Goal: Task Accomplishment & Management: Manage account settings

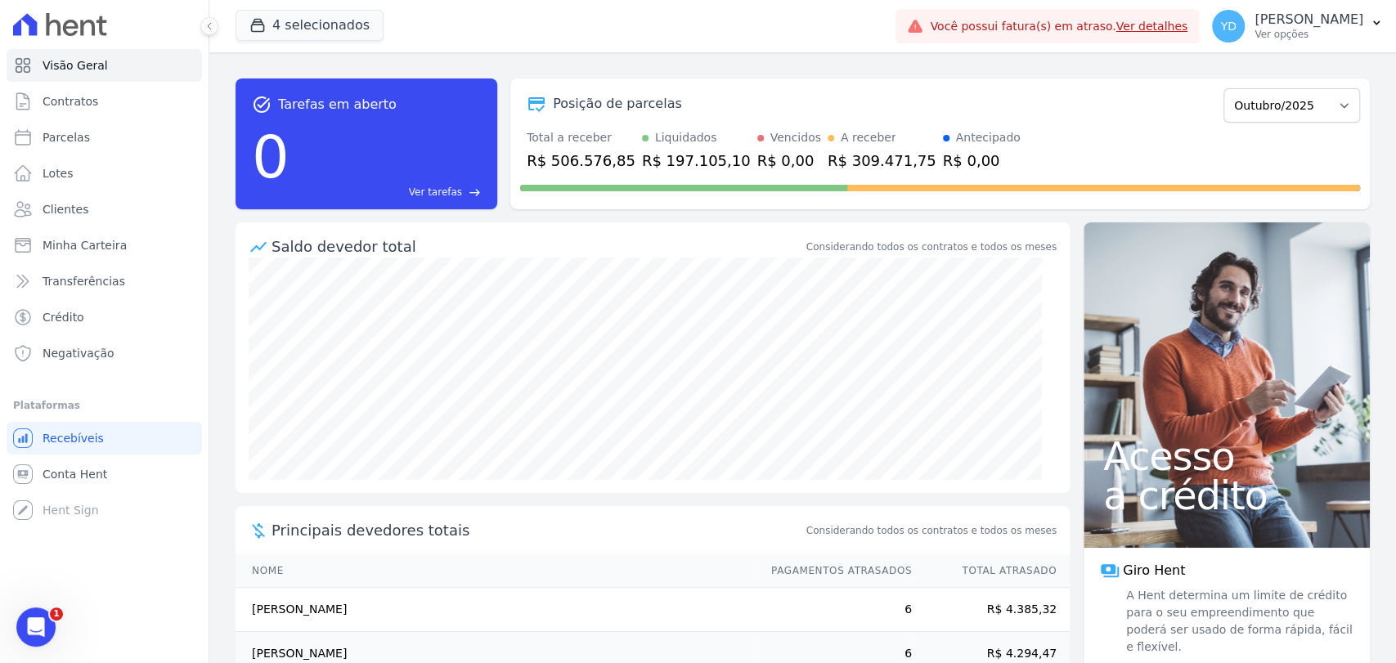
click at [1103, 461] on span "Acesso" at bounding box center [1226, 456] width 247 height 39
drag, startPoint x: 176, startPoint y: 67, endPoint x: 180, endPoint y: 52, distance: 15.3
click at [176, 67] on link "Visão Geral" at bounding box center [105, 65] width 196 height 33
click at [137, 202] on link "Clientes" at bounding box center [105, 209] width 196 height 33
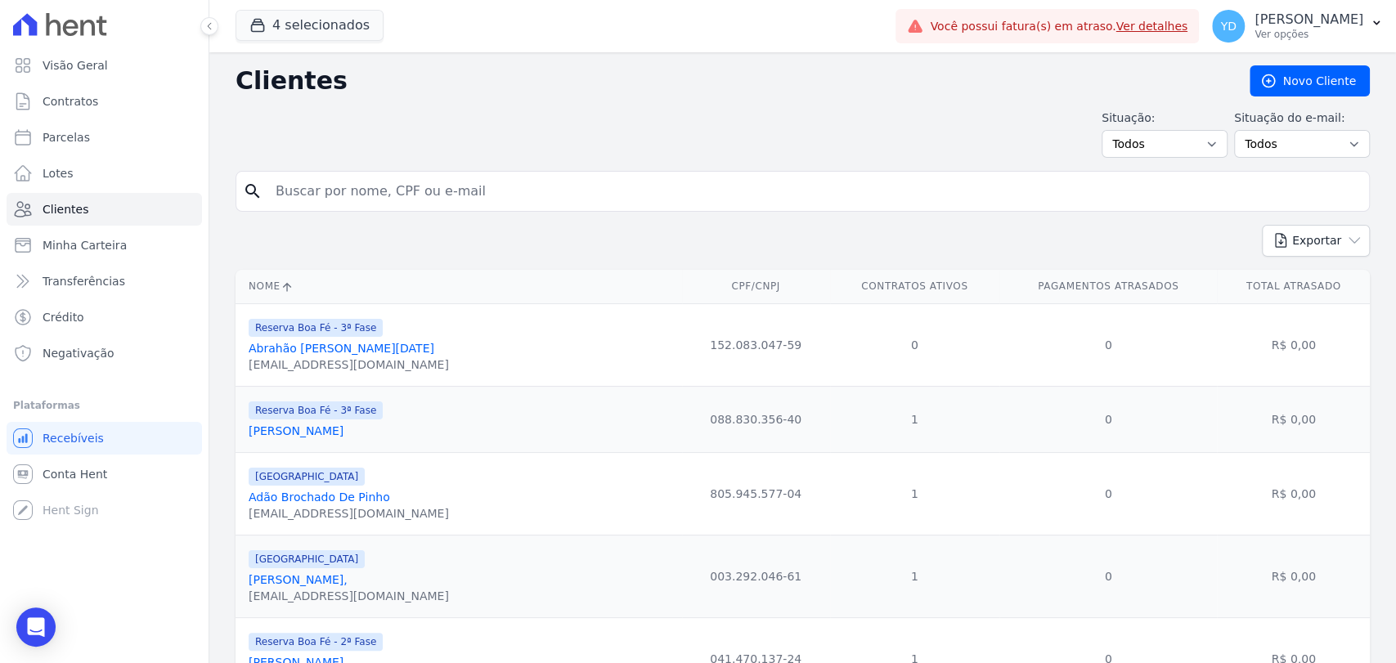
click at [342, 178] on input "search" at bounding box center [814, 191] width 1097 height 33
type input "ademir"
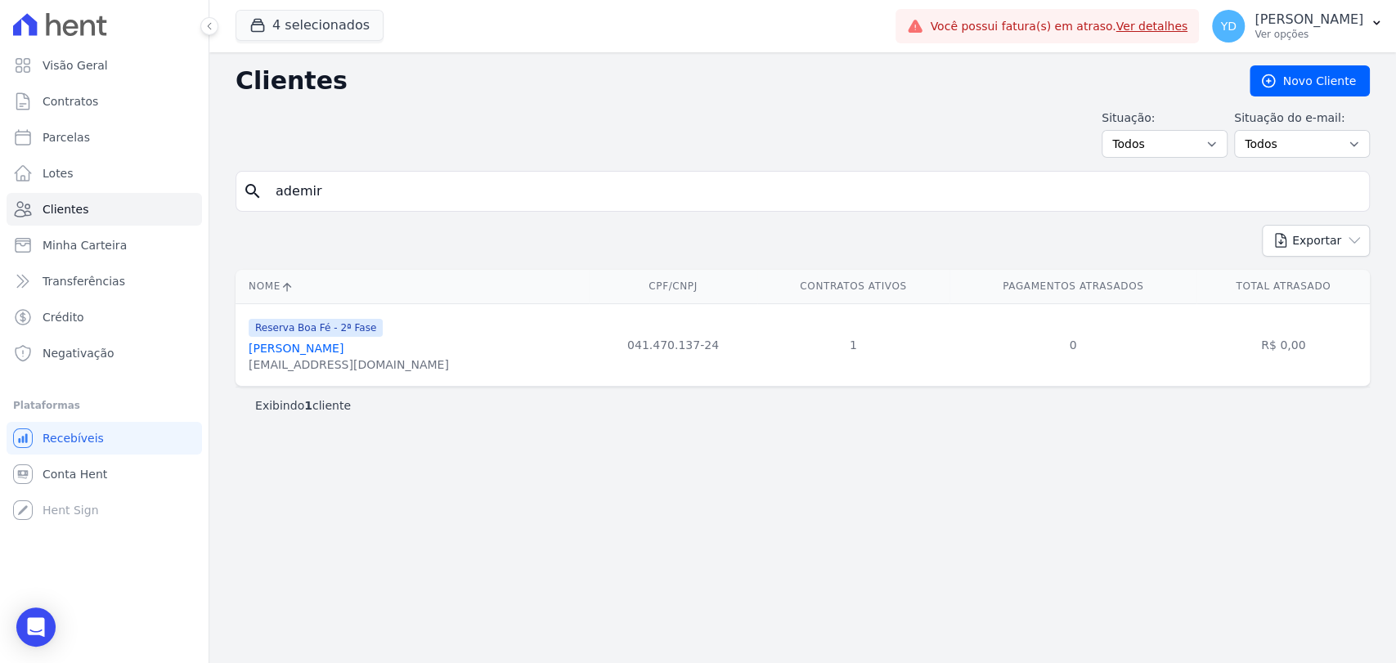
click at [331, 355] on link "Ademir Muniz Satiro" at bounding box center [296, 348] width 95 height 13
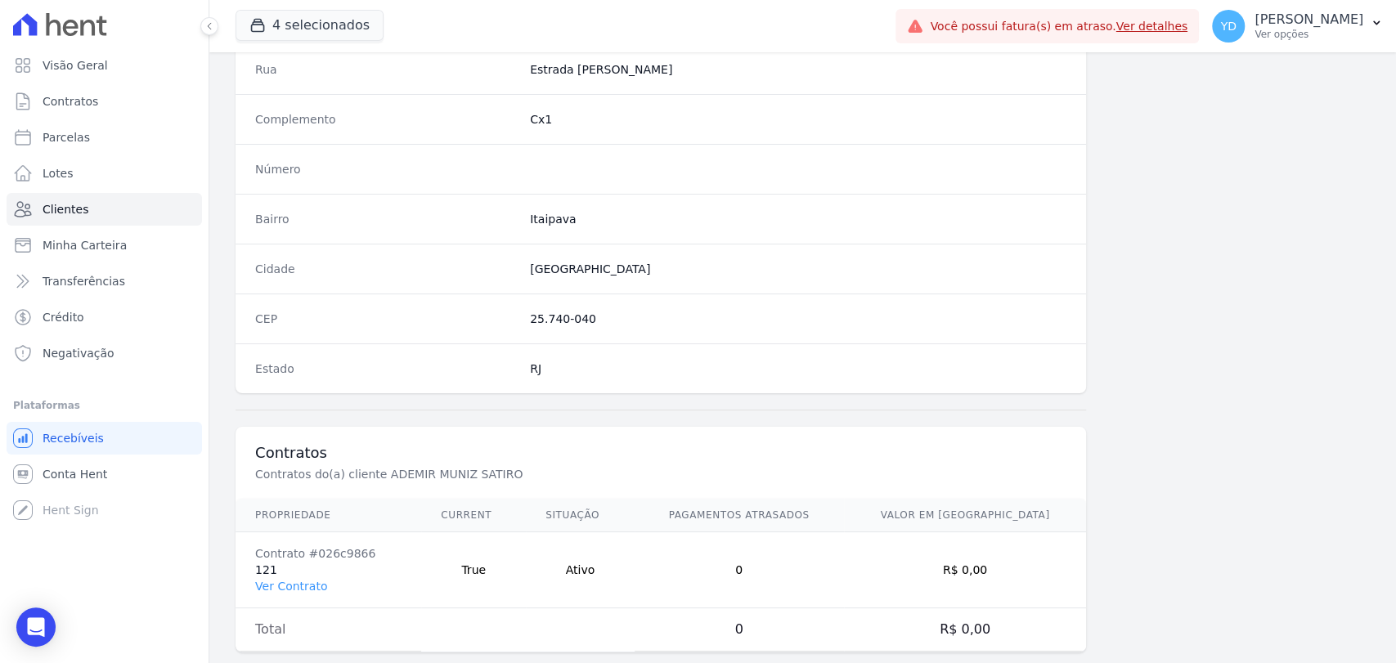
scroll to position [864, 0]
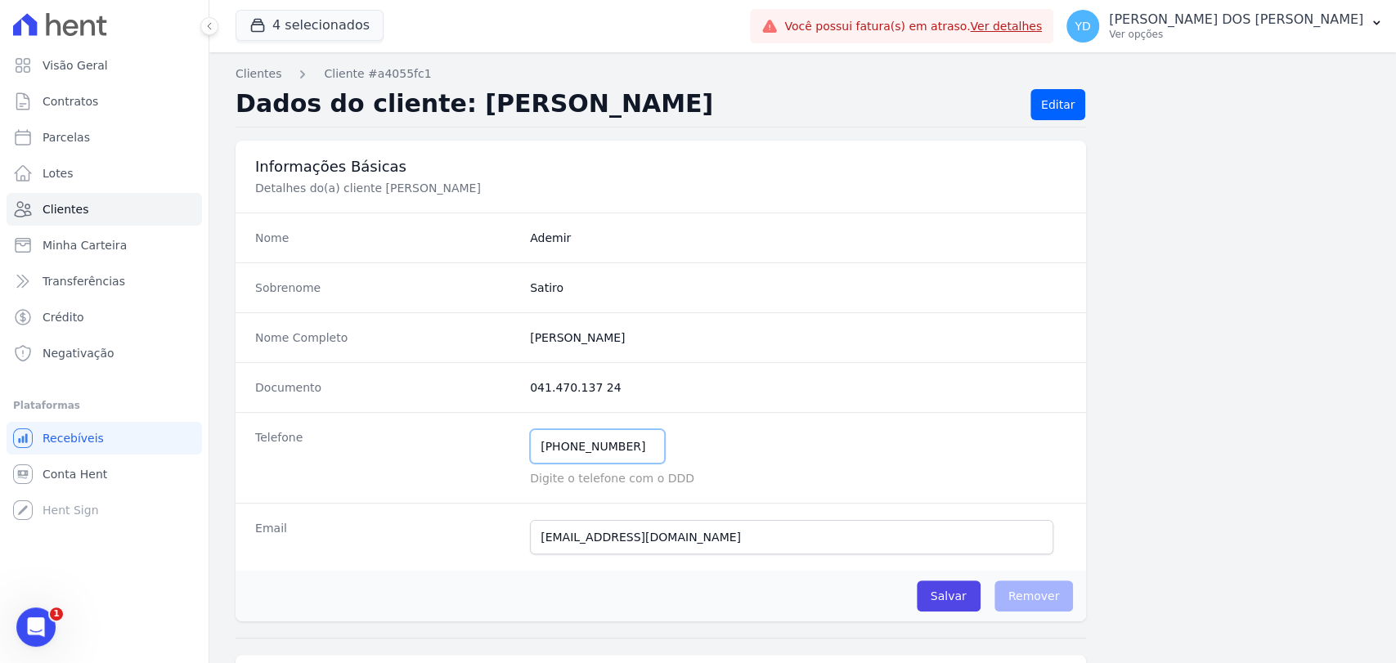
click at [617, 439] on input "[PHONE_NUMBER]" at bounding box center [597, 446] width 135 height 34
click at [68, 100] on span "Contratos" at bounding box center [71, 101] width 56 height 16
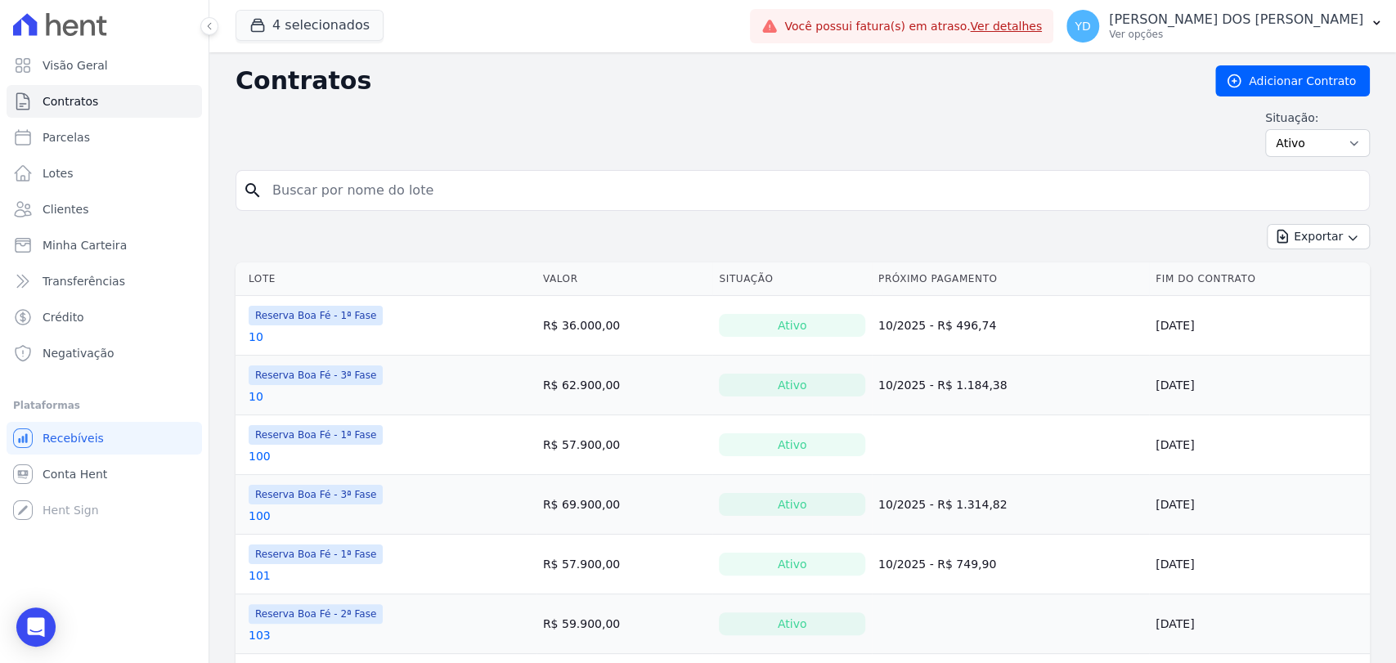
click at [375, 184] on input "search" at bounding box center [813, 190] width 1100 height 33
type input "30"
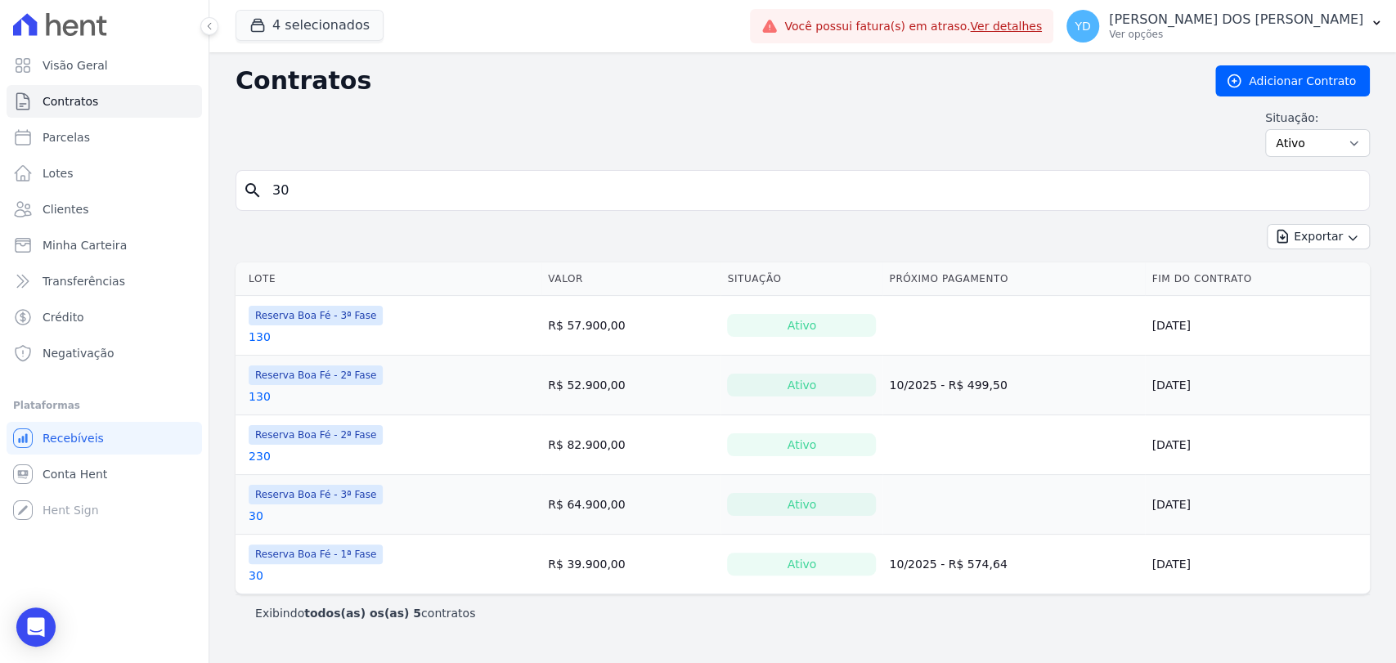
click at [247, 520] on td "Reserva Boa Fé - 3ª Fase 30" at bounding box center [389, 504] width 306 height 59
click at [252, 517] on link "30" at bounding box center [256, 516] width 15 height 16
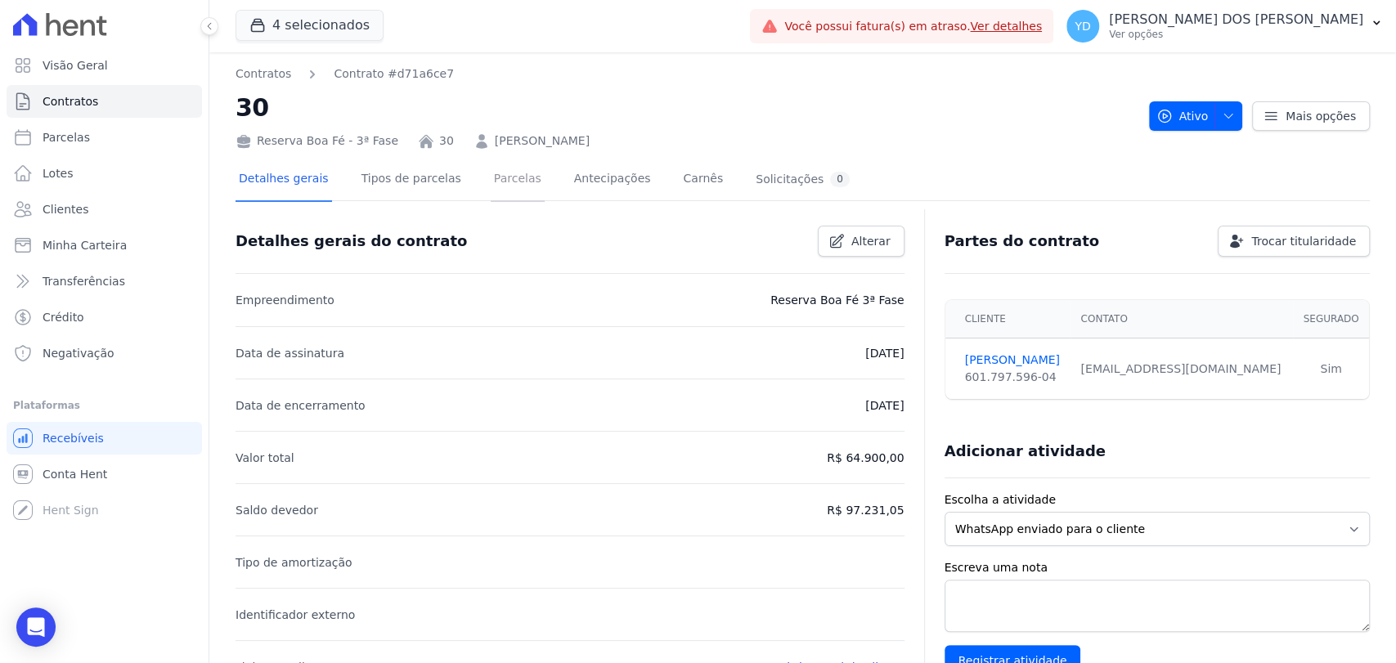
click at [504, 179] on link "Parcelas" at bounding box center [518, 180] width 54 height 43
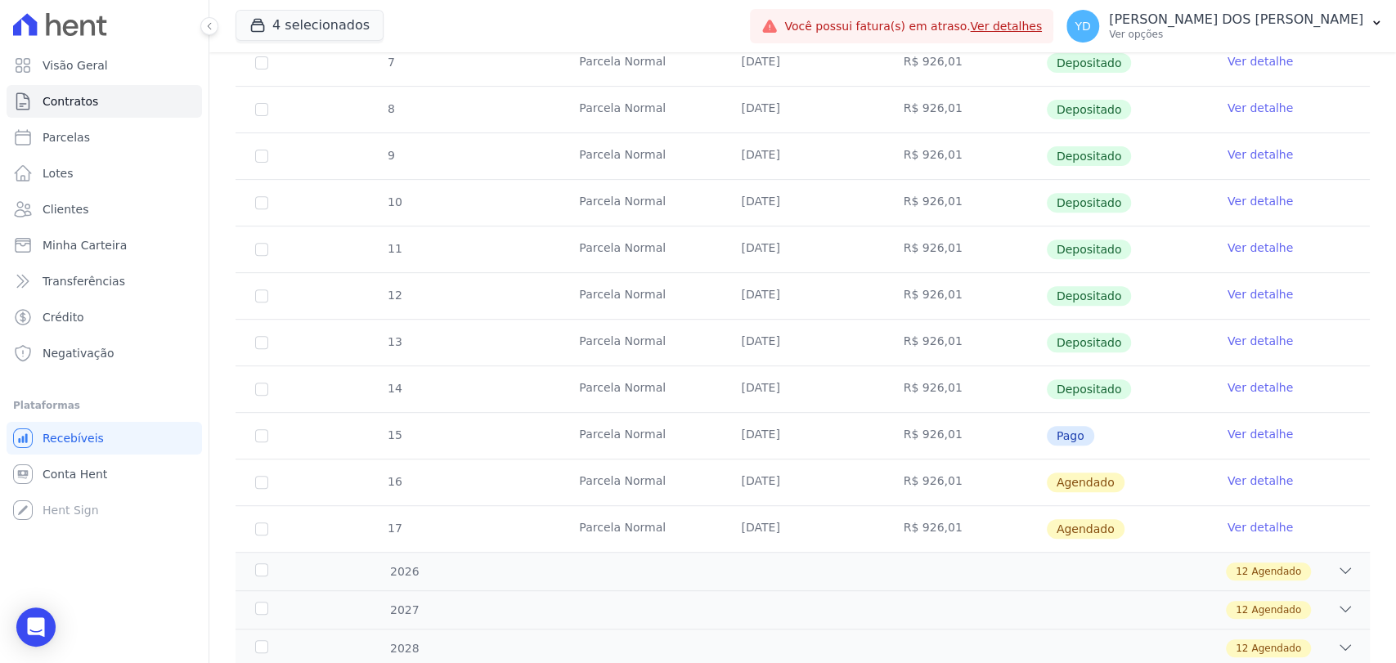
scroll to position [454, 0]
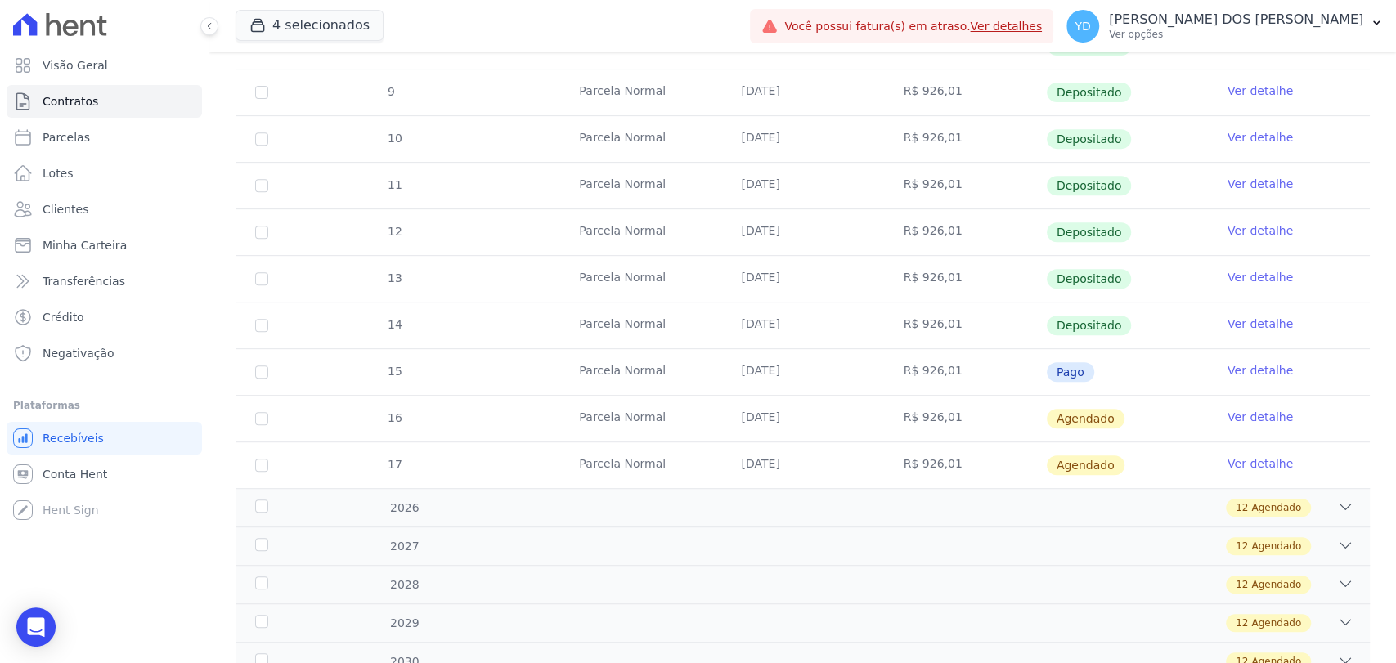
click at [1258, 375] on link "Ver detalhe" at bounding box center [1260, 370] width 65 height 16
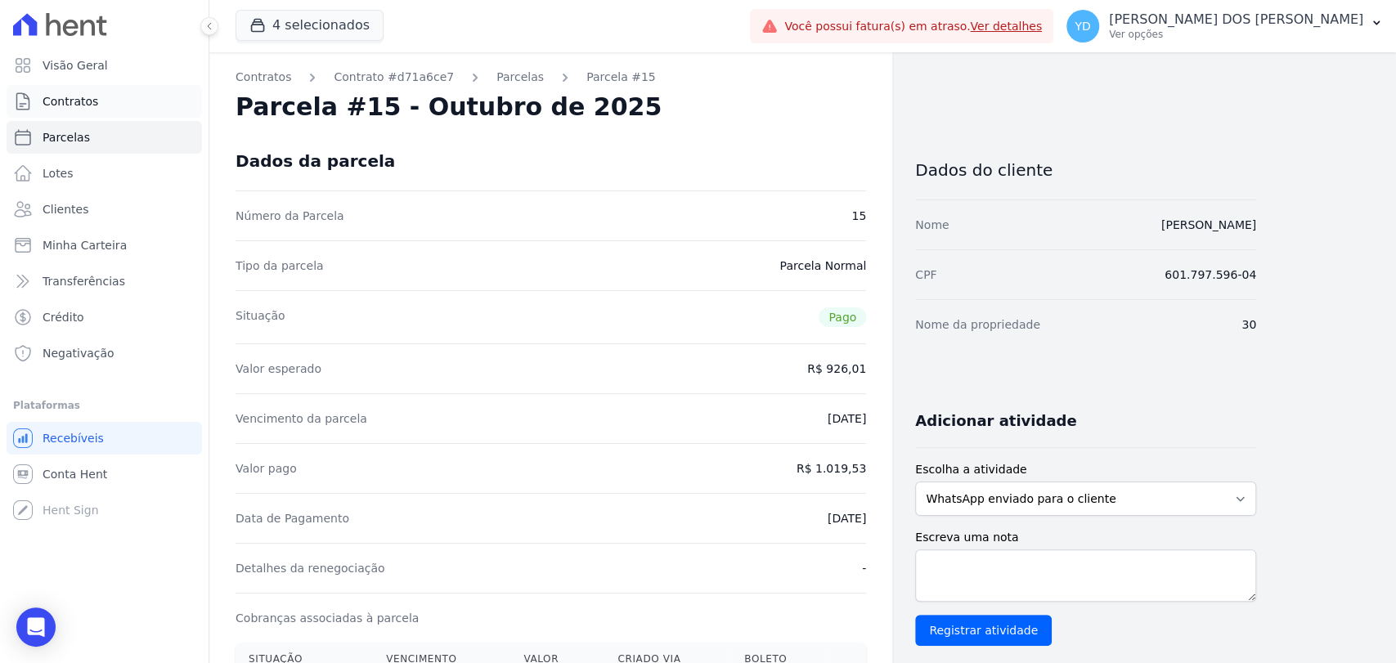
click at [82, 96] on span "Contratos" at bounding box center [71, 101] width 56 height 16
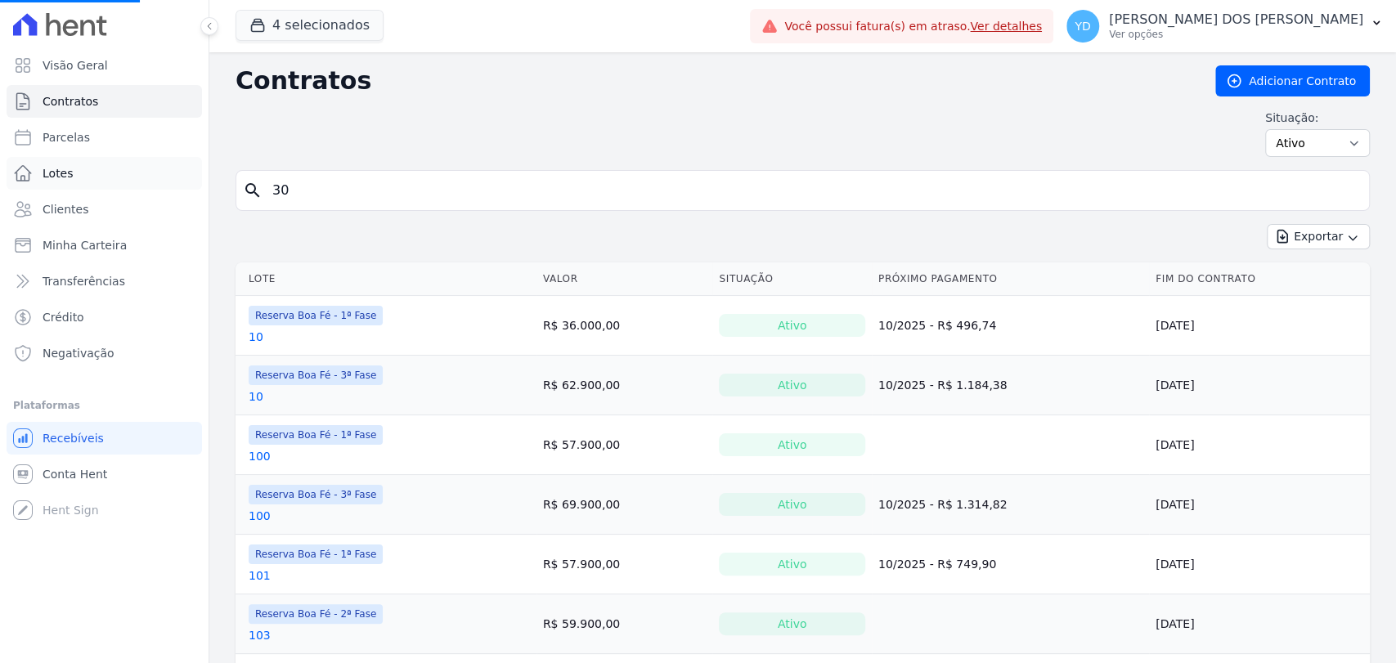
click at [95, 189] on link "Lotes" at bounding box center [105, 173] width 196 height 33
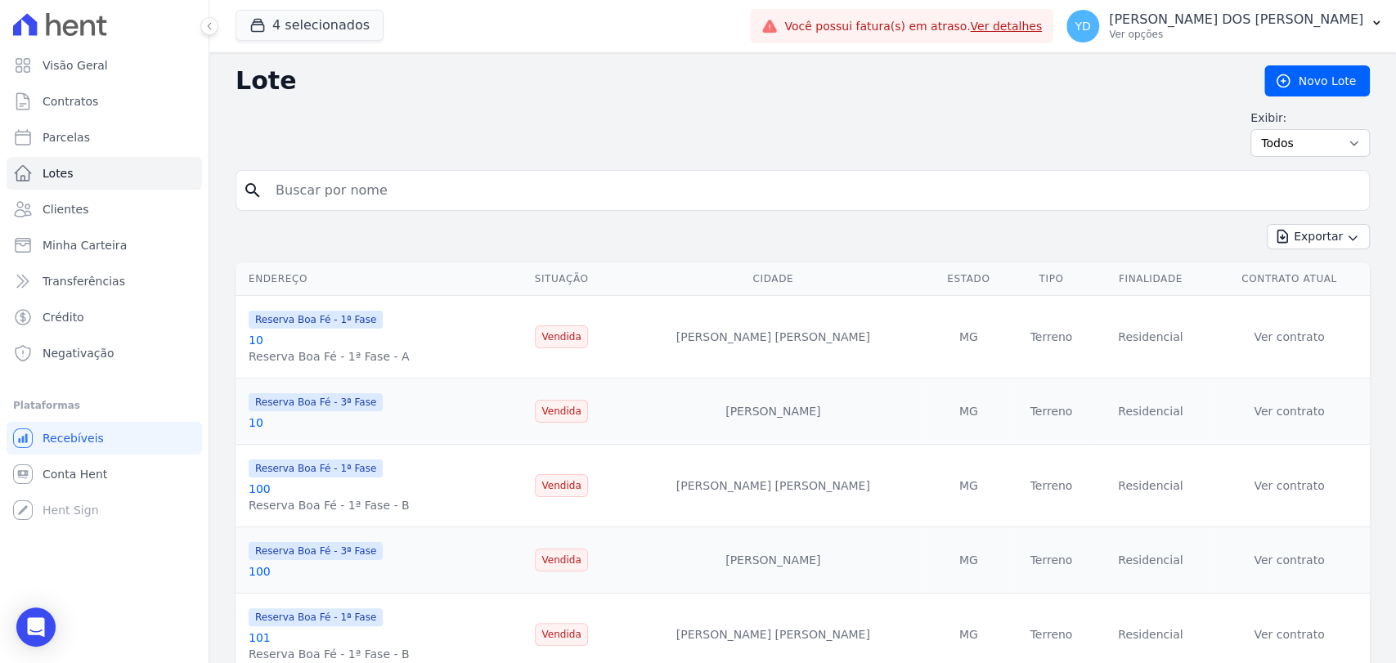
click at [524, 182] on input "search" at bounding box center [814, 190] width 1097 height 33
click at [143, 216] on link "Clientes" at bounding box center [105, 209] width 196 height 33
click at [335, 204] on input "search" at bounding box center [814, 190] width 1097 height 33
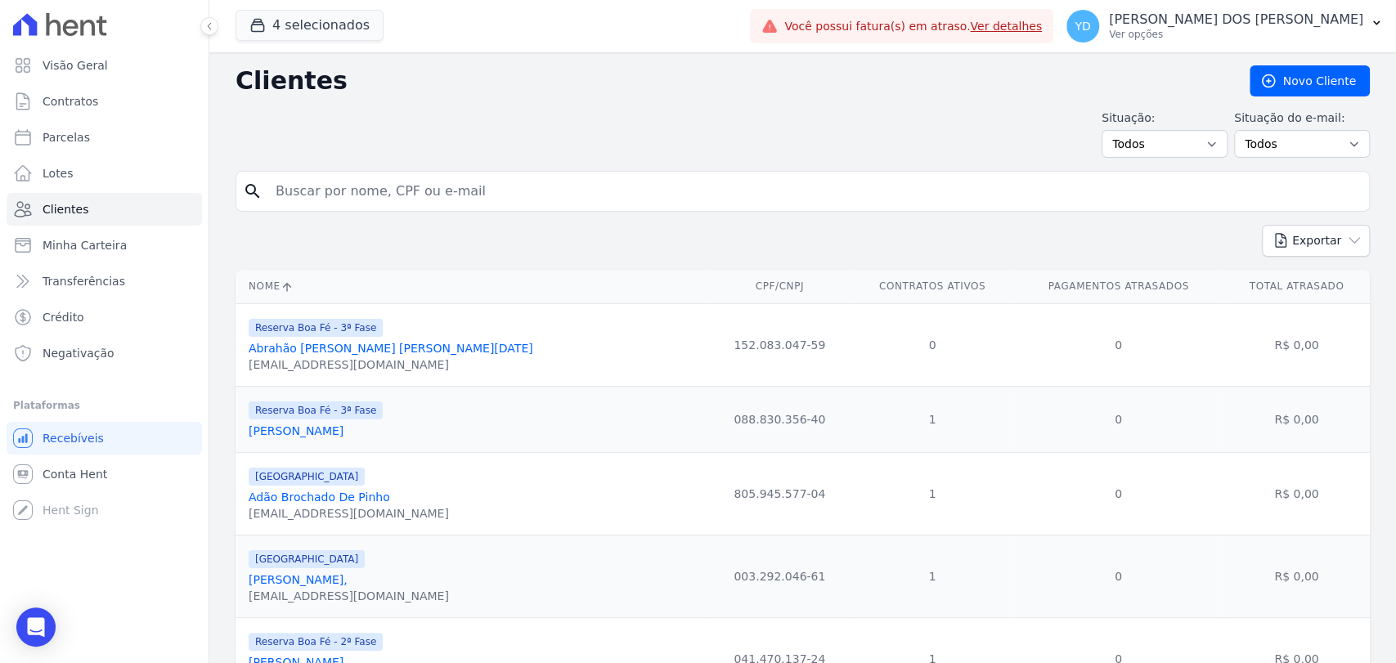
click at [406, 198] on input "search" at bounding box center [814, 191] width 1097 height 33
type input "roux"
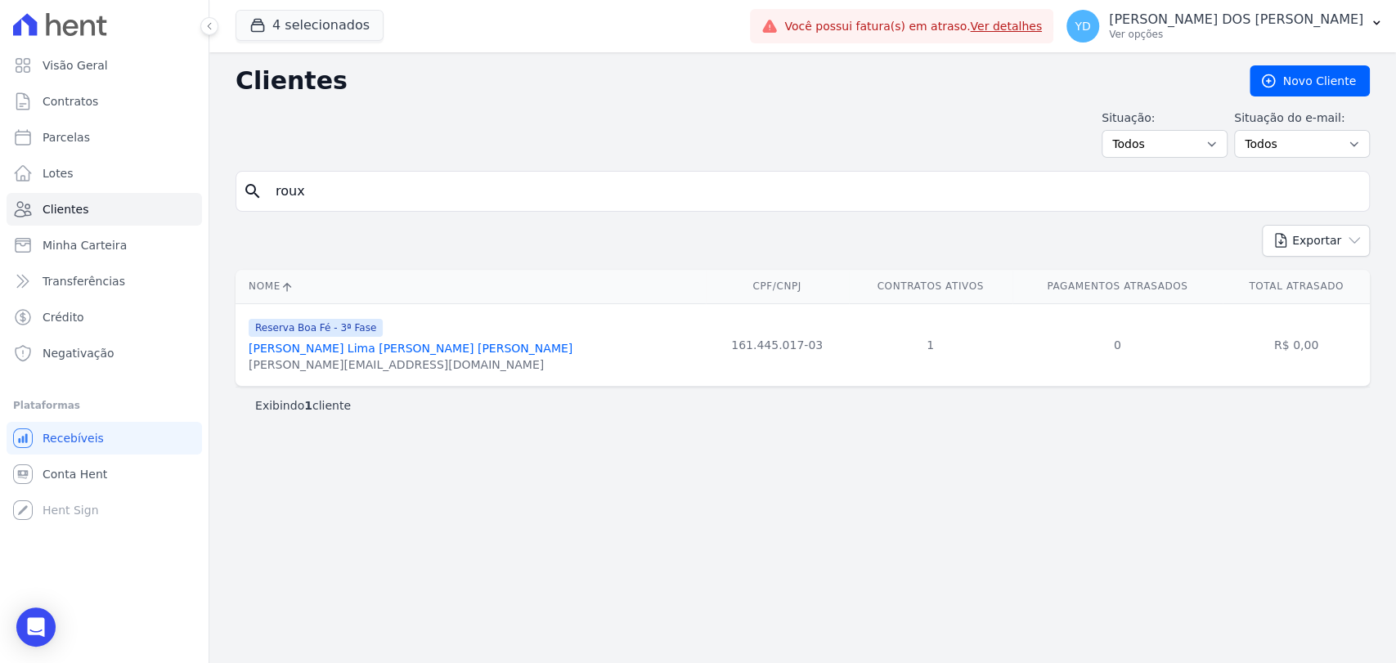
click at [257, 348] on link "Pedro Roux Lima Muniz Viera" at bounding box center [411, 348] width 324 height 13
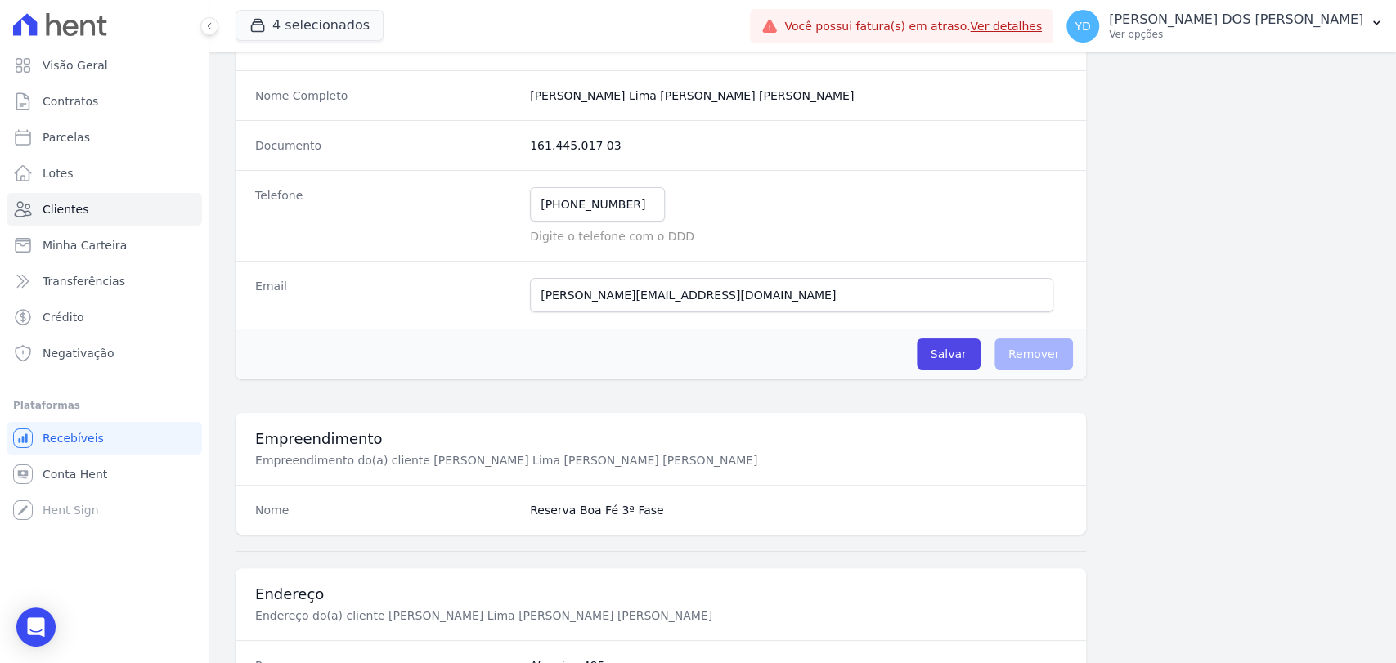
scroll to position [864, 0]
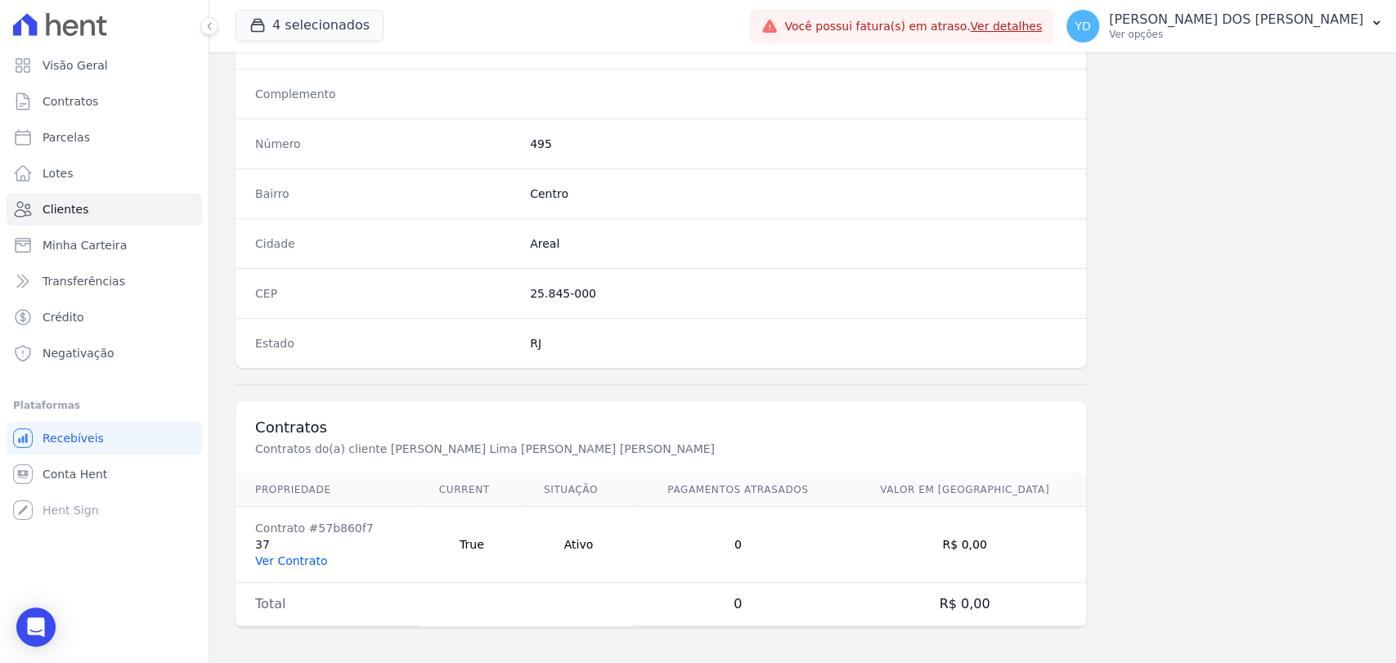
click at [295, 561] on link "Ver Contrato" at bounding box center [291, 561] width 72 height 13
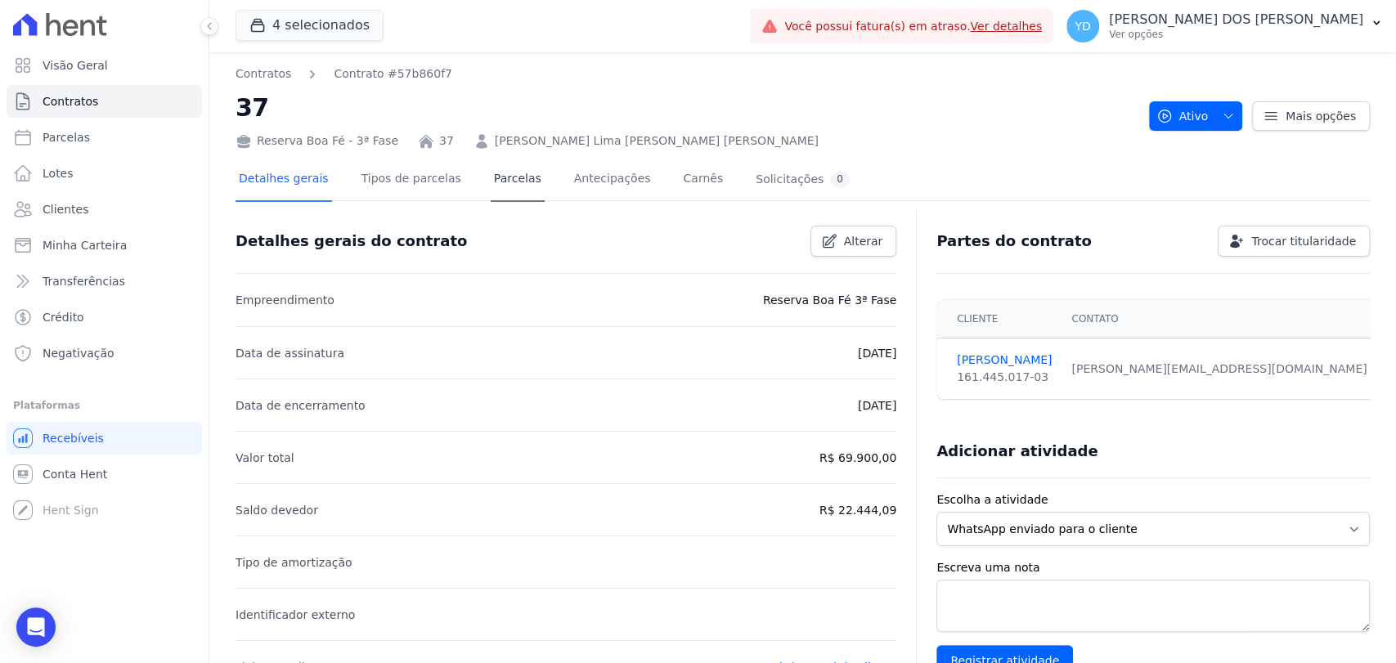
click at [517, 200] on div "Detalhes gerais Tipos de parcelas Parcelas Antecipações Carnês Solicitações 0" at bounding box center [545, 180] width 618 height 43
click at [508, 190] on link "Parcelas" at bounding box center [518, 180] width 54 height 43
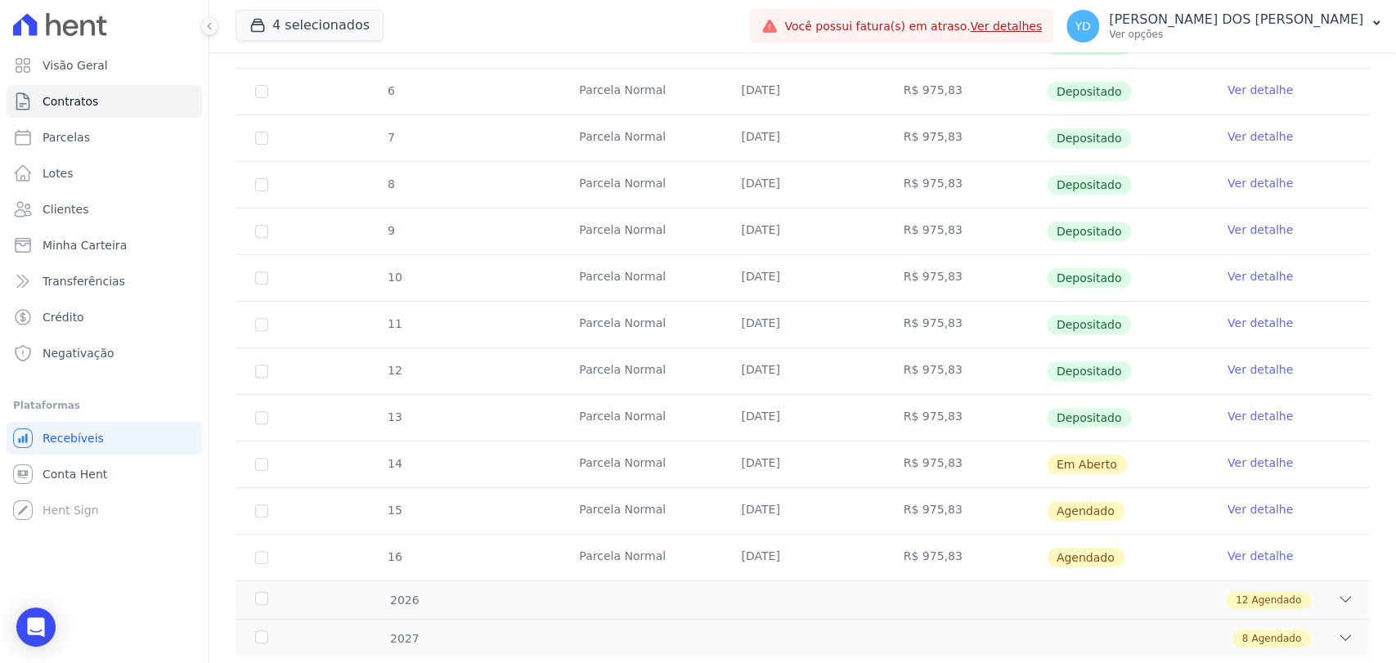
scroll to position [363, 0]
click at [1229, 458] on link "Ver detalhe" at bounding box center [1260, 461] width 65 height 16
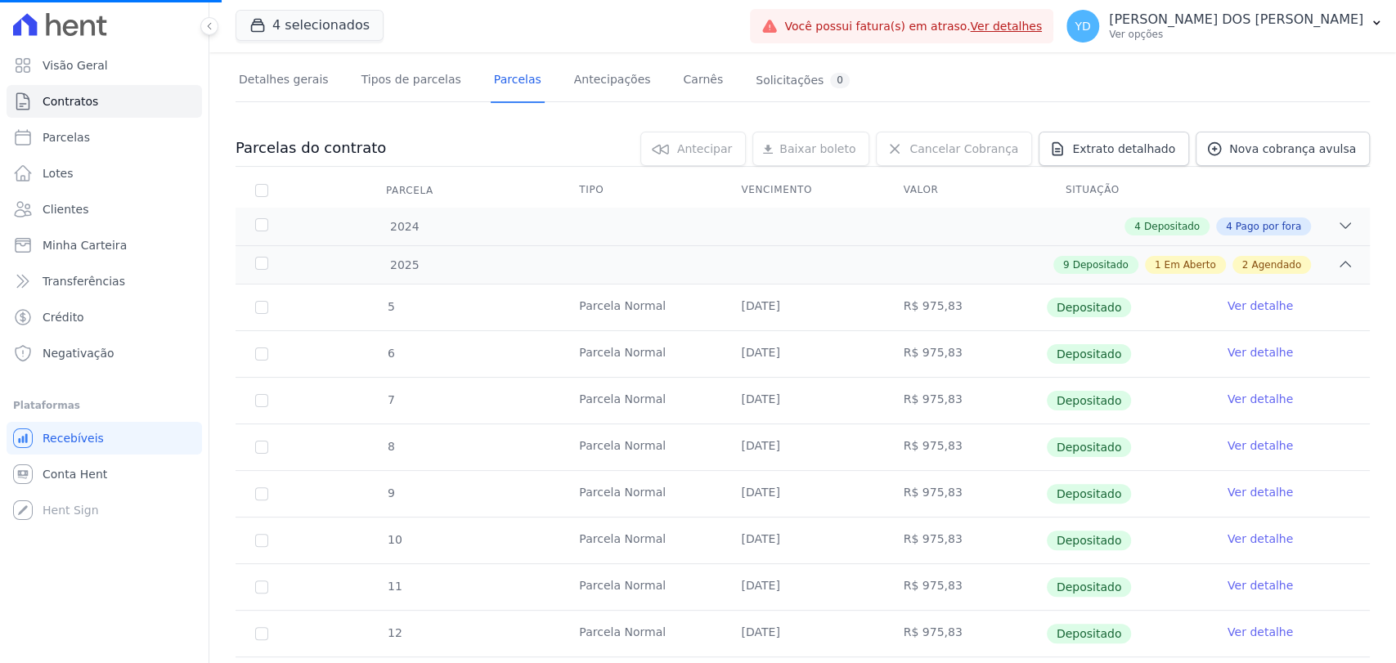
scroll to position [0, 0]
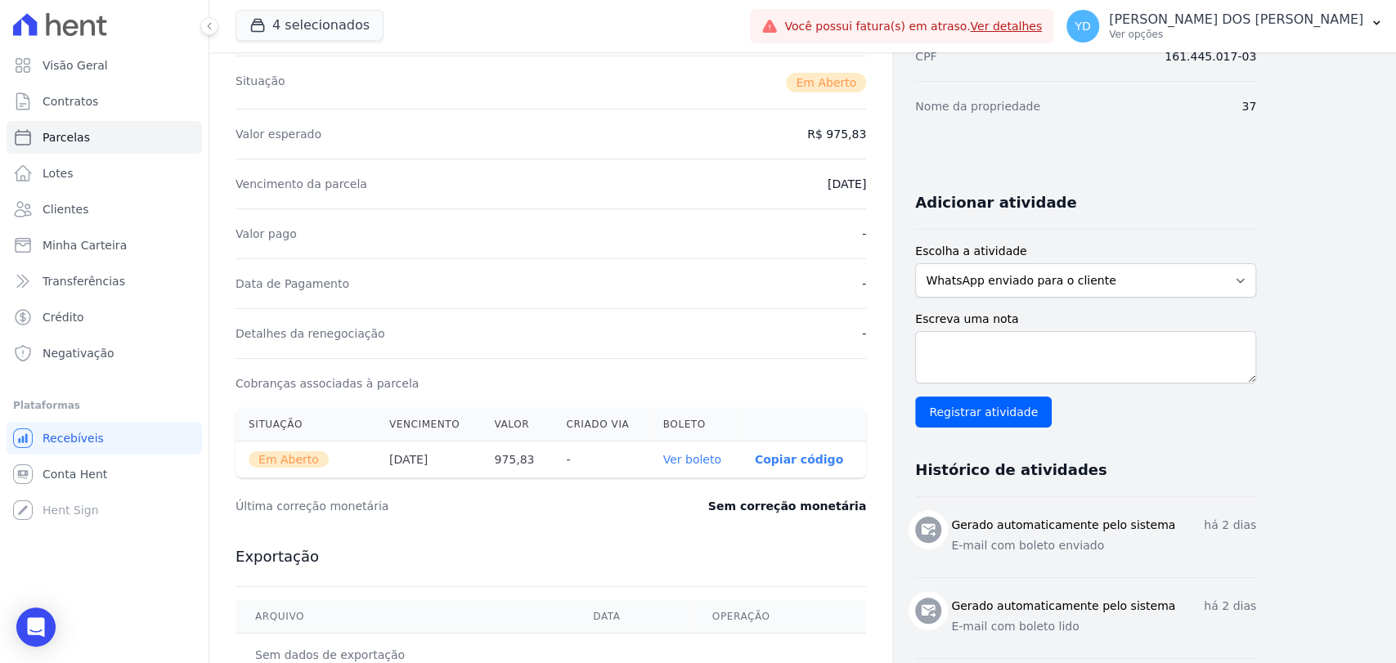
scroll to position [272, 0]
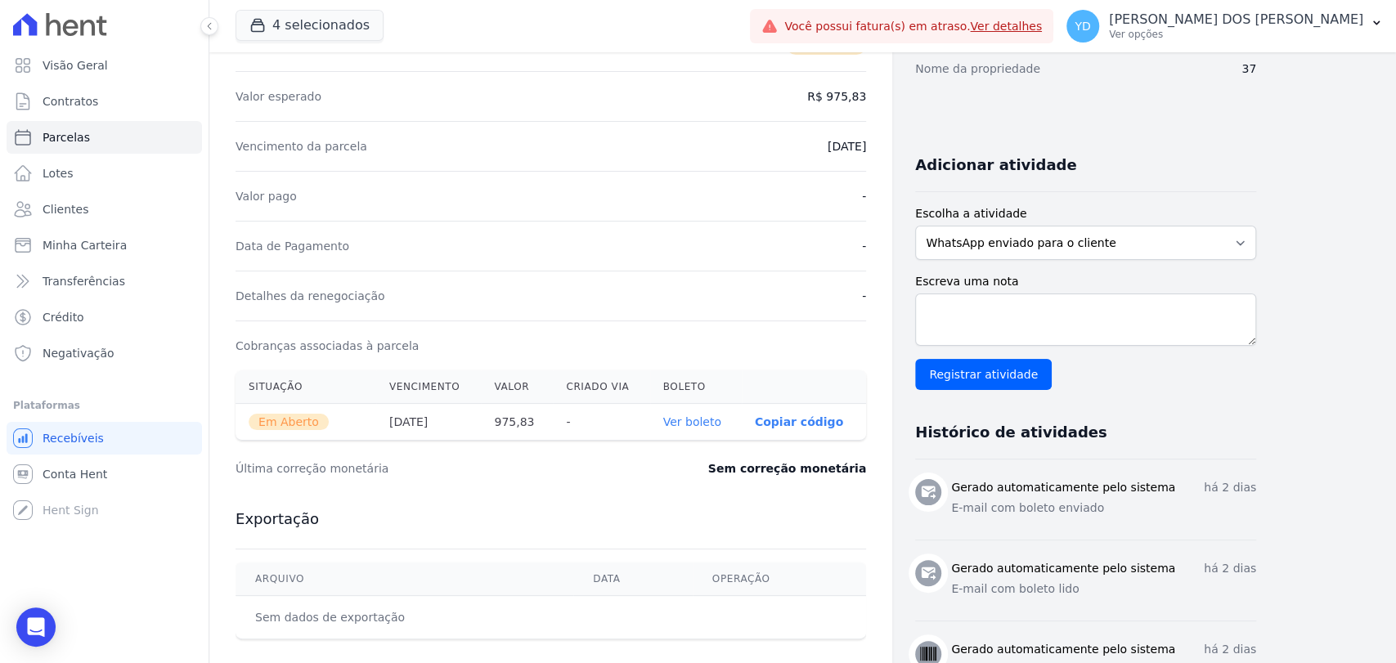
click at [704, 420] on link "Ver boleto" at bounding box center [692, 422] width 58 height 13
click at [133, 87] on link "Contratos" at bounding box center [105, 101] width 196 height 33
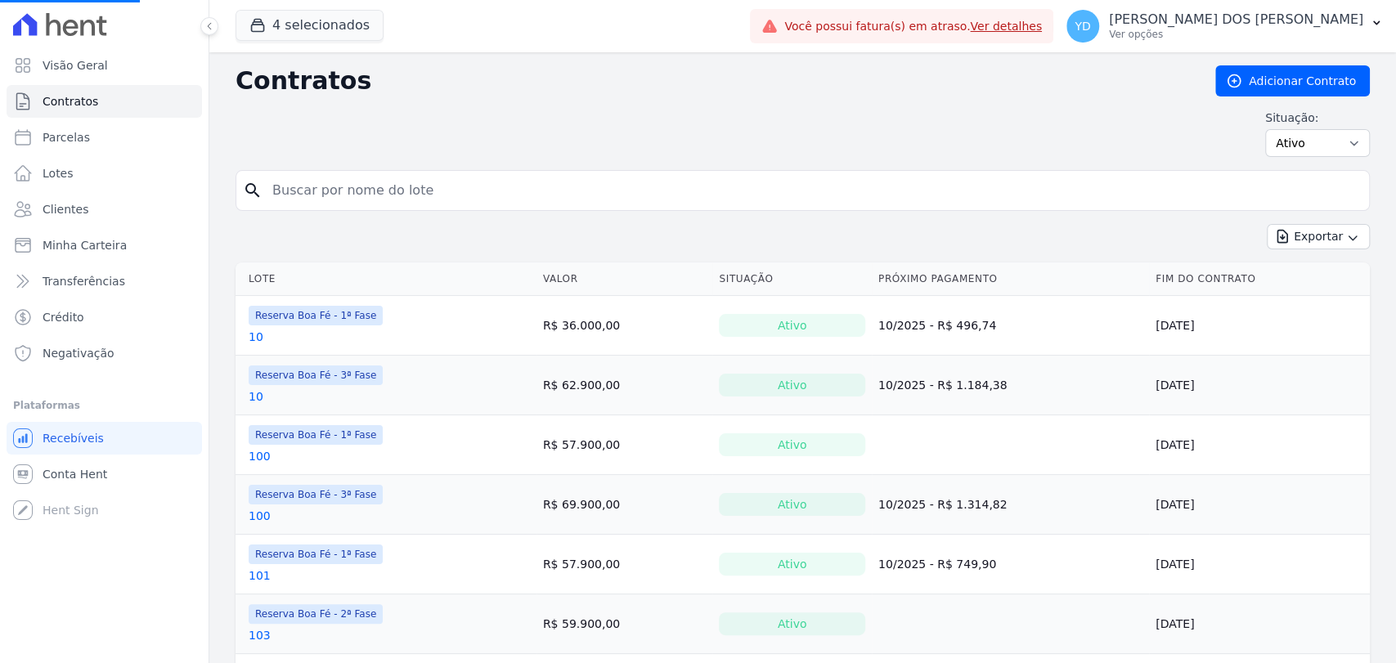
click at [330, 182] on input "search" at bounding box center [813, 190] width 1100 height 33
click at [331, 182] on input "search" at bounding box center [813, 190] width 1100 height 33
type input "63"
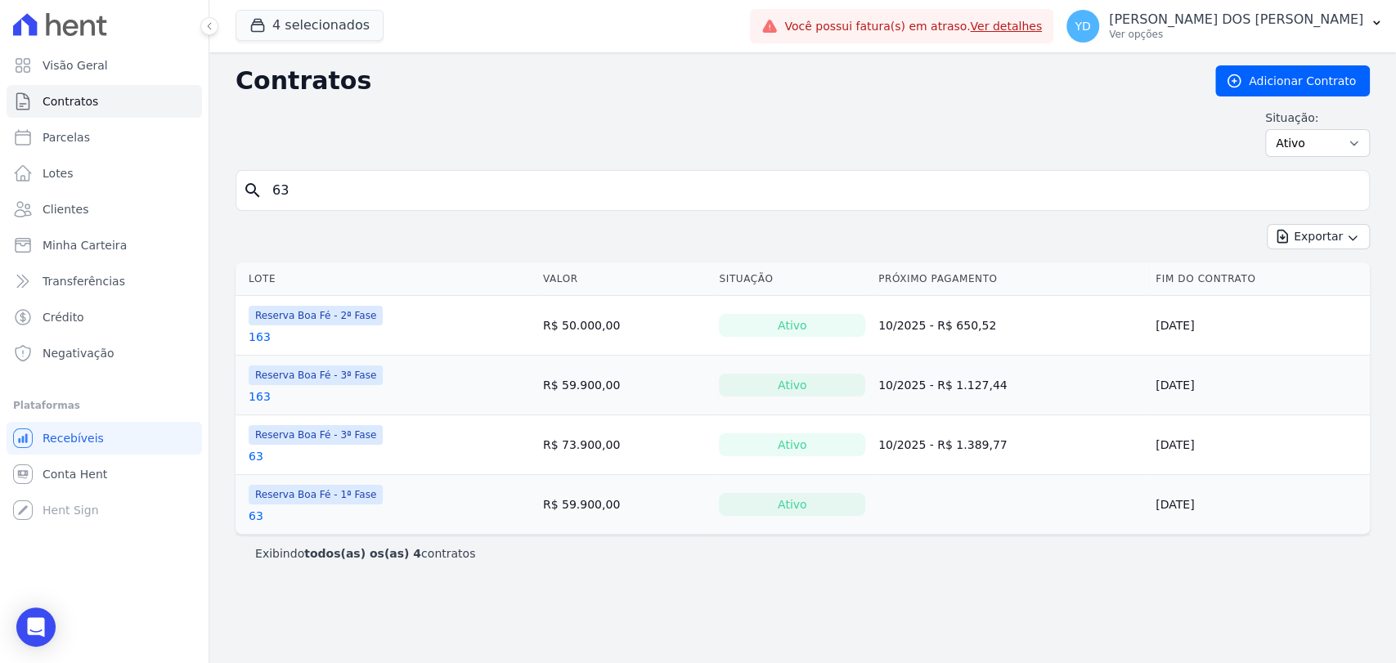
drag, startPoint x: 249, startPoint y: 452, endPoint x: 249, endPoint y: 515, distance: 62.2
click at [410, 185] on input "63" at bounding box center [813, 190] width 1100 height 33
type input "130"
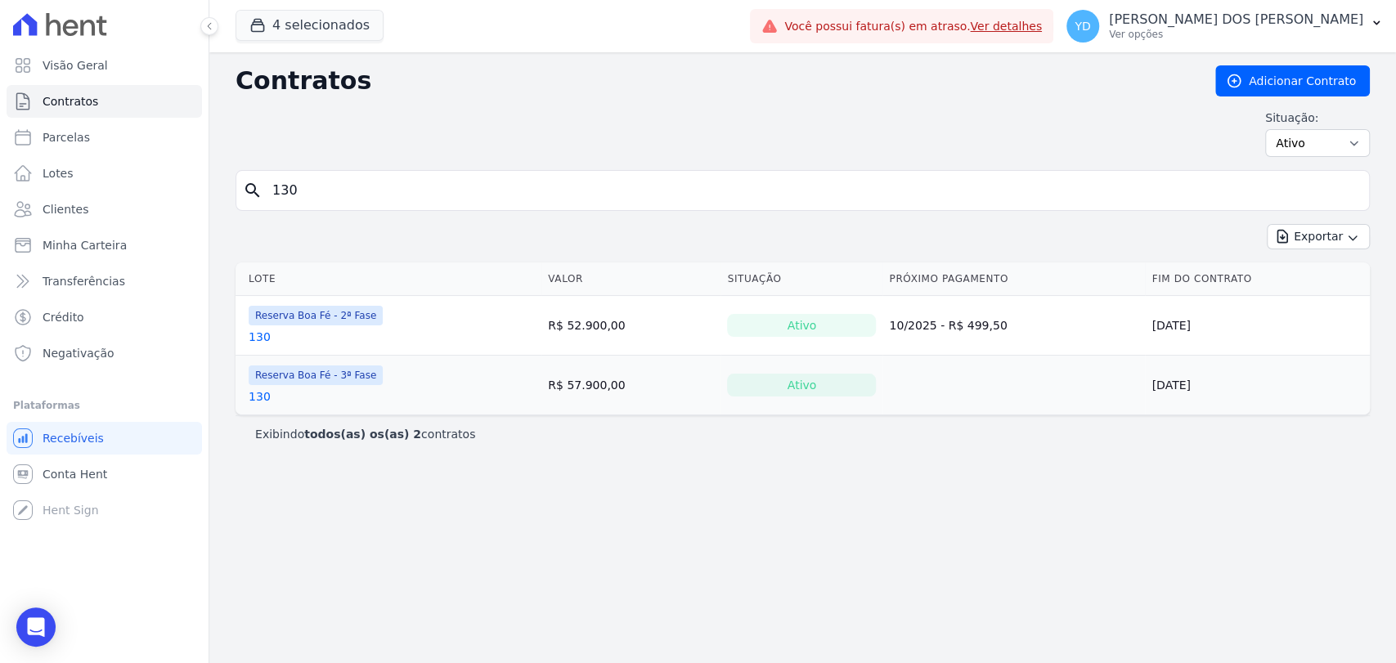
click at [438, 187] on input "130" at bounding box center [813, 190] width 1100 height 33
click at [437, 185] on input "130" at bounding box center [813, 190] width 1100 height 33
drag, startPoint x: 437, startPoint y: 185, endPoint x: 445, endPoint y: 230, distance: 45.7
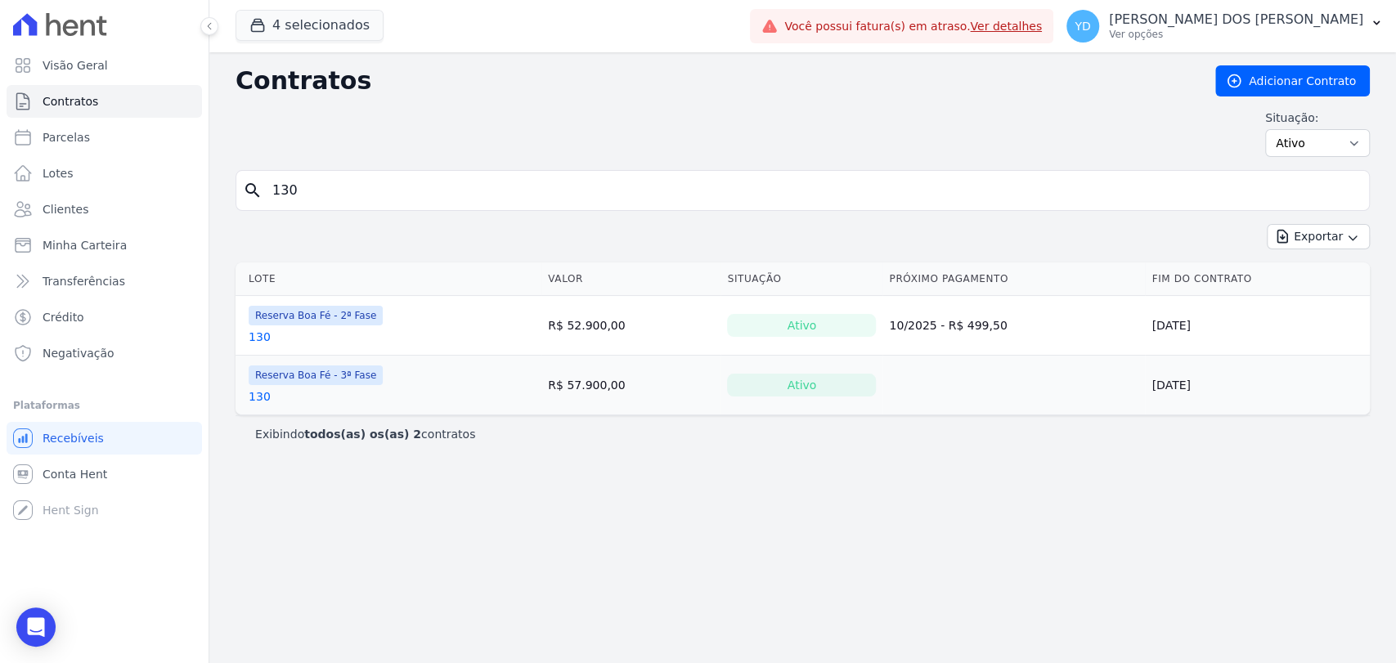
click at [445, 230] on div "Contratos Adicionar Contrato Situação: Ativo Todos Pausado Distratado Rascunho …" at bounding box center [802, 357] width 1187 height 611
type input "236"
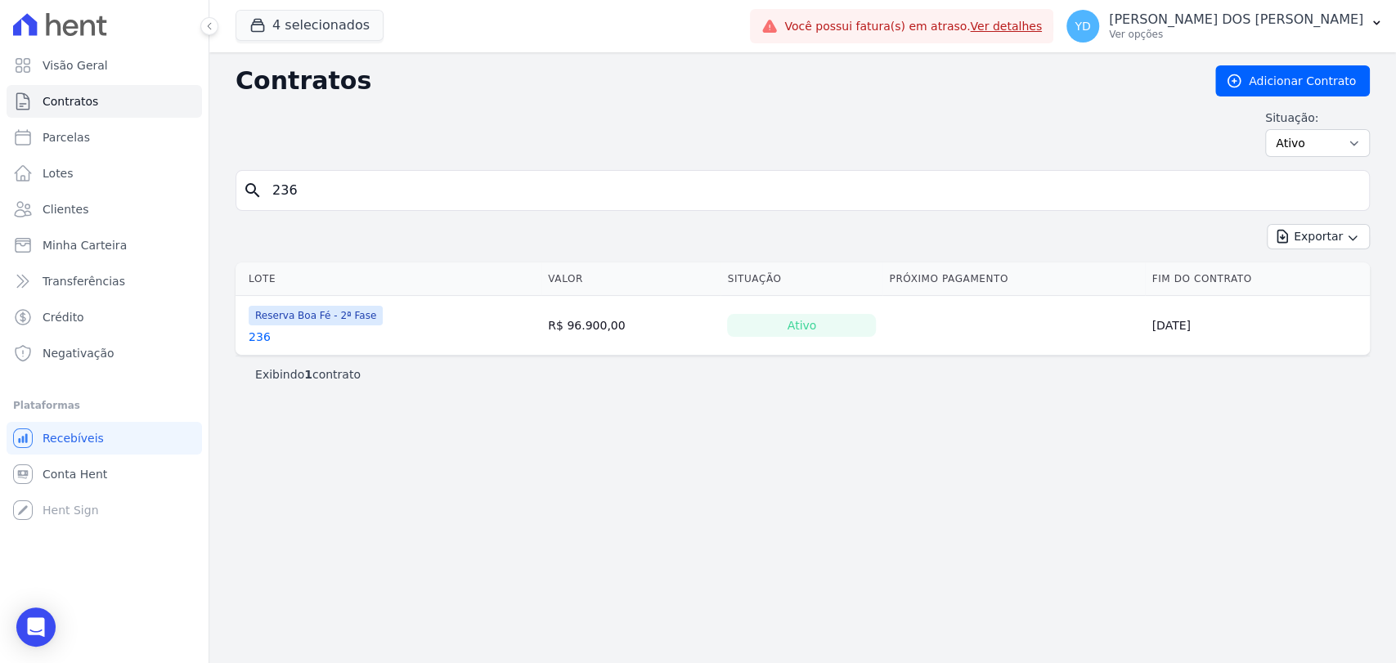
click at [526, 191] on input "236" at bounding box center [813, 190] width 1100 height 33
type input "229"
click at [46, 71] on span "Visão Geral" at bounding box center [75, 65] width 65 height 16
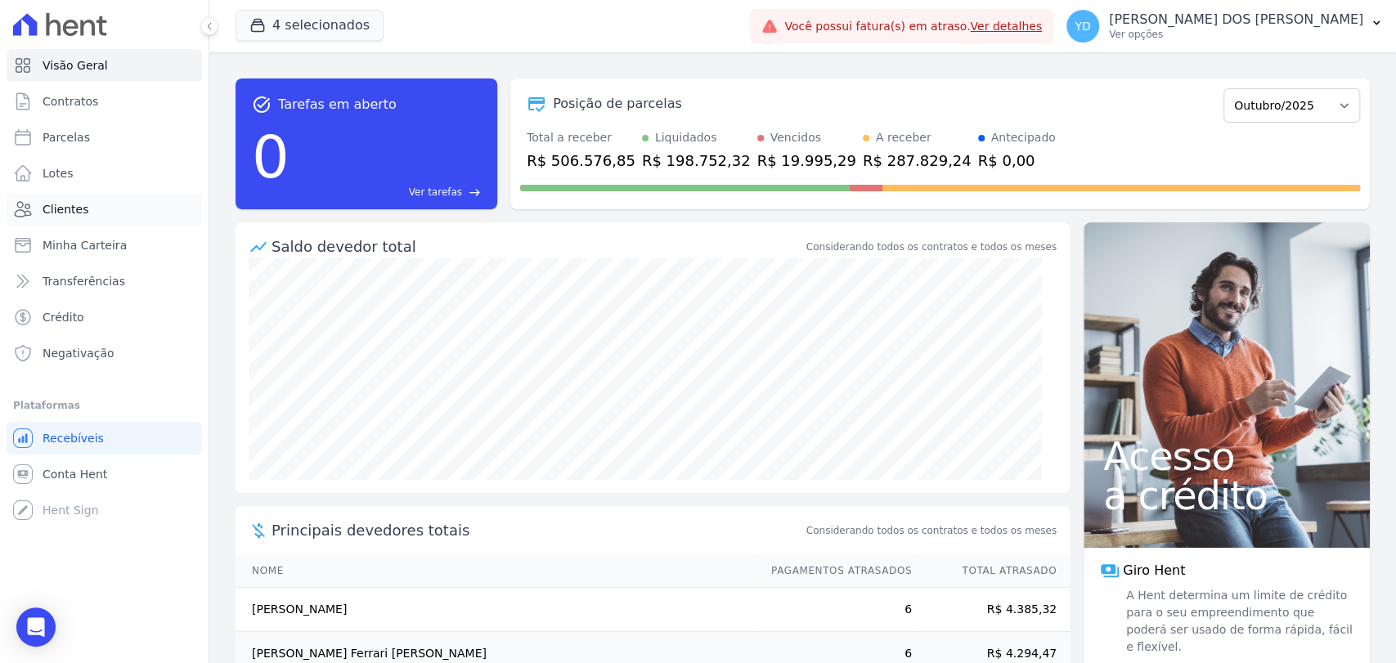
click at [111, 213] on link "Clientes" at bounding box center [105, 209] width 196 height 33
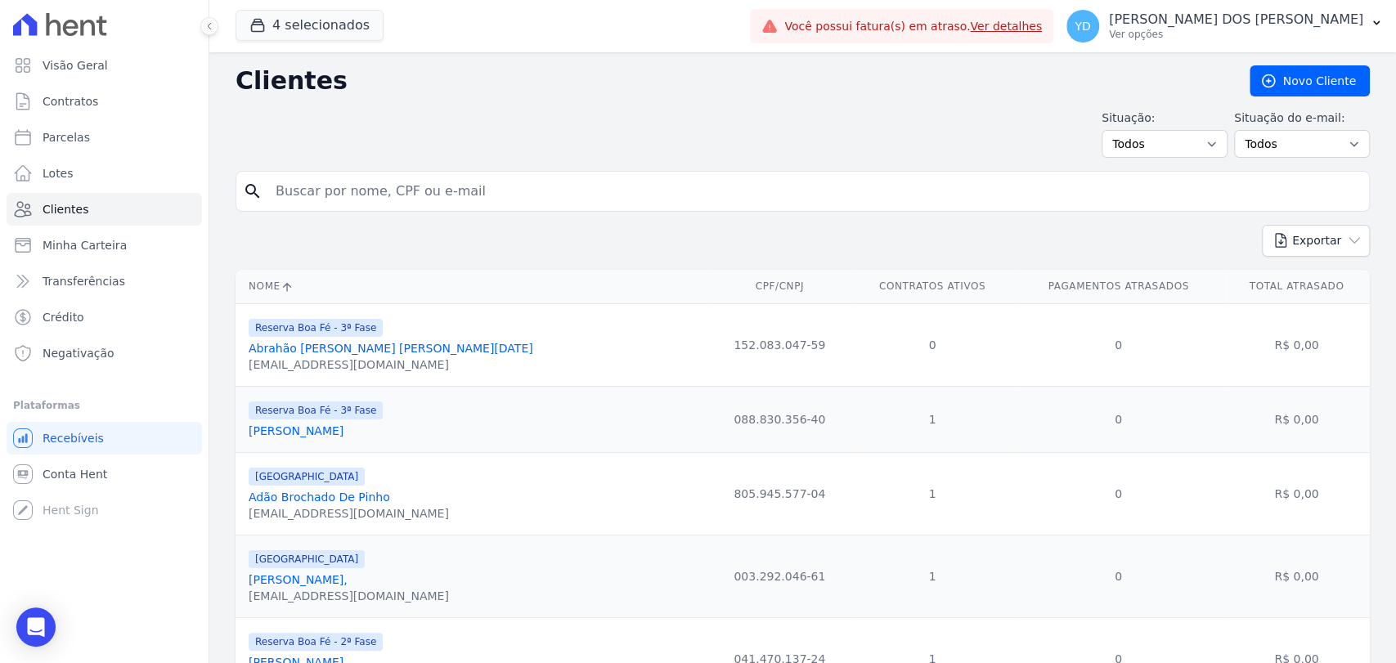
click at [362, 178] on input "search" at bounding box center [814, 191] width 1097 height 33
type input "josiane"
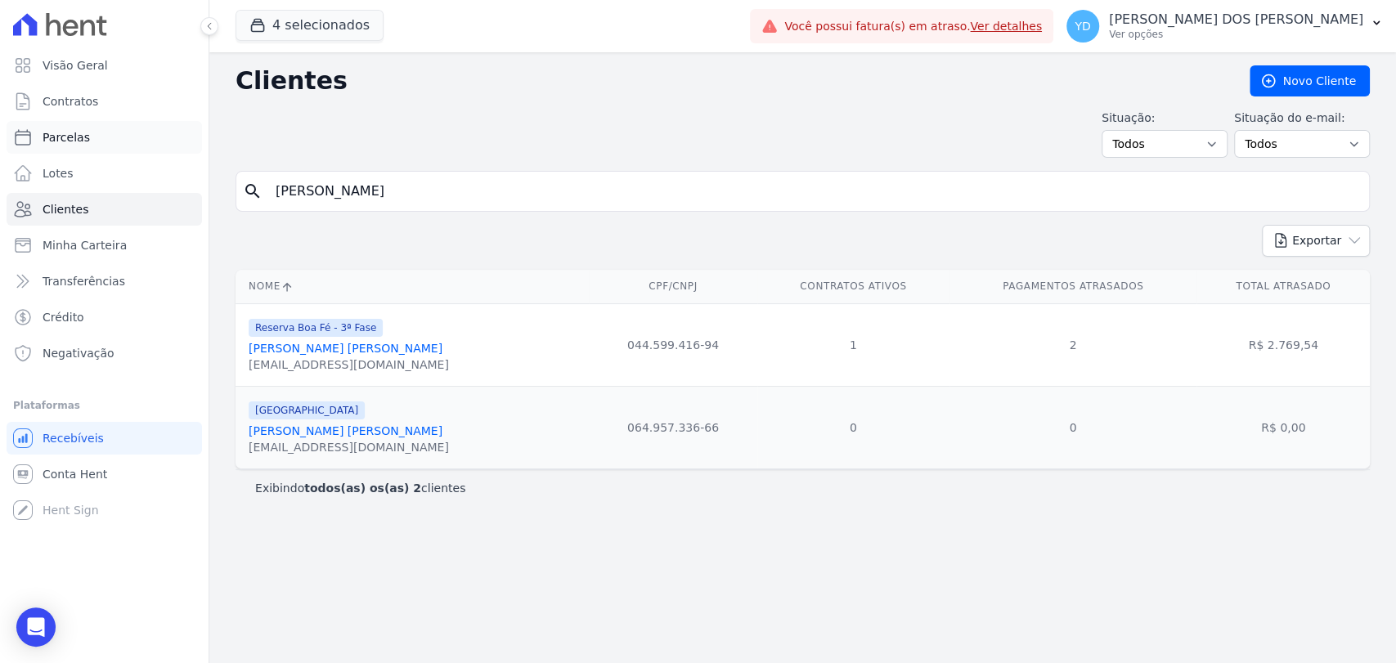
click at [74, 145] on span "Parcelas" at bounding box center [66, 137] width 47 height 16
select select
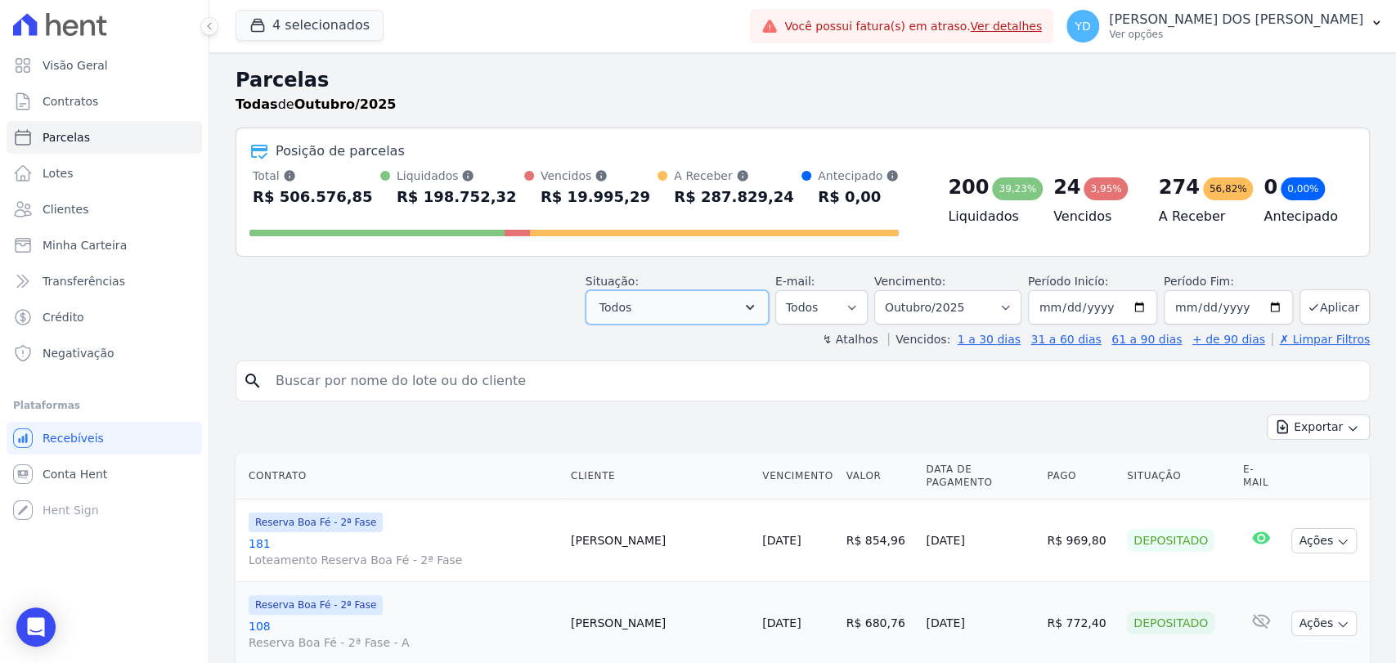
click at [757, 311] on icon "button" at bounding box center [750, 307] width 16 height 16
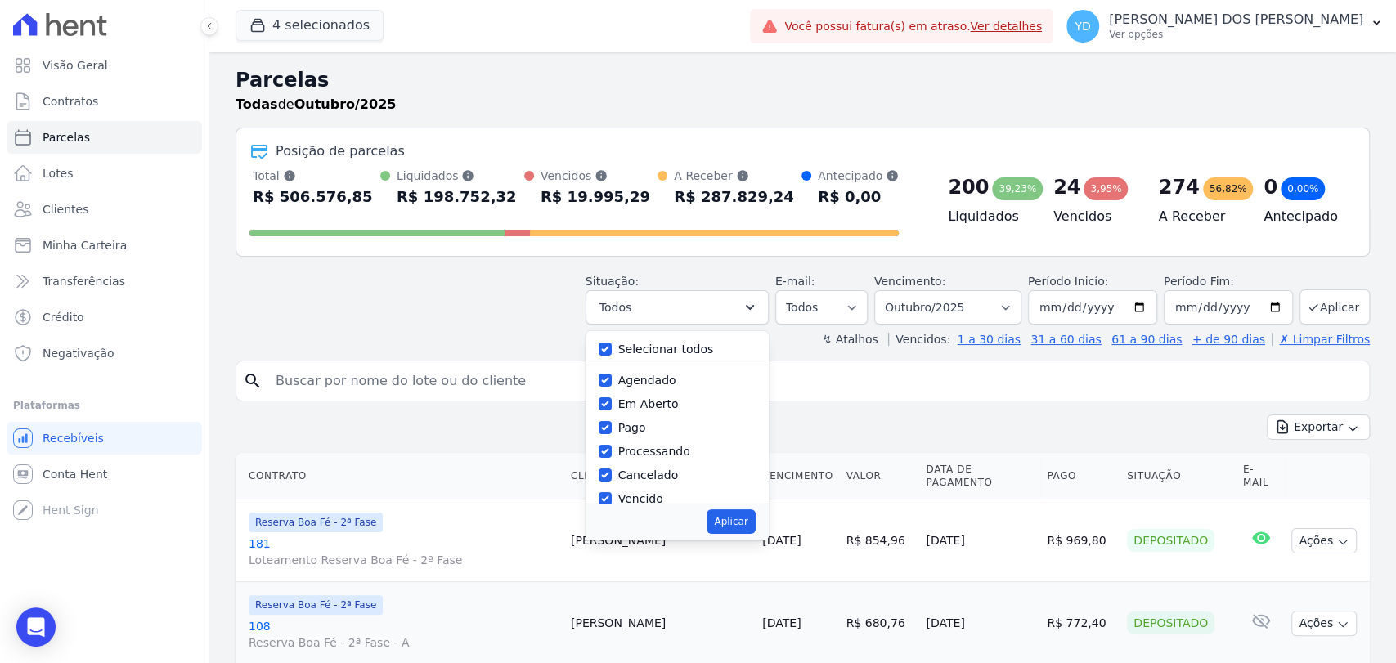
click at [647, 343] on label "Selecionar todos" at bounding box center [666, 349] width 96 height 13
click at [612, 343] on input "Selecionar todos" at bounding box center [605, 349] width 13 height 13
checkbox input "false"
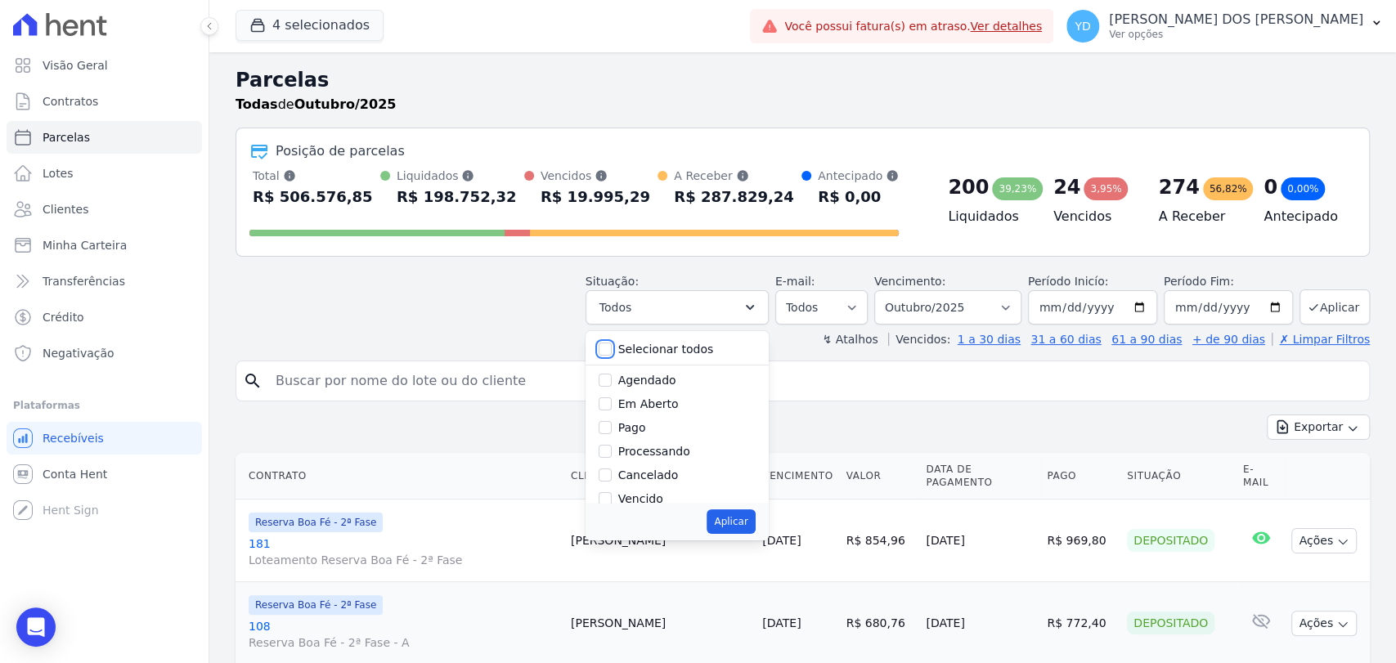
checkbox input "false"
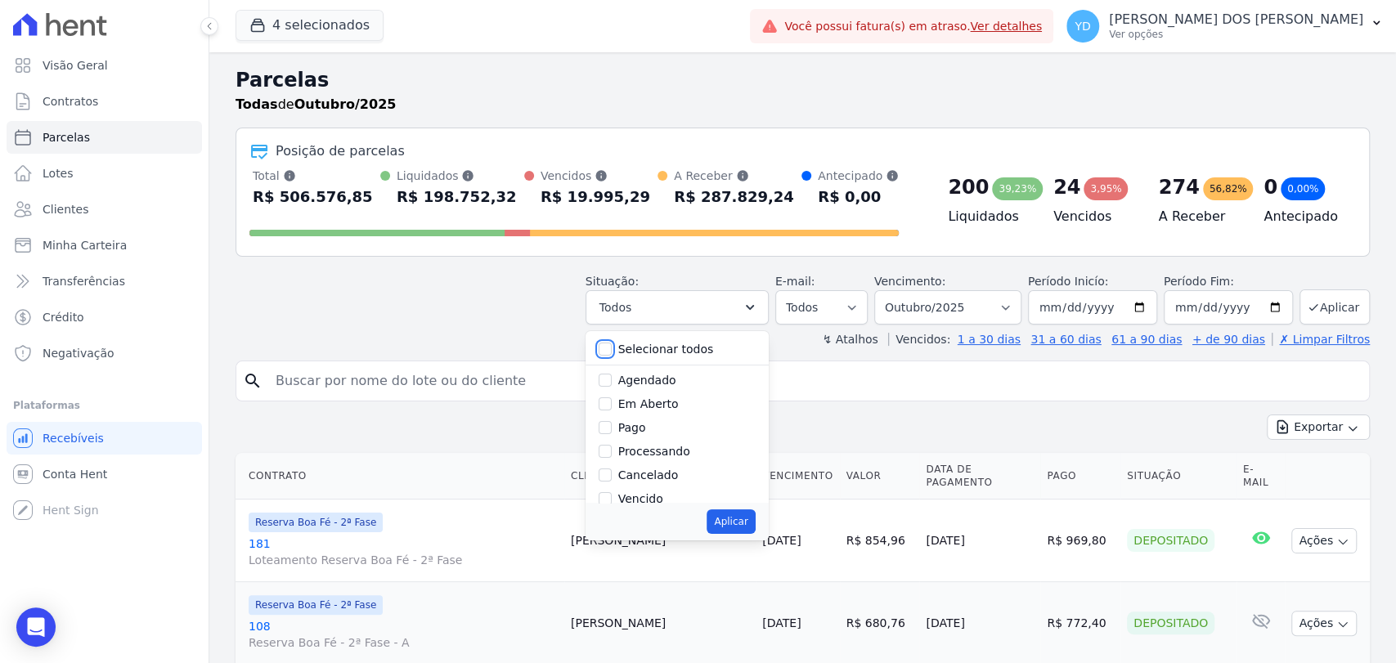
checkbox input "false"
click at [654, 503] on div "Aplicar" at bounding box center [677, 522] width 183 height 38
click at [612, 499] on input "Vencido" at bounding box center [605, 498] width 13 height 13
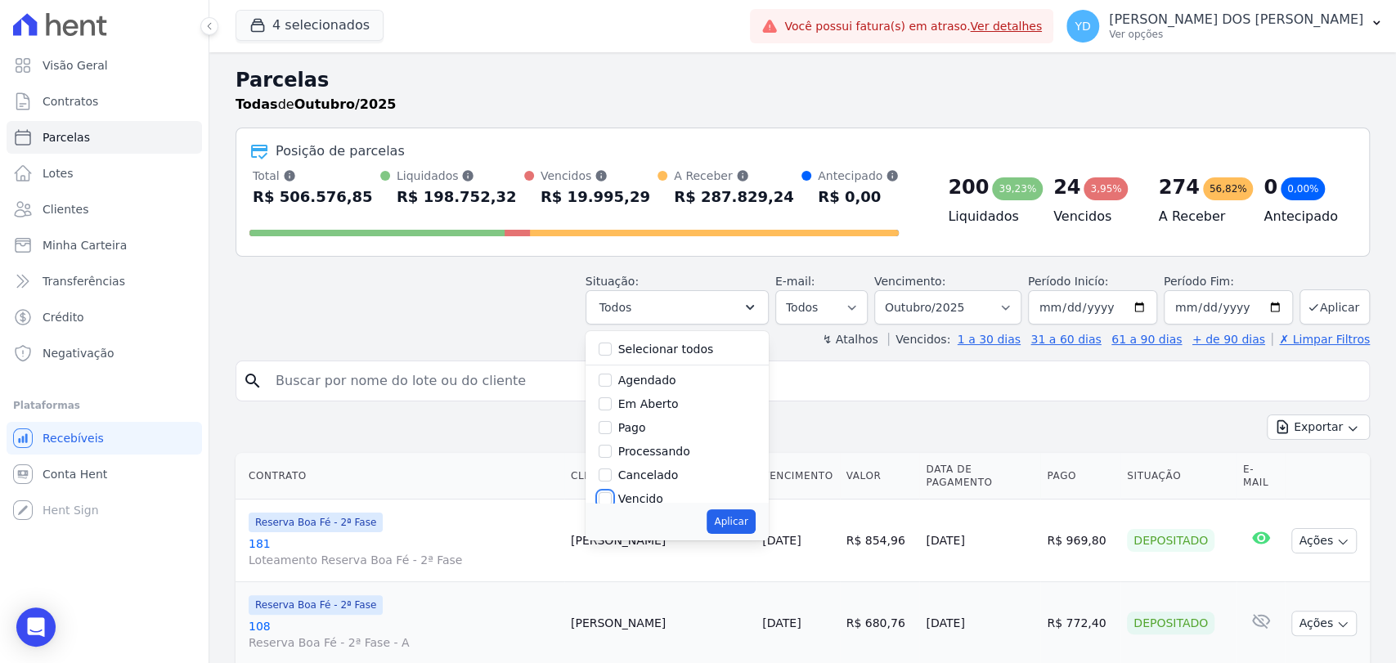
checkbox input "true"
click at [727, 528] on button "Aplicar" at bounding box center [731, 522] width 48 height 25
select select "overdue"
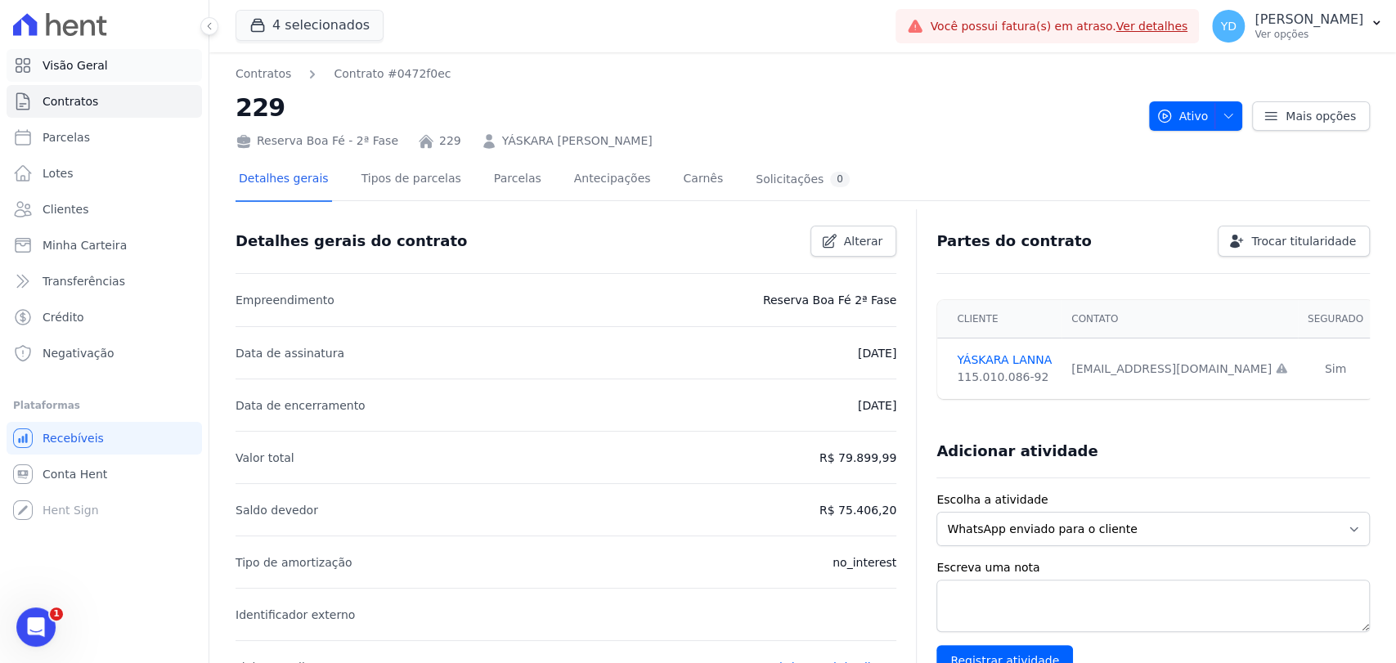
click at [151, 70] on link "Visão Geral" at bounding box center [105, 65] width 196 height 33
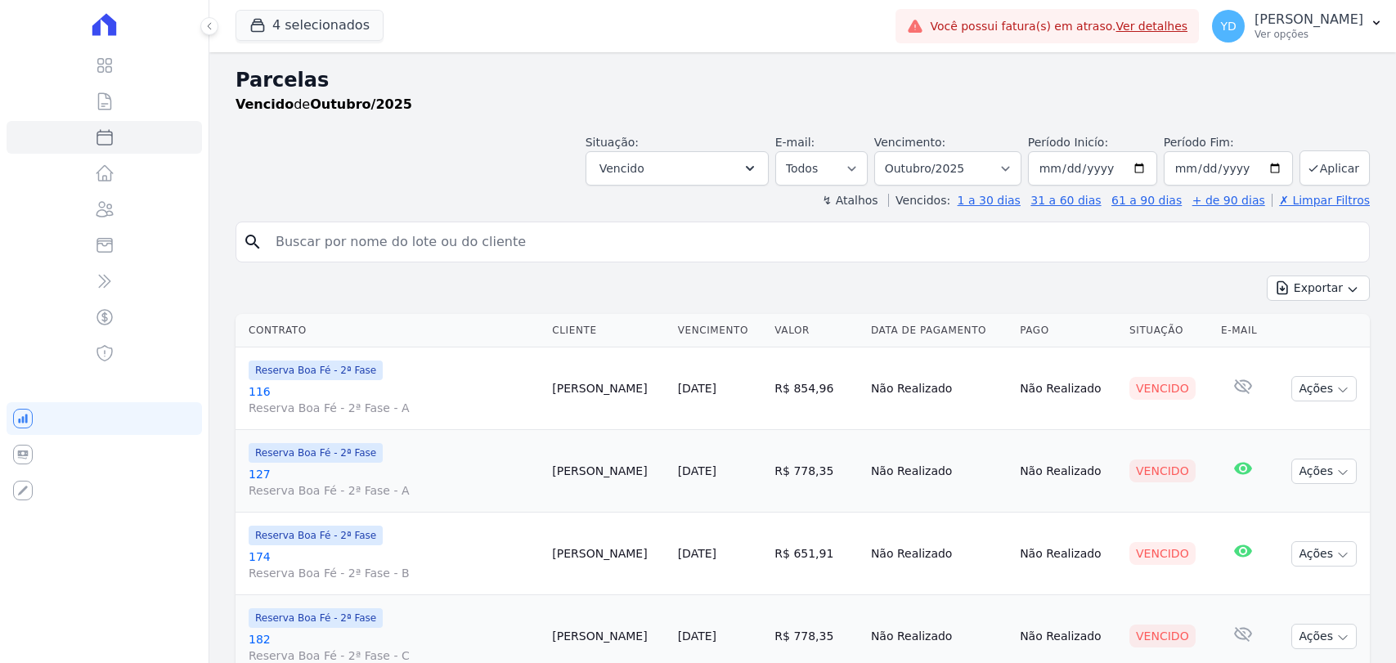
select select
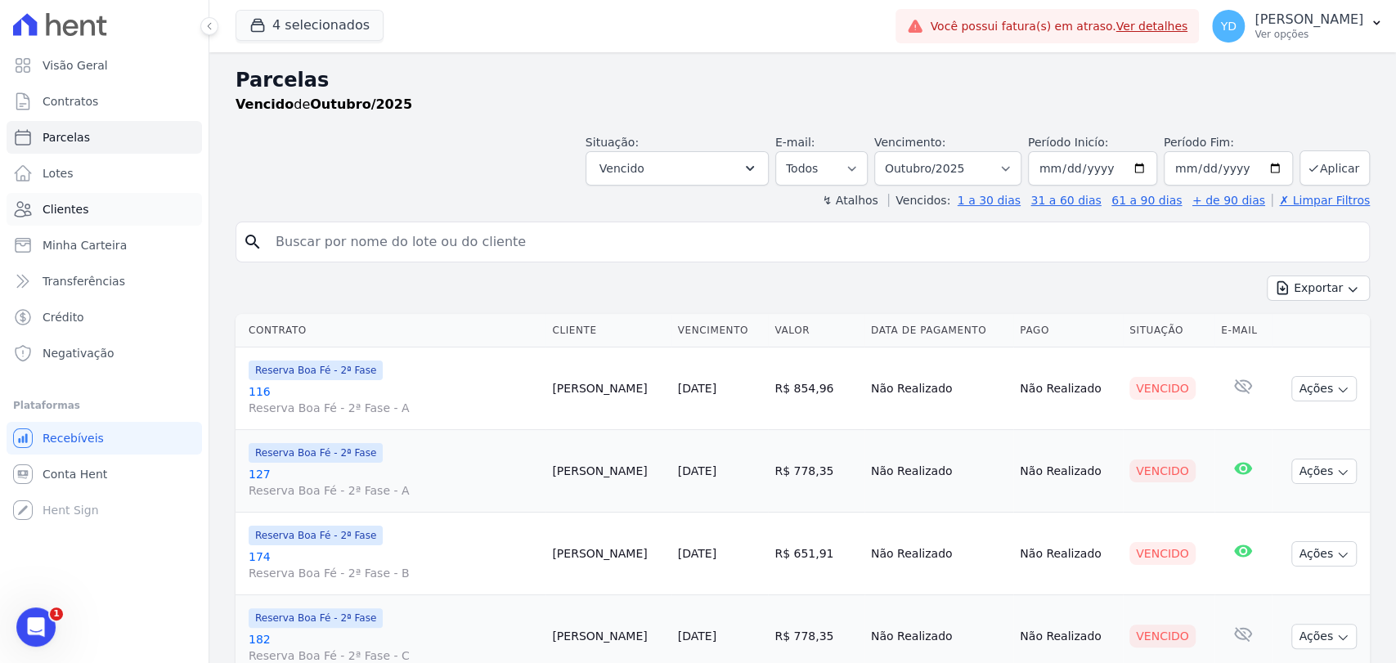
click at [79, 206] on span "Clientes" at bounding box center [66, 209] width 46 height 16
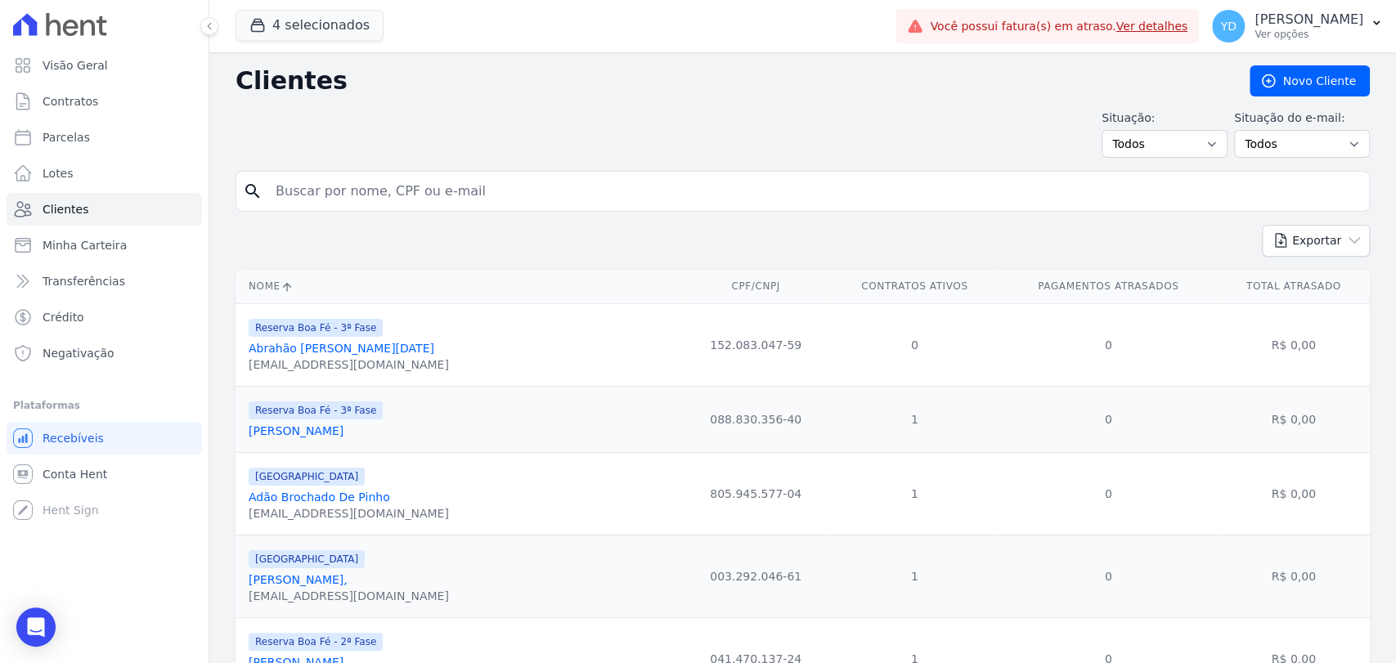
click at [1140, 128] on div "Situação: Todos Adimplentes Inadimplentes" at bounding box center [1165, 134] width 126 height 48
drag, startPoint x: 1144, startPoint y: 148, endPoint x: 1137, endPoint y: 154, distance: 9.3
click at [1145, 148] on select "Todos Adimplentes Inadimplentes" at bounding box center [1165, 144] width 126 height 28
click at [1136, 231] on div "Exportar PDF CSV Dimob 2024" at bounding box center [803, 247] width 1135 height 45
click at [1139, 152] on select "Todos Adimplentes Inadimplentes" at bounding box center [1165, 144] width 126 height 28
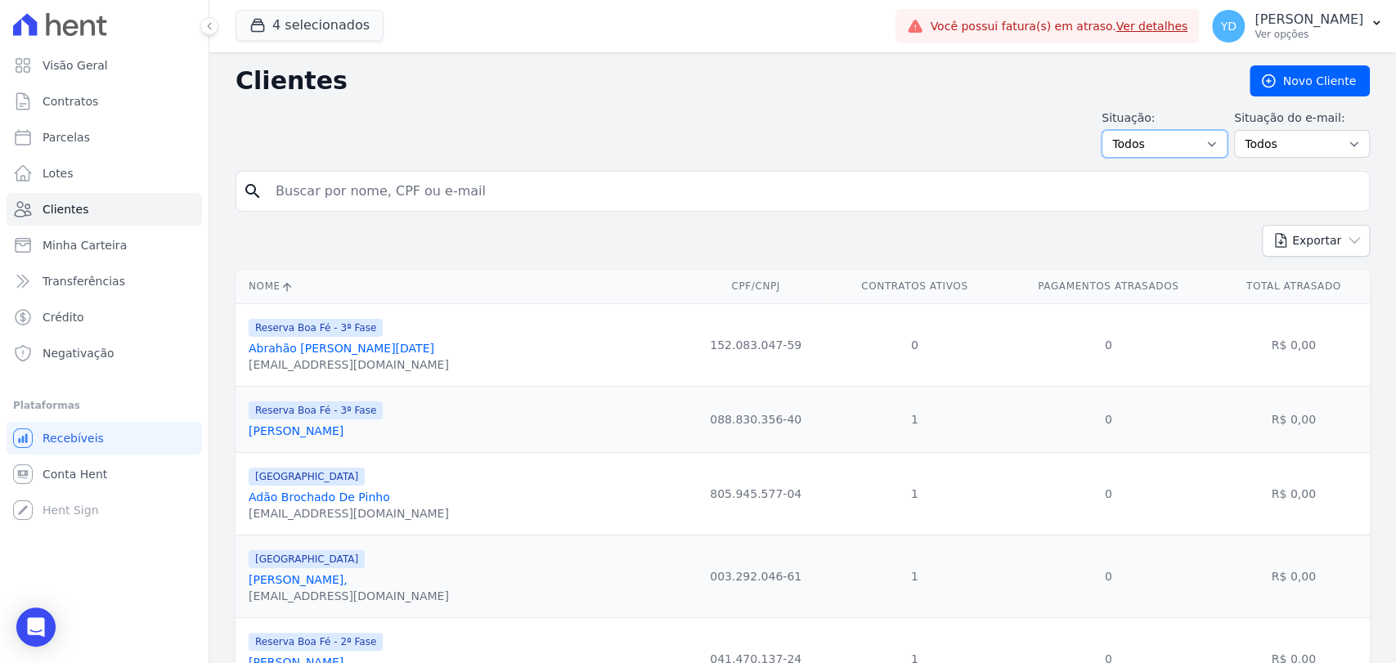
select select "overdue"
click at [1106, 130] on select "Todos Adimplentes Inadimplentes" at bounding box center [1165, 144] width 126 height 28
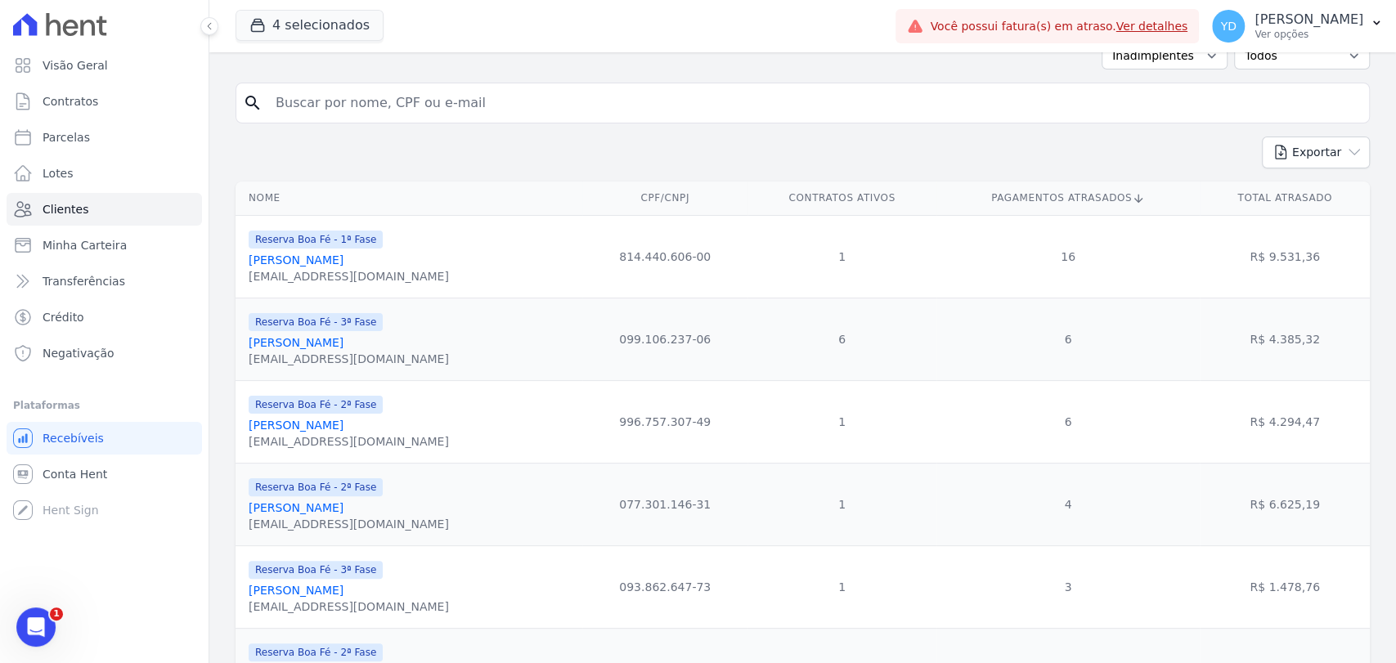
scroll to position [91, 0]
click at [293, 126] on form "search" at bounding box center [803, 107] width 1135 height 54
click at [129, 89] on link "Contratos" at bounding box center [105, 101] width 196 height 33
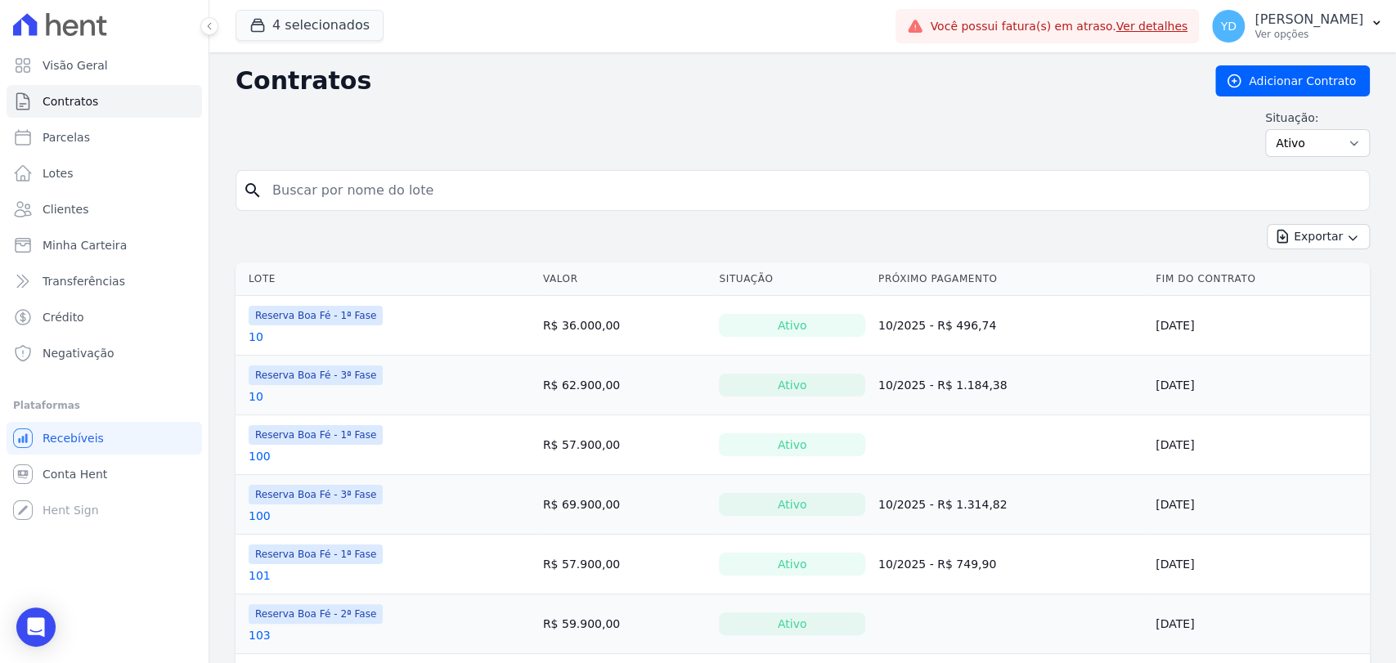
click at [355, 194] on input "search" at bounding box center [813, 190] width 1100 height 33
type input "182"
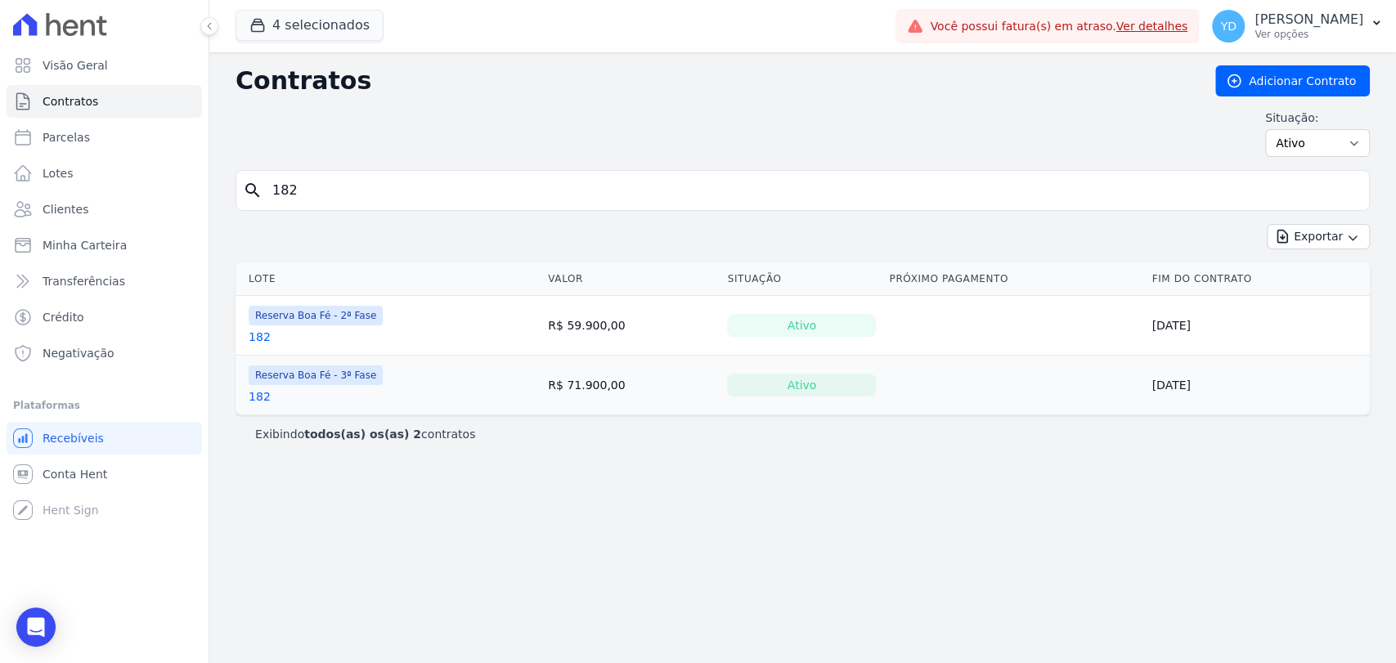
click at [254, 336] on link "182" at bounding box center [260, 337] width 22 height 16
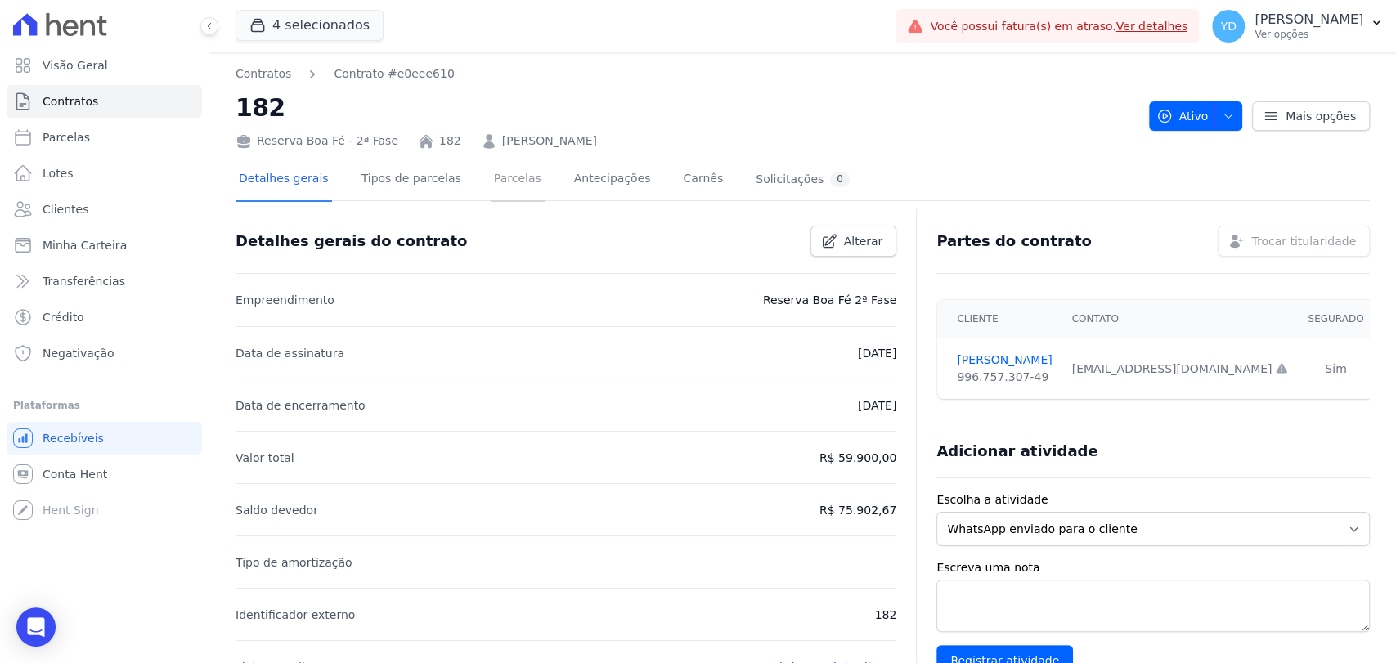
click at [491, 176] on link "Parcelas" at bounding box center [518, 180] width 54 height 43
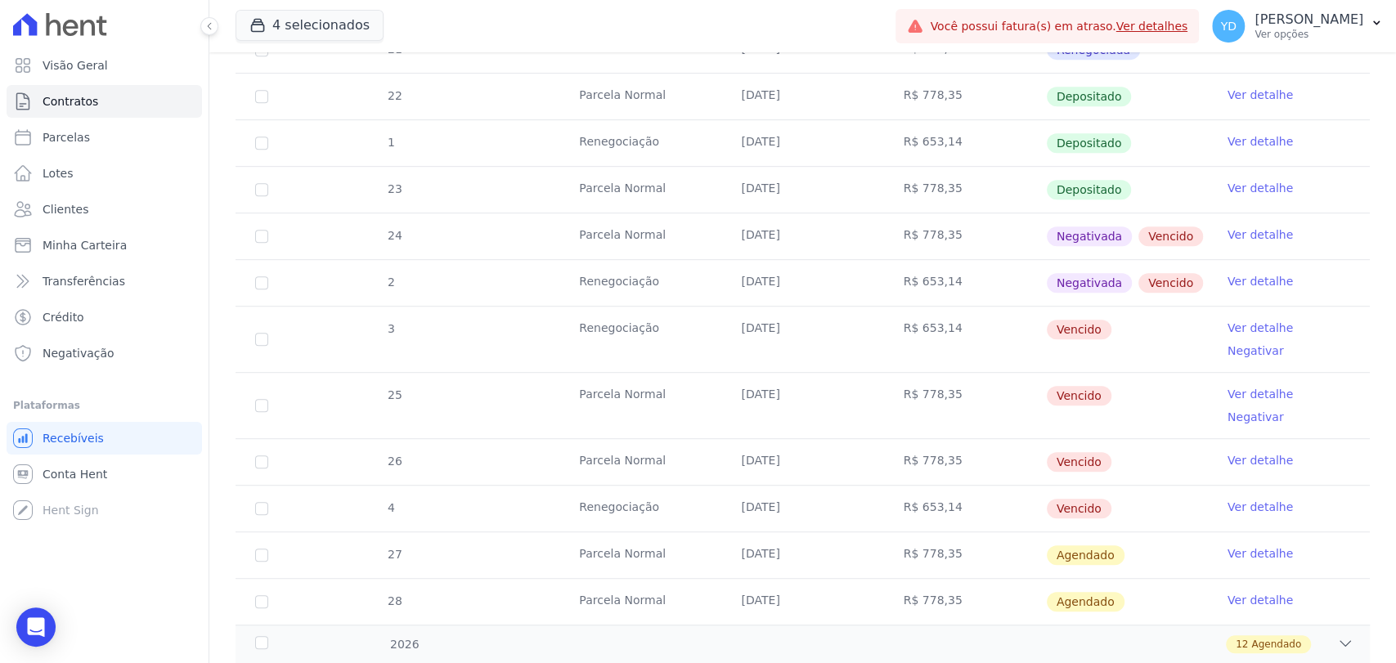
scroll to position [545, 0]
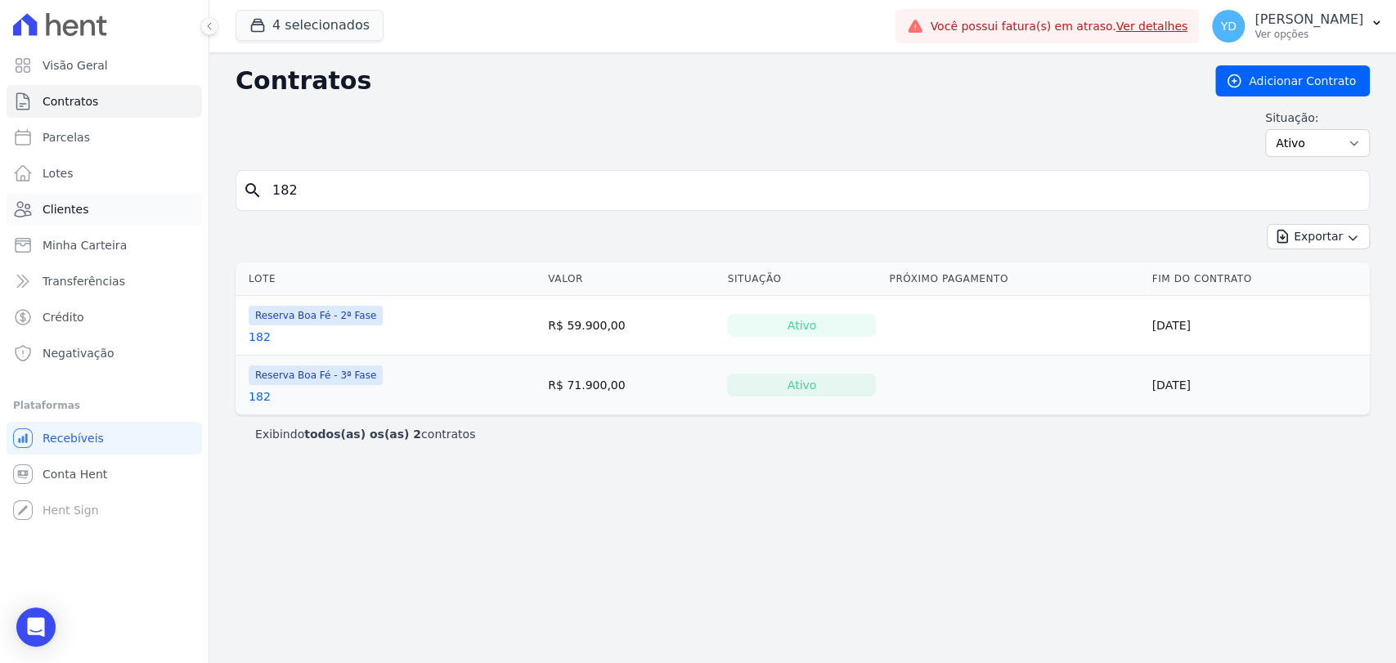
click at [127, 218] on link "Clientes" at bounding box center [105, 209] width 196 height 33
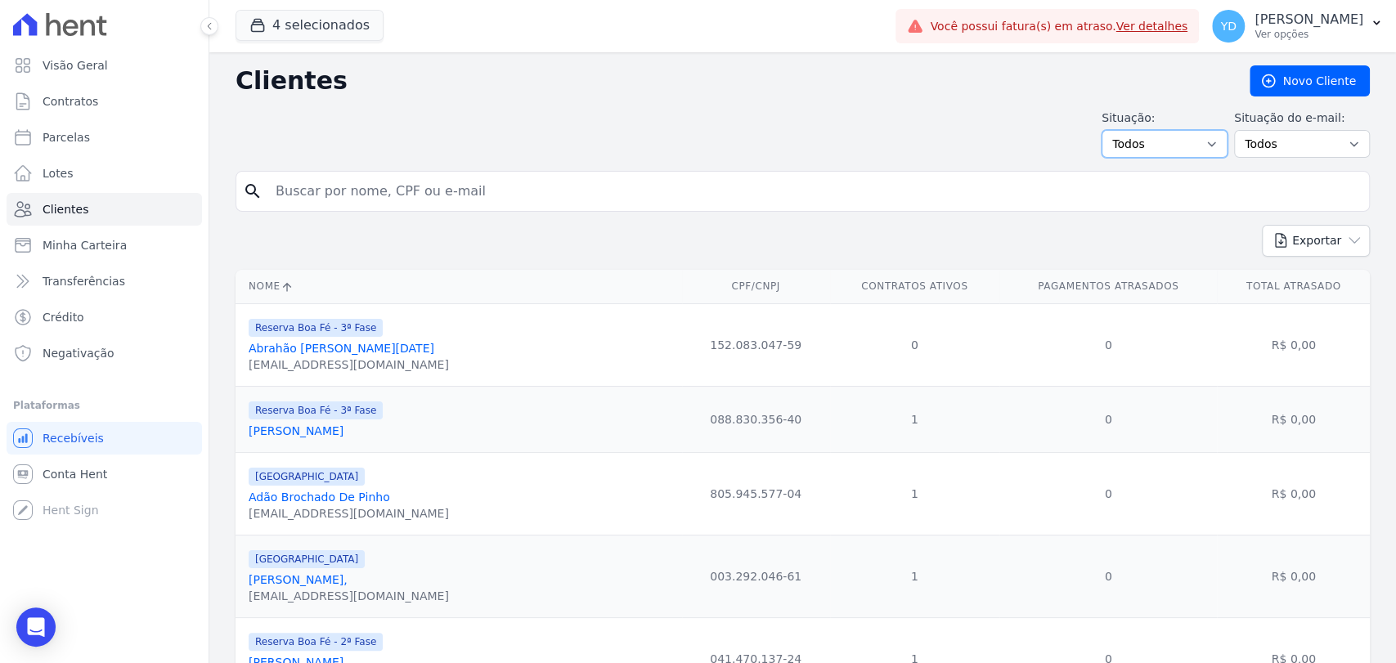
click at [1180, 148] on select "Todos Adimplentes Inadimplentes" at bounding box center [1165, 144] width 126 height 28
select select "overdue"
click at [1106, 130] on select "Todos Adimplentes Inadimplentes" at bounding box center [1165, 144] width 126 height 28
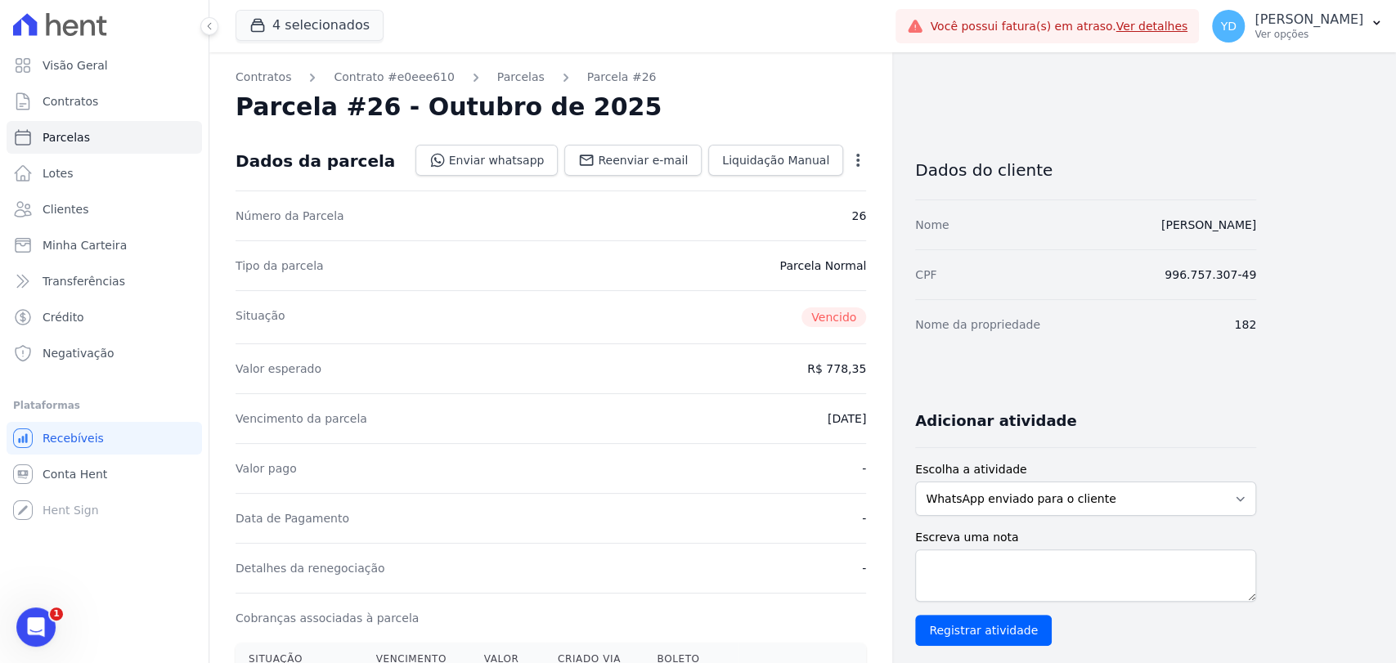
click at [853, 164] on icon "button" at bounding box center [858, 160] width 16 height 16
click at [844, 191] on link "Alterar" at bounding box center [788, 182] width 144 height 29
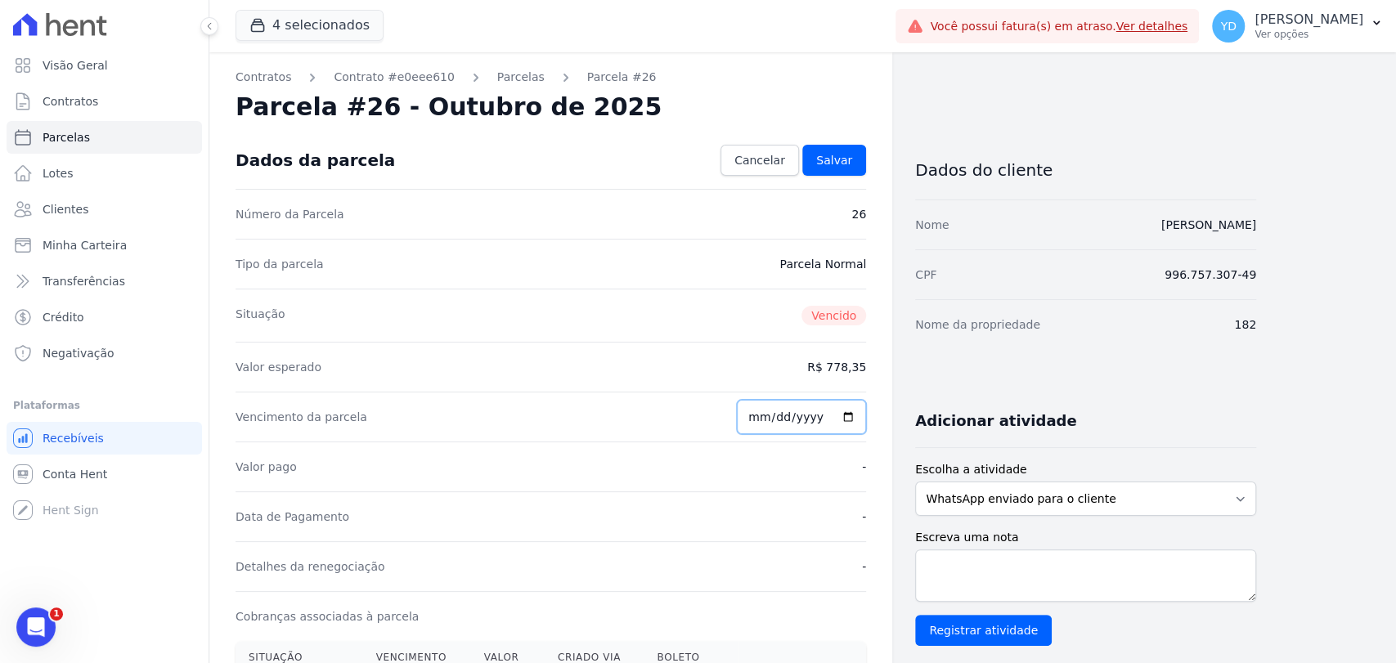
click at [759, 420] on input "[DATE]" at bounding box center [801, 417] width 129 height 34
type input "[DATE]"
click at [843, 153] on span "Salvar" at bounding box center [834, 160] width 36 height 16
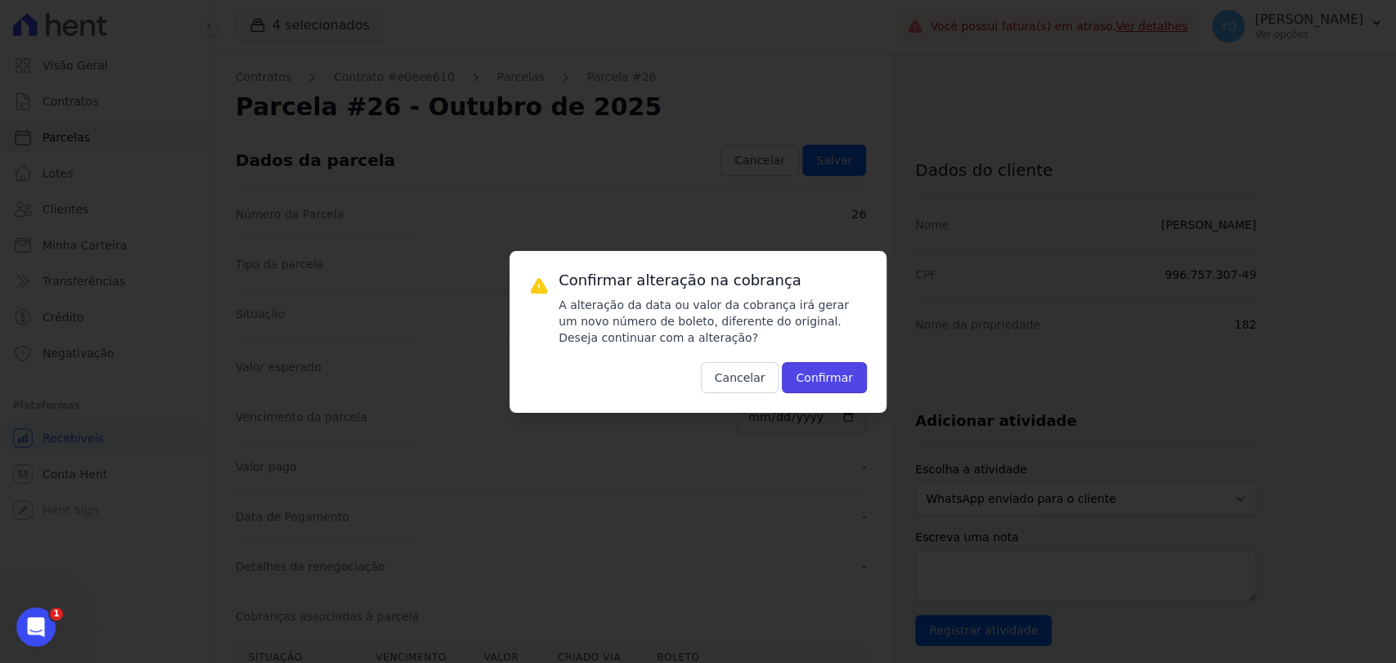
drag, startPoint x: 832, startPoint y: 368, endPoint x: 766, endPoint y: 20, distance: 353.9
click at [831, 368] on button "Confirmar" at bounding box center [824, 377] width 85 height 31
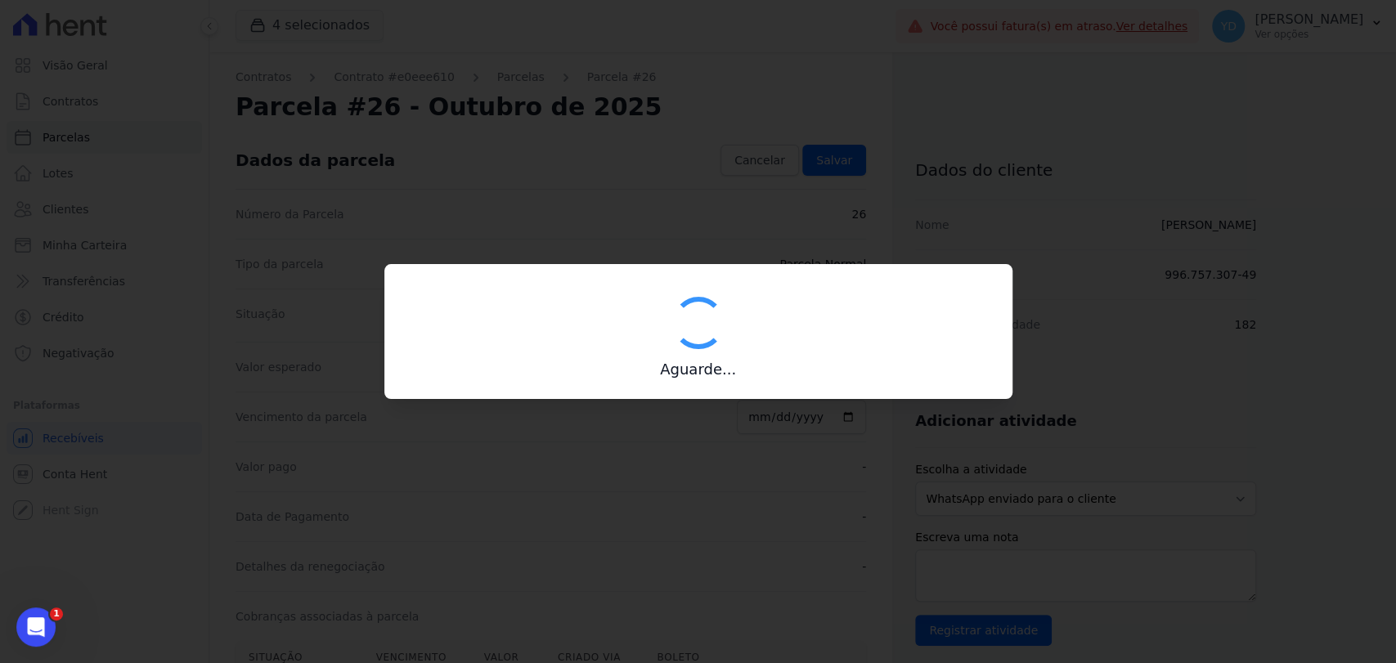
type input "00190000090335103300000682136171712300000077835"
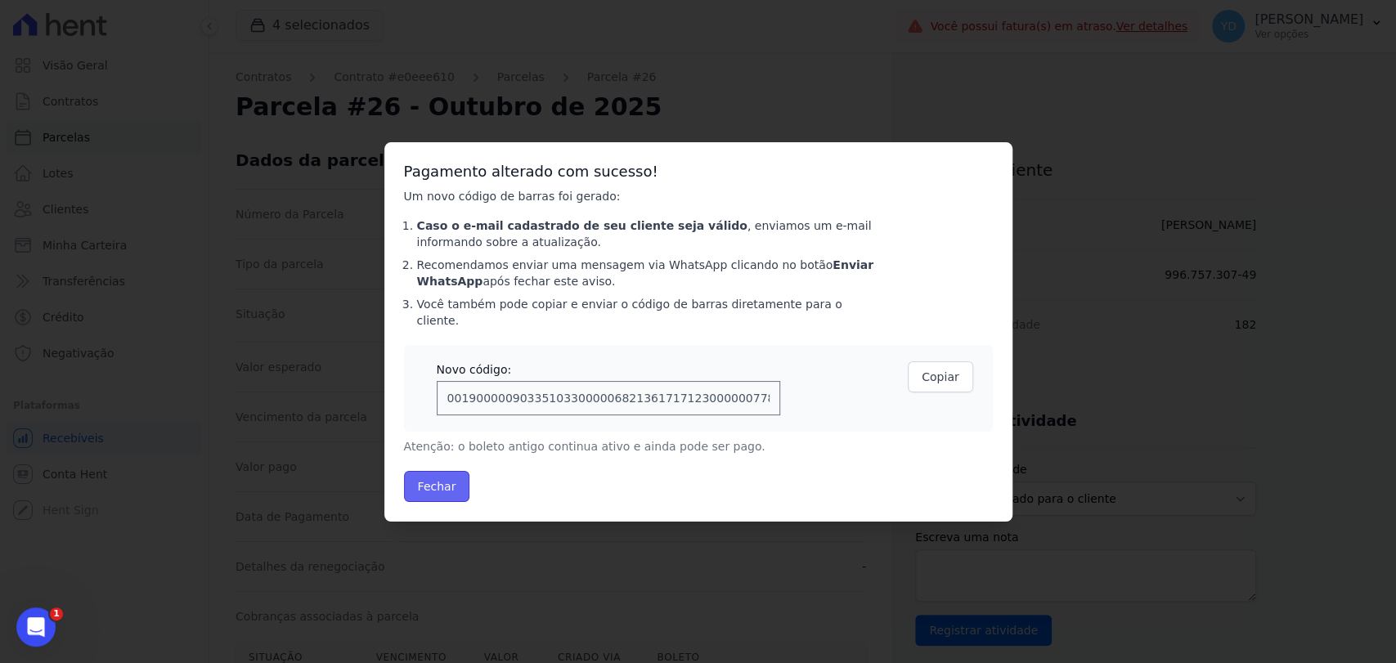
click at [452, 477] on button "Fechar" at bounding box center [437, 486] width 66 height 31
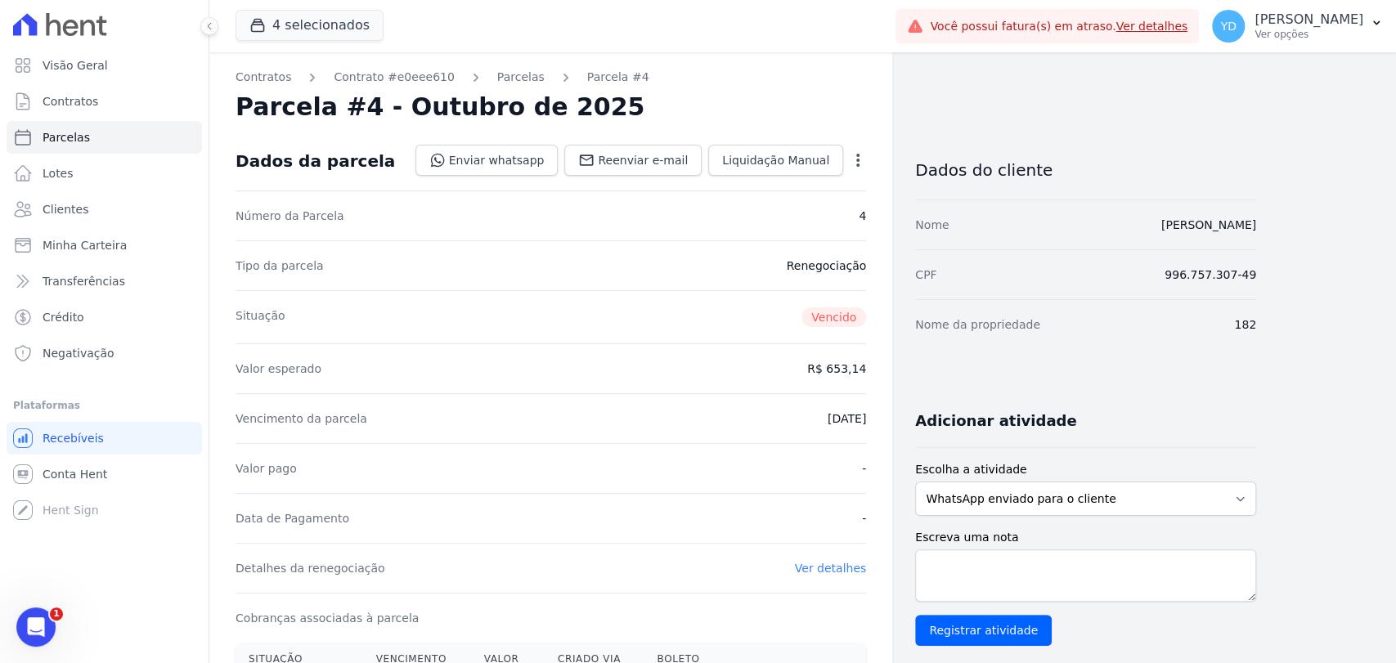
click at [861, 159] on icon "button" at bounding box center [858, 160] width 16 height 16
click at [838, 172] on link "Alterar" at bounding box center [788, 182] width 144 height 29
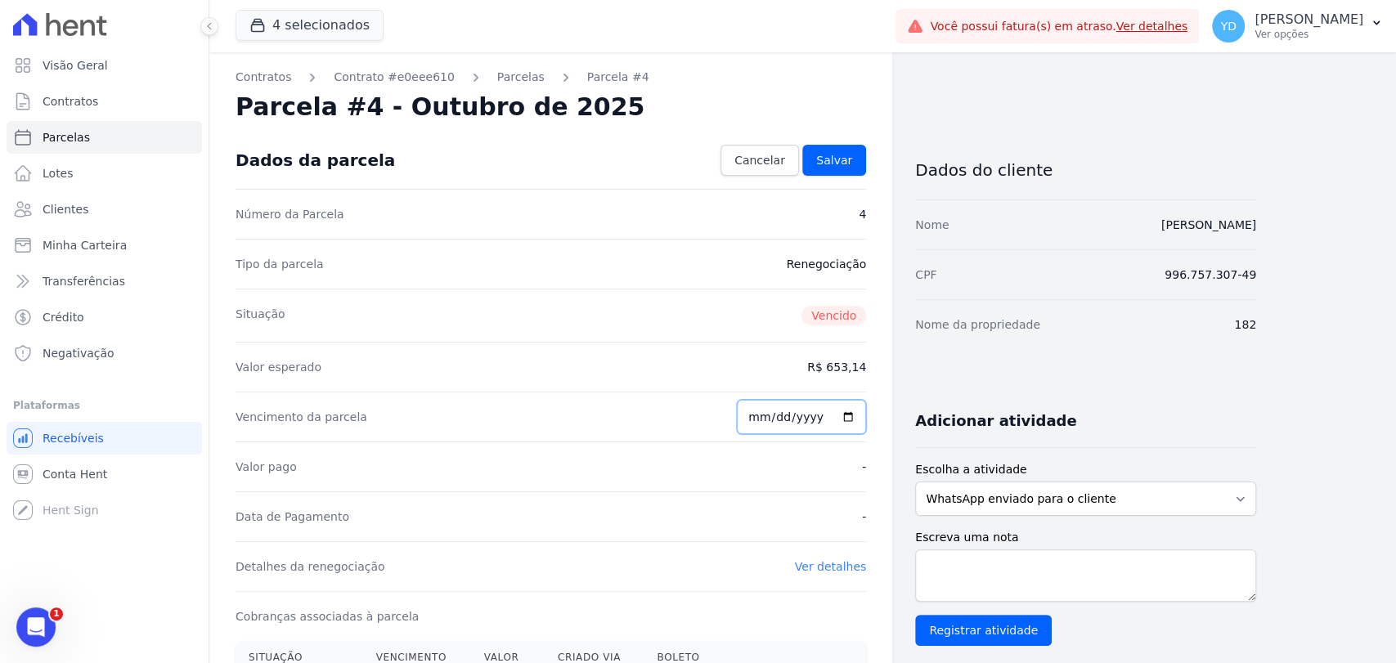
click at [749, 418] on input "[DATE]" at bounding box center [801, 417] width 129 height 34
type input "[DATE]"
click at [842, 148] on link "Salvar" at bounding box center [834, 160] width 64 height 31
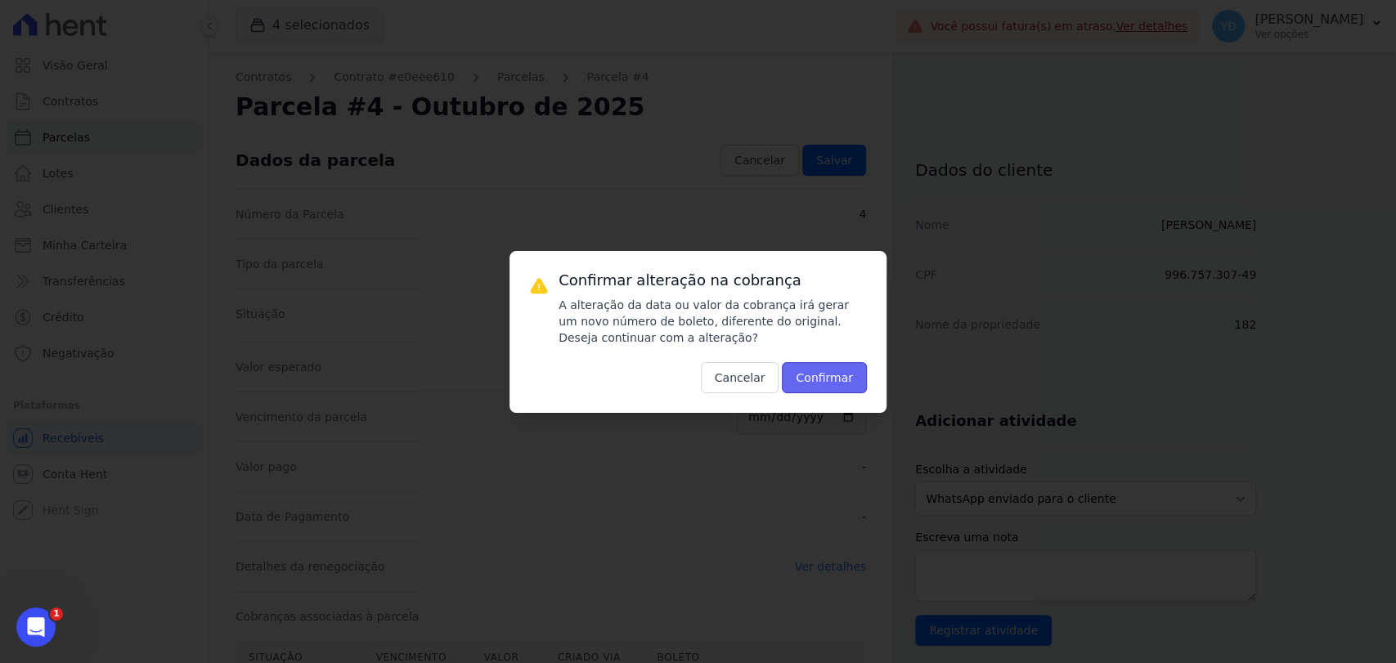
click at [851, 379] on button "Confirmar" at bounding box center [824, 377] width 85 height 31
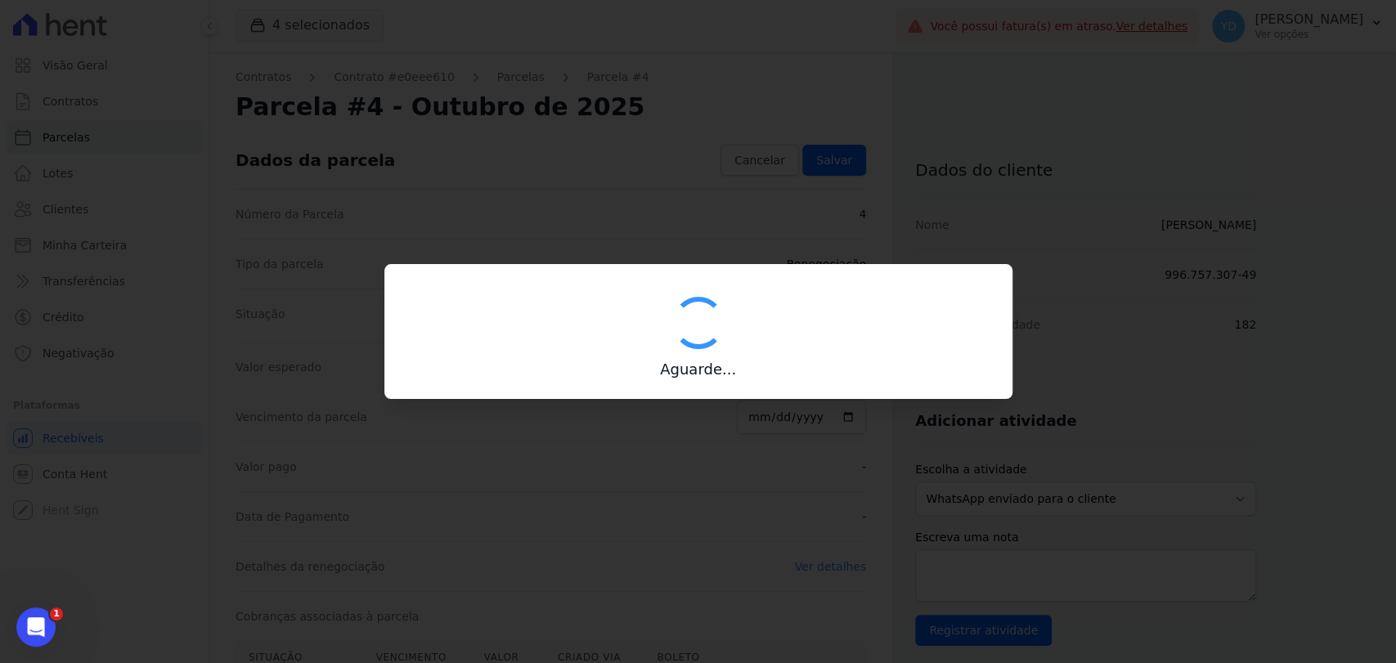
type input "00190000090335103300000682135173112300000065314"
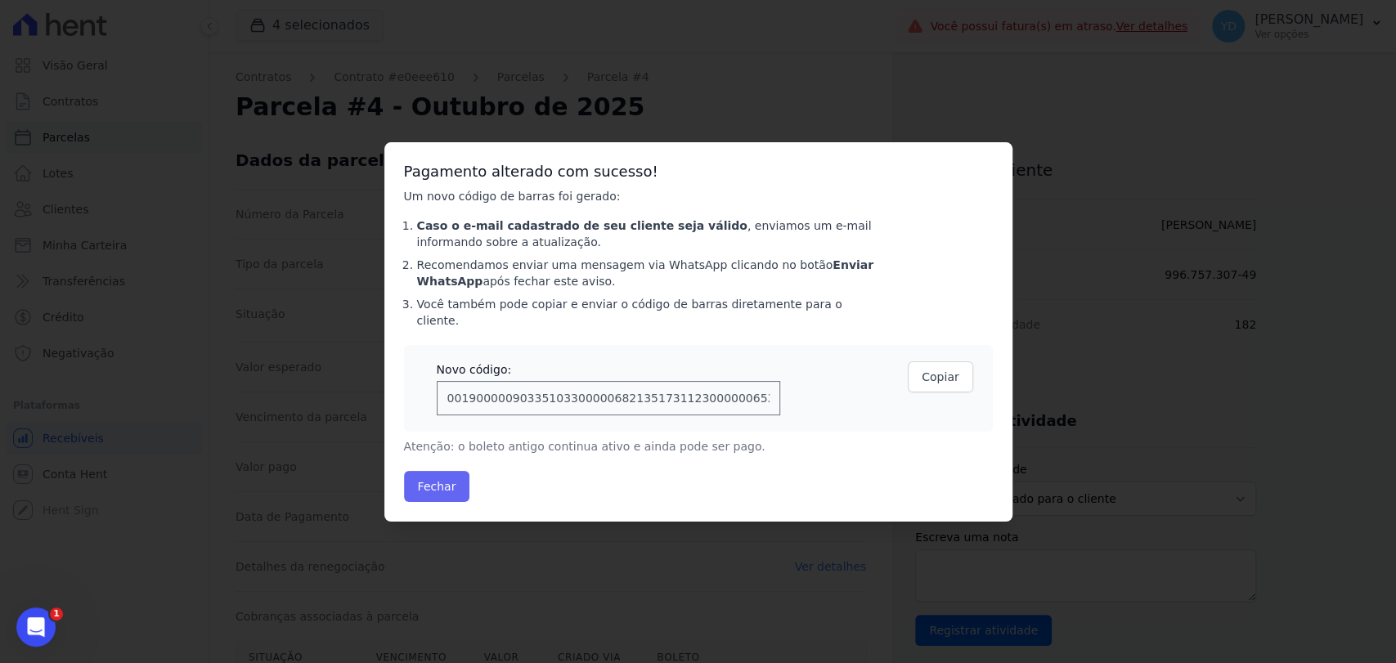
click at [461, 453] on div "Pagamento alterado com sucesso! Um novo código de barras foi gerado: Caso o e-m…" at bounding box center [698, 332] width 628 height 380
click at [447, 473] on button "Fechar" at bounding box center [437, 486] width 66 height 31
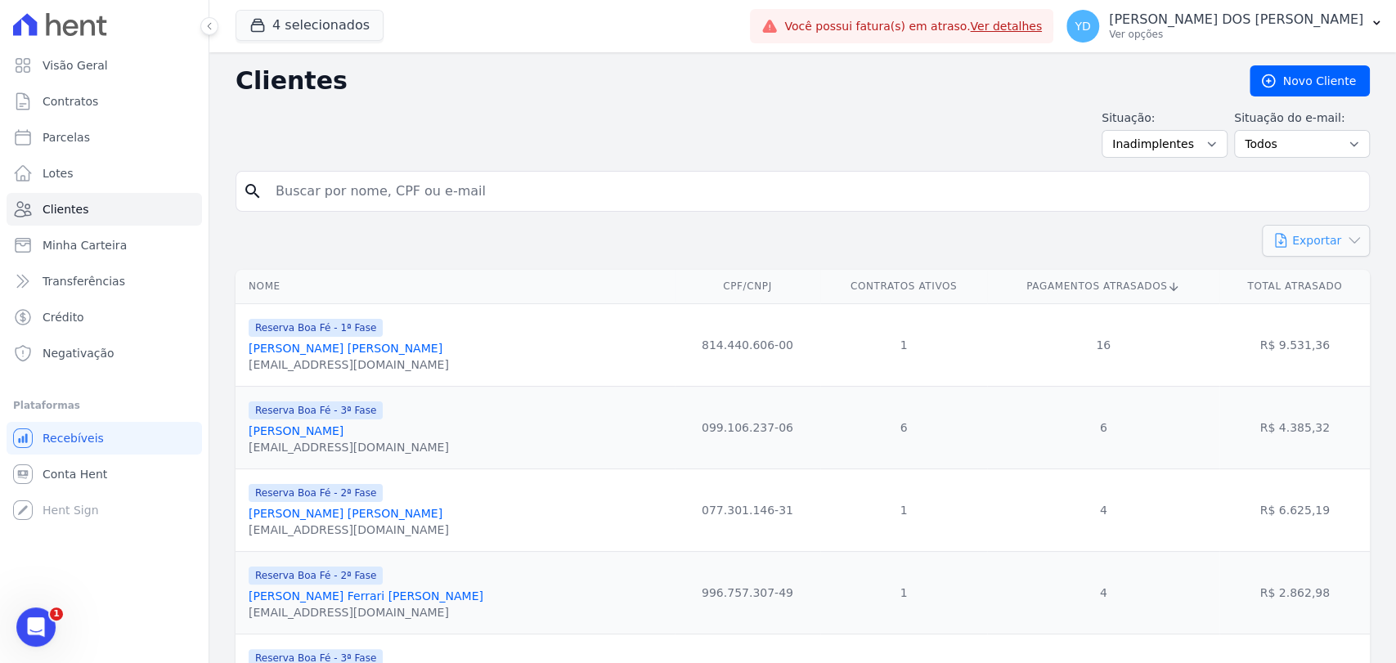
click at [1296, 248] on button "Exportar" at bounding box center [1316, 241] width 108 height 32
click at [1305, 307] on link "CSV" at bounding box center [1351, 309] width 92 height 30
click at [122, 137] on link "Parcelas" at bounding box center [105, 137] width 196 height 33
select select
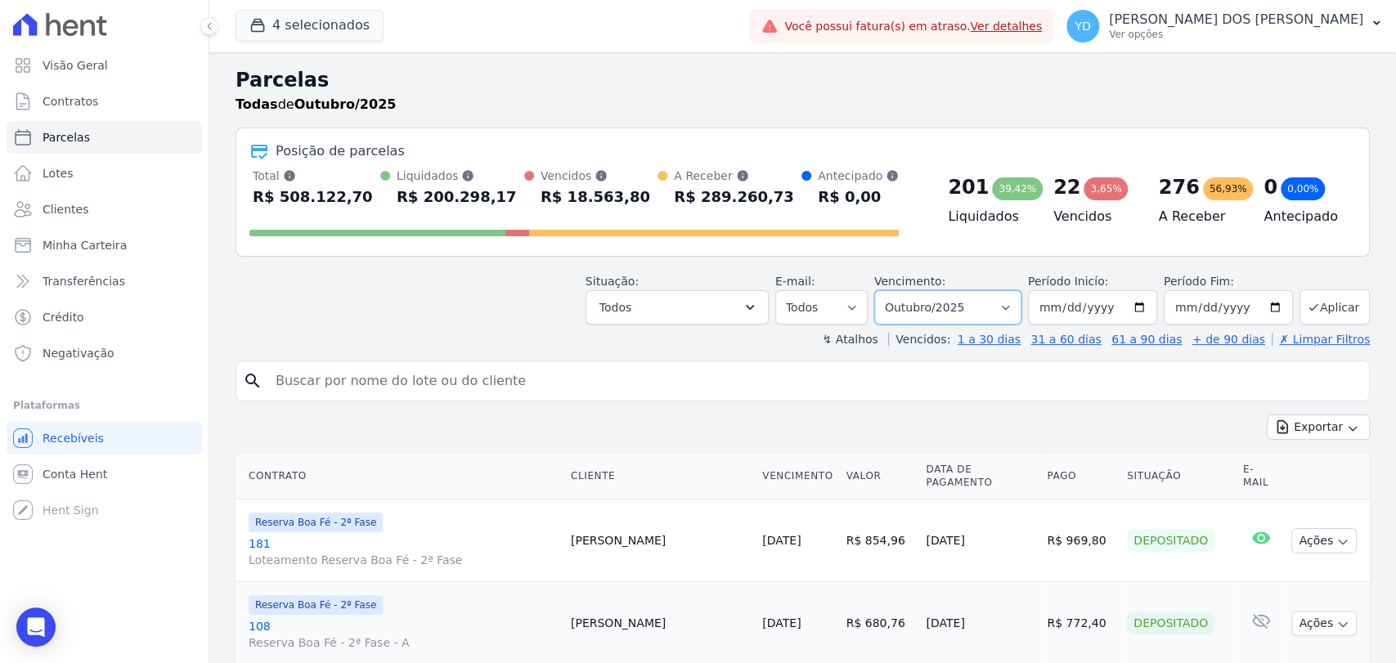
click at [942, 302] on select "Filtrar por período ──────── Todos os meses Abril/2022 Maio/2022 Junho/2022 Jul…" at bounding box center [947, 307] width 147 height 34
select select "08/2025"
click at [884, 290] on select "Filtrar por período ──────── Todos os meses Abril/2022 Maio/2022 Junho/2022 Jul…" at bounding box center [947, 307] width 147 height 34
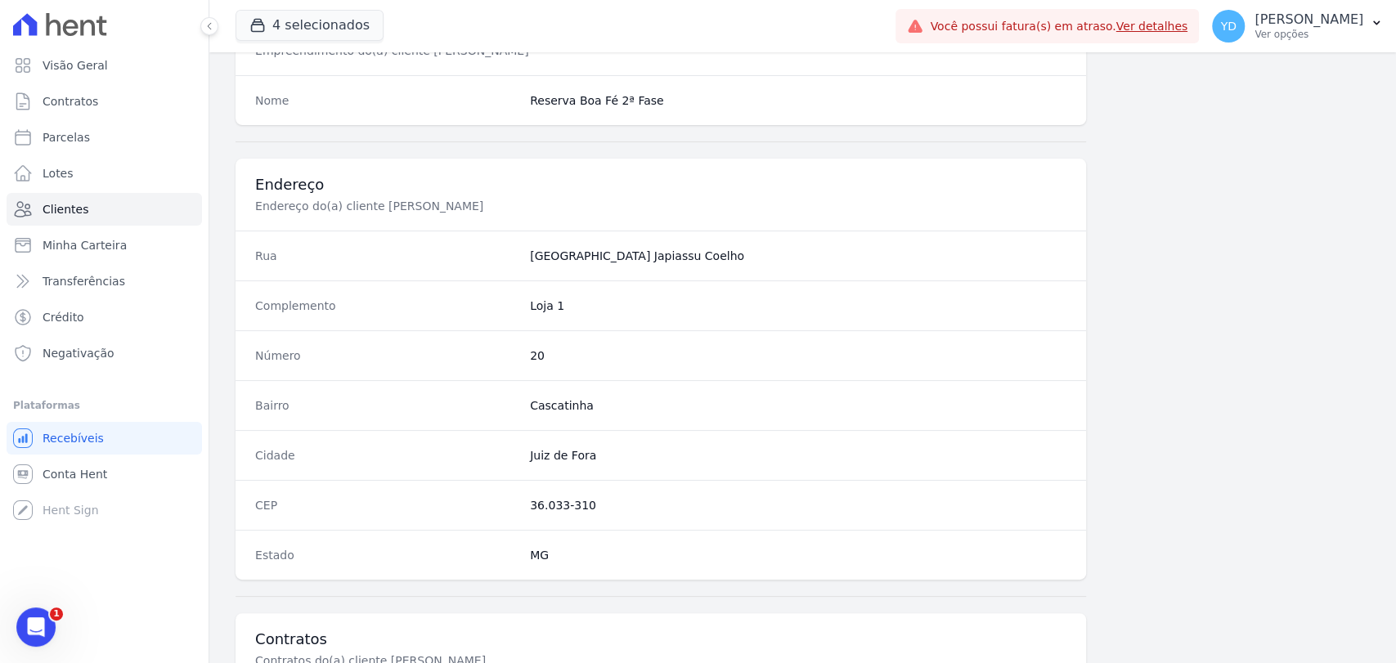
scroll to position [864, 0]
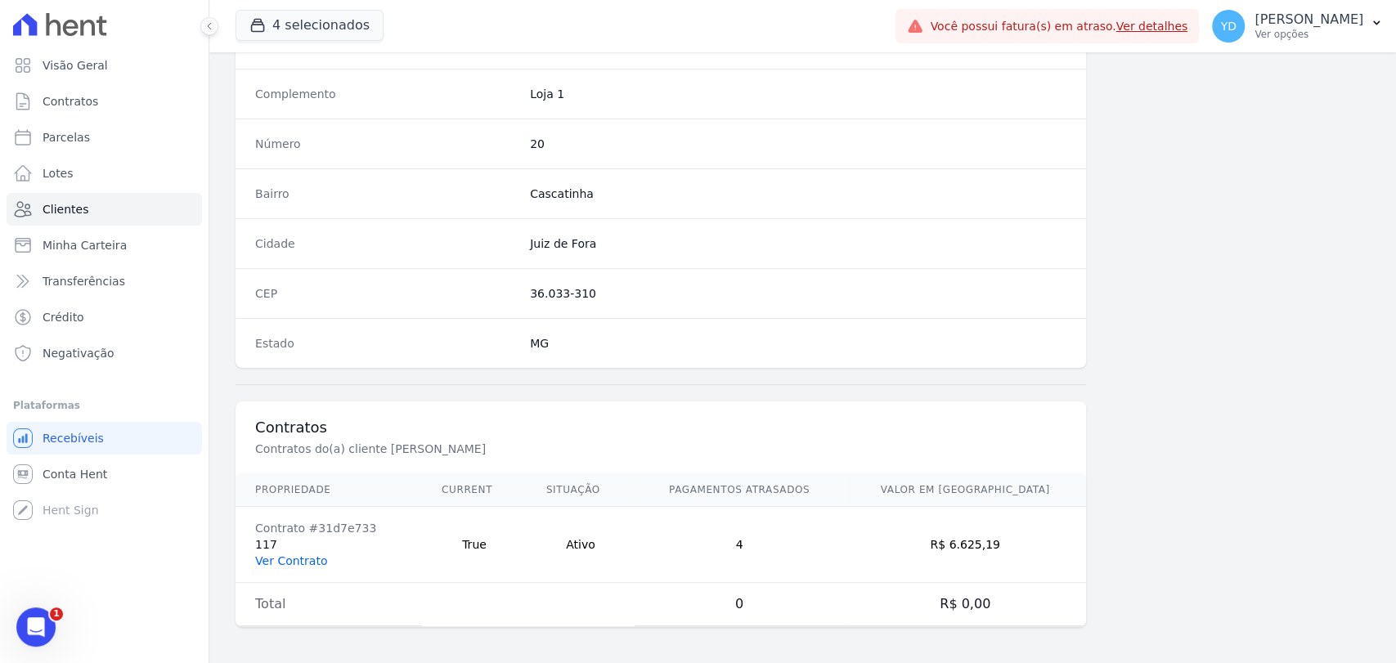
click at [290, 558] on link "Ver Contrato" at bounding box center [291, 561] width 72 height 13
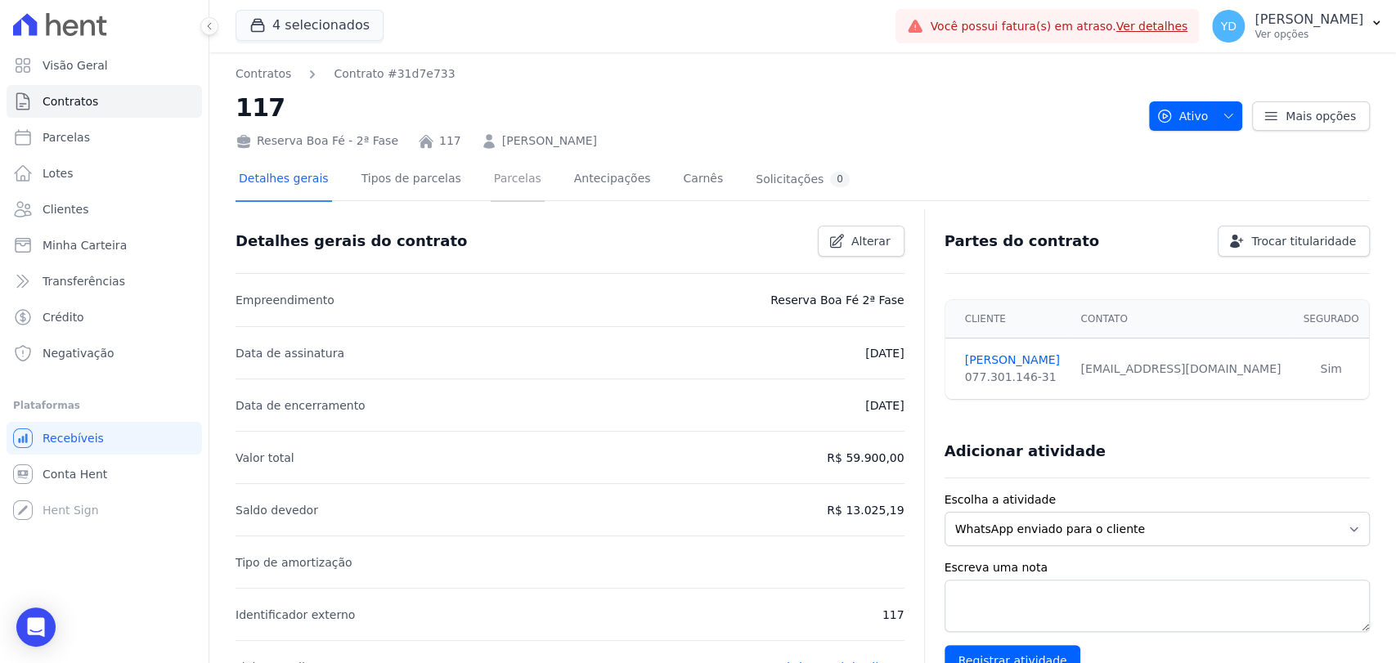
click at [510, 176] on link "Parcelas" at bounding box center [518, 180] width 54 height 43
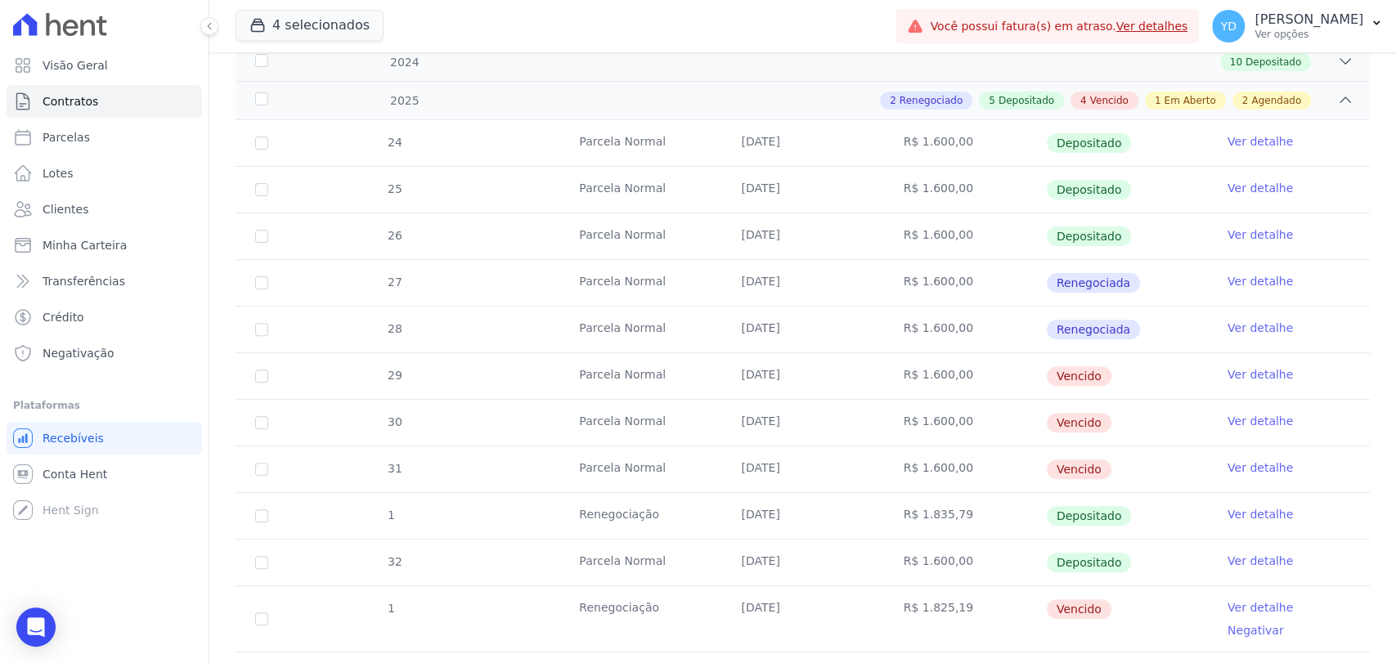
scroll to position [272, 0]
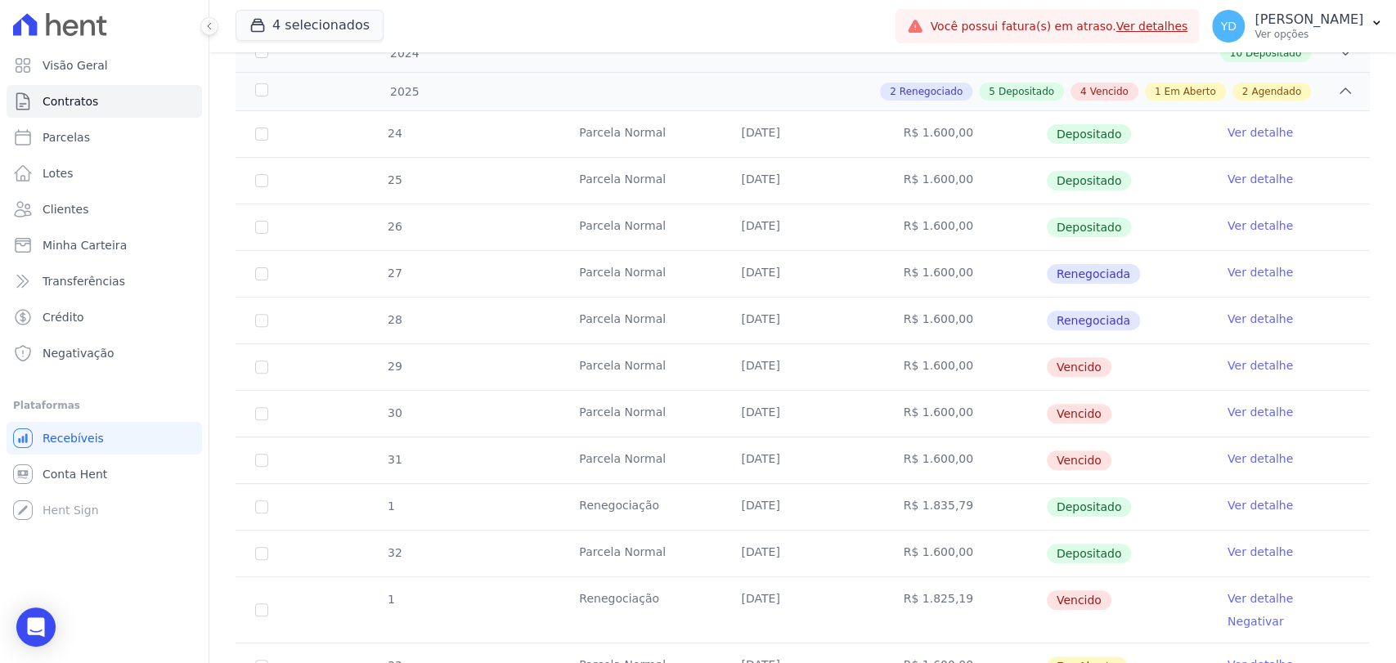
click at [1242, 367] on link "Ver detalhe" at bounding box center [1260, 365] width 65 height 16
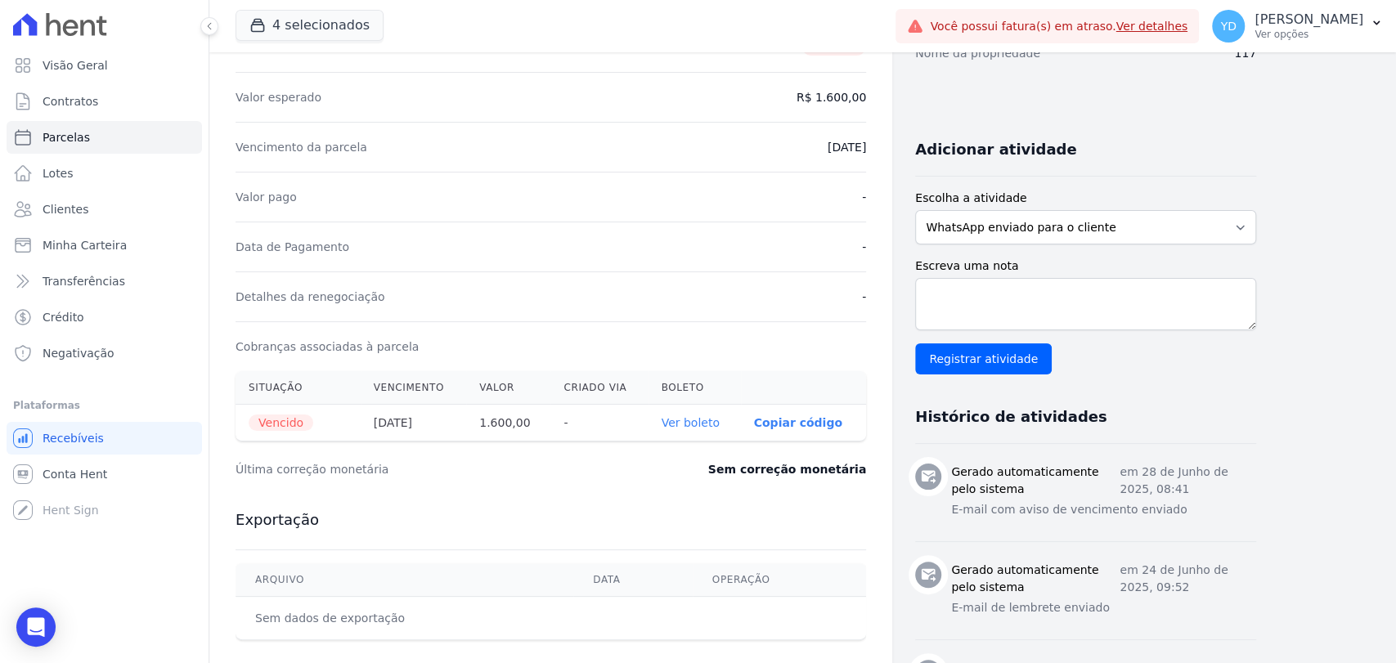
scroll to position [272, 0]
click at [708, 419] on link "Ver boleto" at bounding box center [691, 422] width 58 height 13
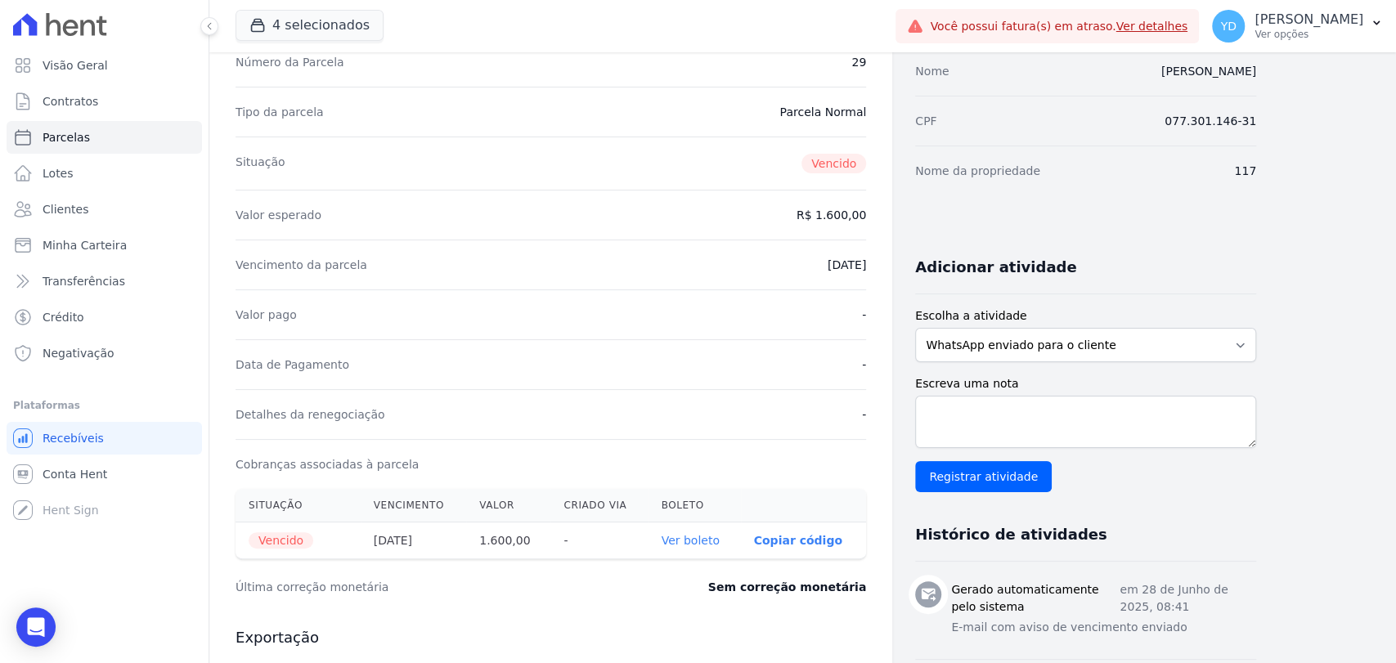
scroll to position [0, 0]
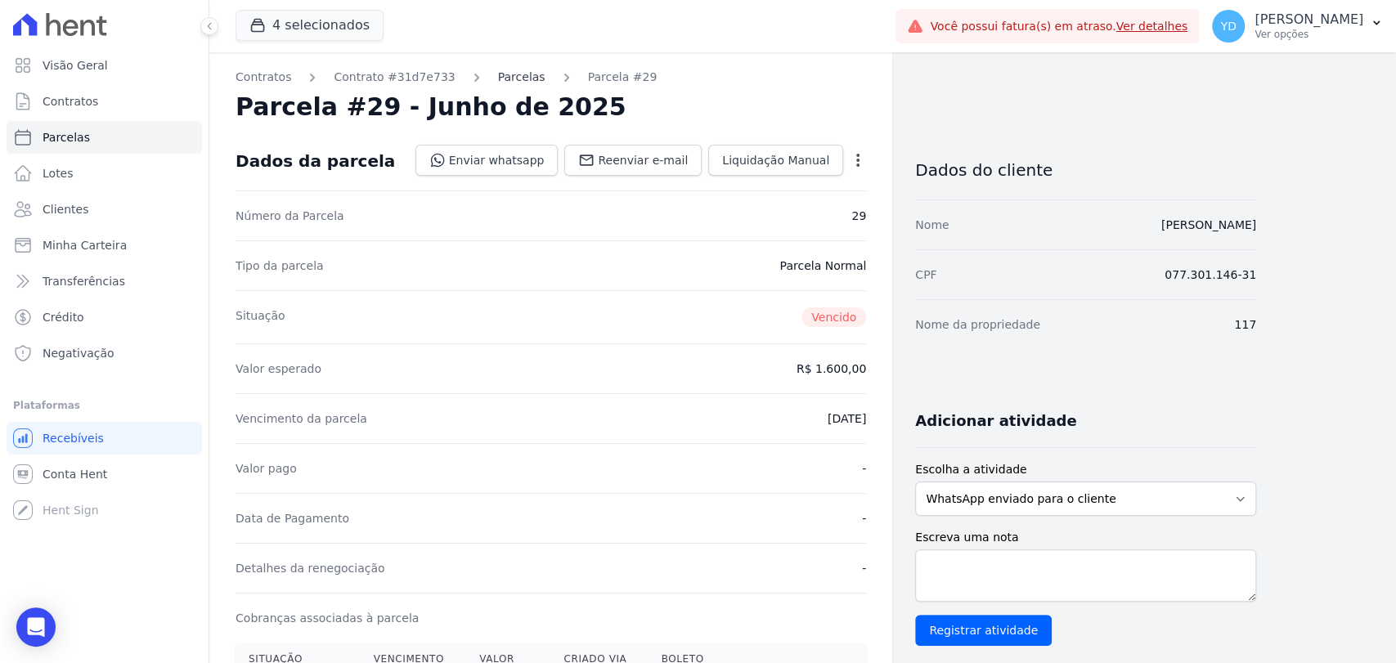
click at [506, 75] on link "Parcelas" at bounding box center [521, 77] width 47 height 17
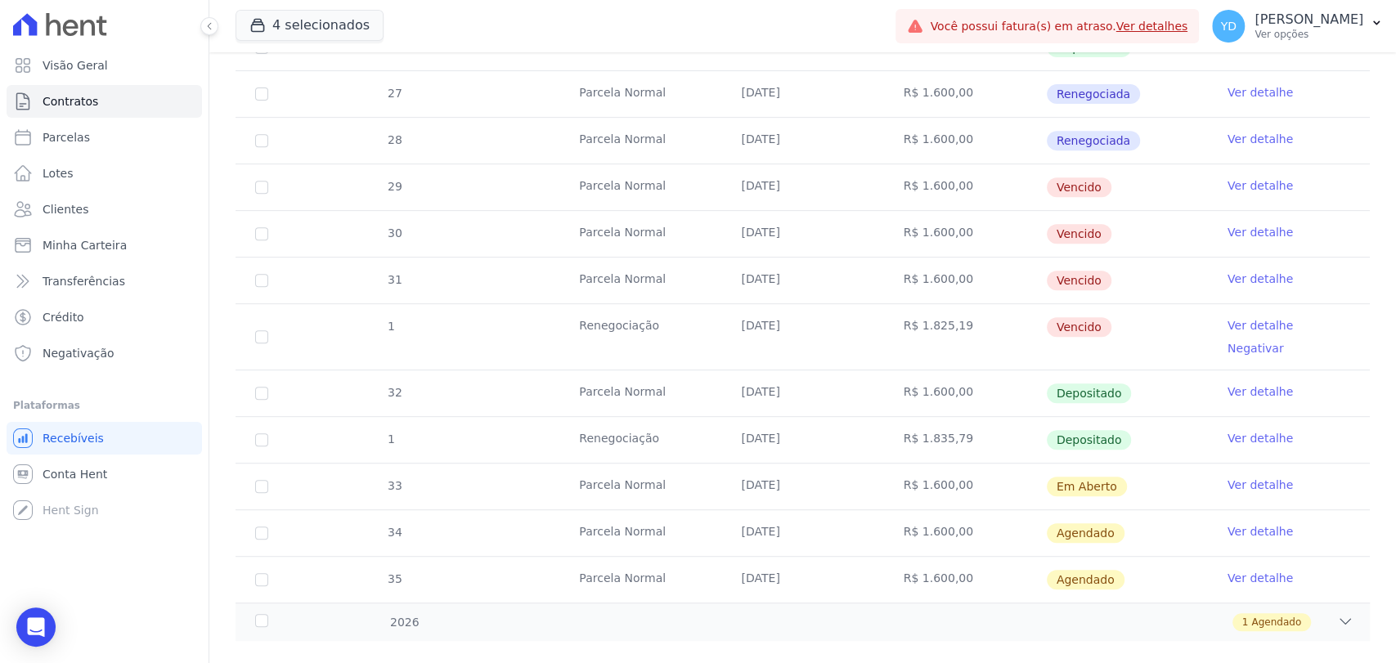
scroll to position [454, 0]
click at [478, 127] on tr "28 [GEOGRAPHIC_DATA] [DATE] R$ 1.600,00 Renegociada Ver detalhe" at bounding box center [803, 138] width 1135 height 47
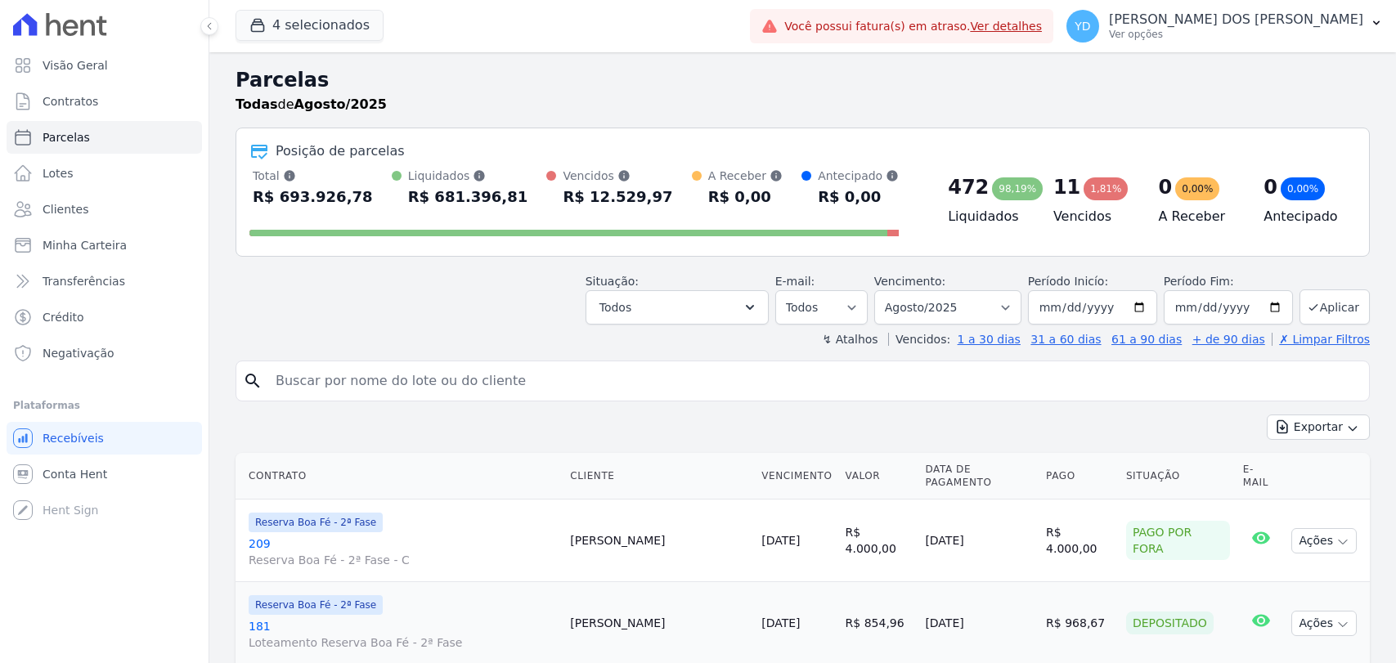
select select
drag, startPoint x: 753, startPoint y: 303, endPoint x: 734, endPoint y: 327, distance: 30.8
click at [753, 303] on icon "button" at bounding box center [750, 307] width 16 height 16
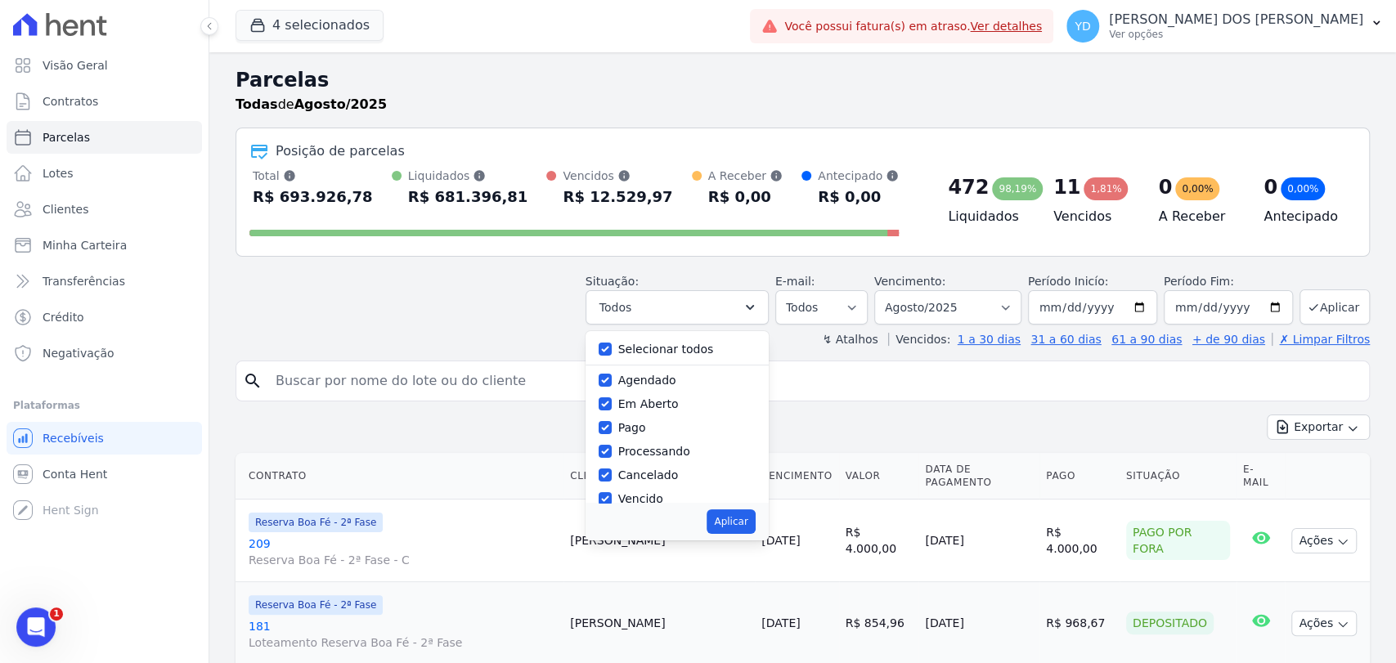
click at [703, 346] on label "Selecionar todos" at bounding box center [666, 349] width 96 height 13
click at [612, 346] on input "Selecionar todos" at bounding box center [605, 349] width 13 height 13
checkbox input "false"
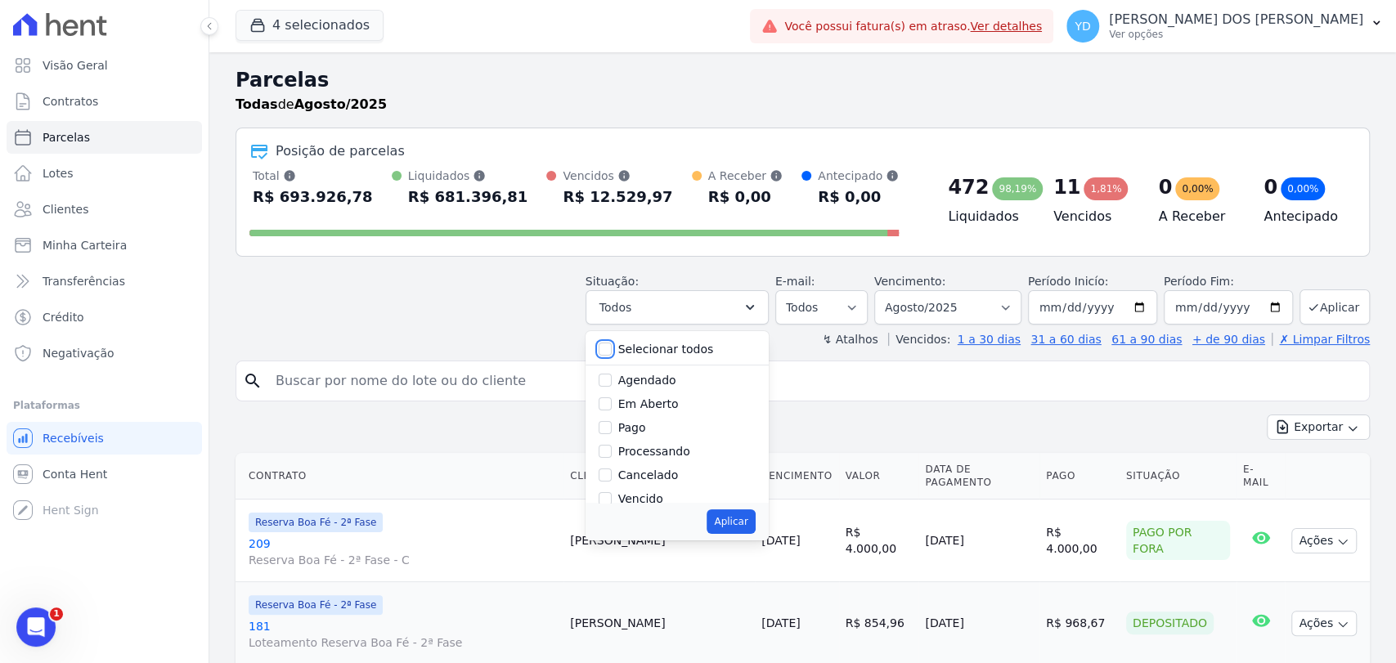
checkbox input "false"
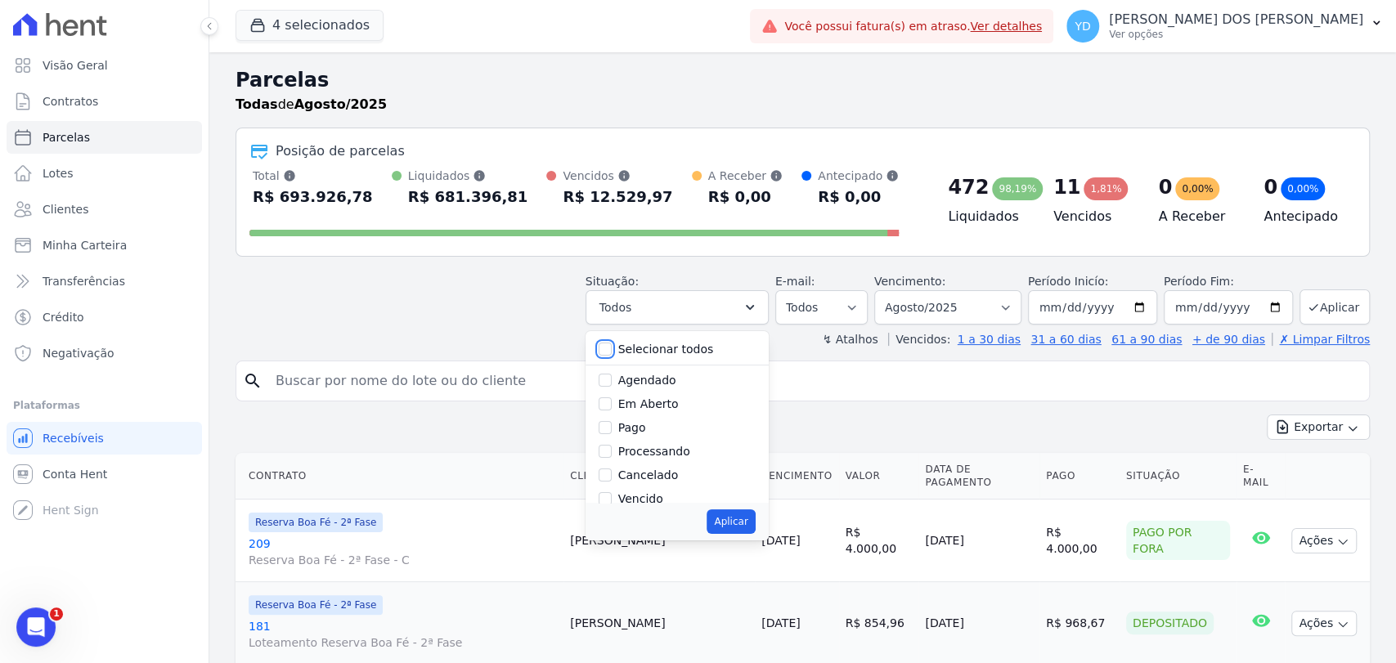
checkbox input "false"
click at [650, 460] on label "Pago por fora" at bounding box center [656, 461] width 77 height 13
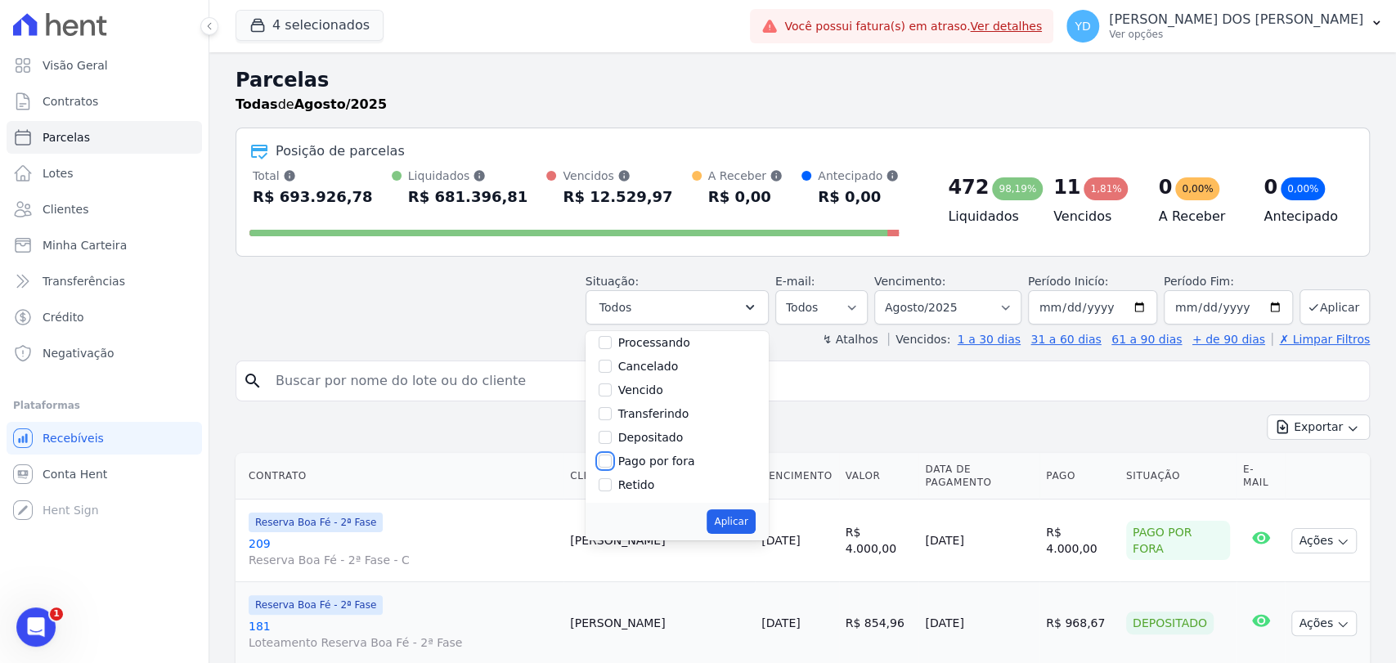
click at [612, 460] on input "Pago por fora" at bounding box center [605, 461] width 13 height 13
checkbox input "true"
click at [723, 515] on button "Aplicar" at bounding box center [731, 522] width 48 height 25
select select "paid_externally"
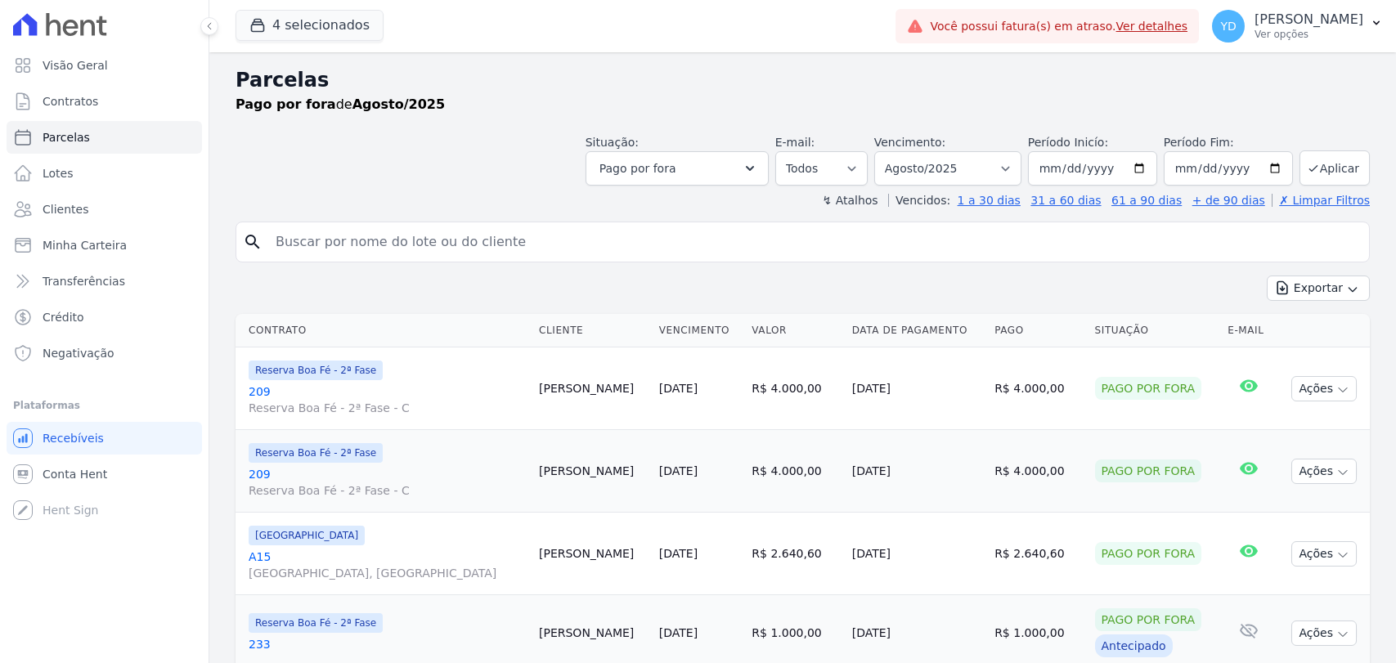
select select
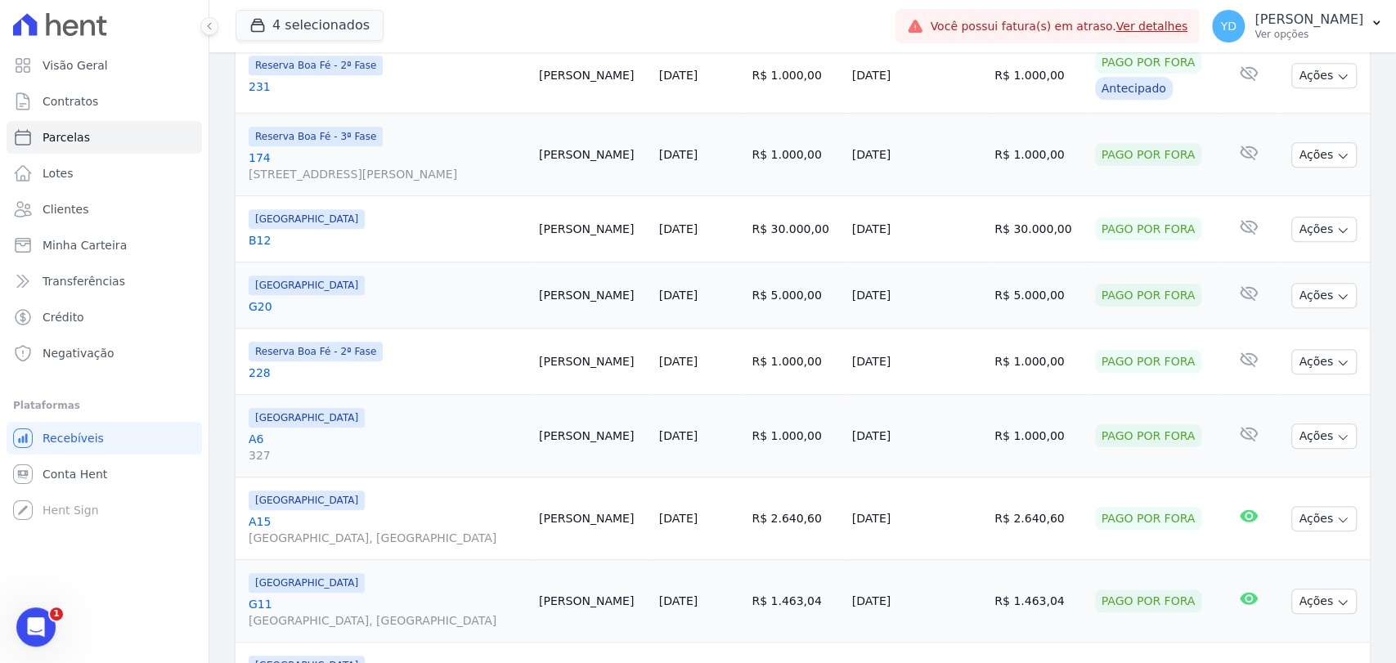
scroll to position [636, 0]
drag, startPoint x: 251, startPoint y: 369, endPoint x: 222, endPoint y: 420, distance: 59.4
click at [222, 420] on div "Contrato Cliente Vencimento Valor Data de Pagamento Pago Situação E-mail Reserv…" at bounding box center [802, 444] width 1187 height 1545
drag, startPoint x: 253, startPoint y: 442, endPoint x: 201, endPoint y: 483, distance: 66.3
click at [201, 483] on link "Conta Hent" at bounding box center [105, 474] width 196 height 33
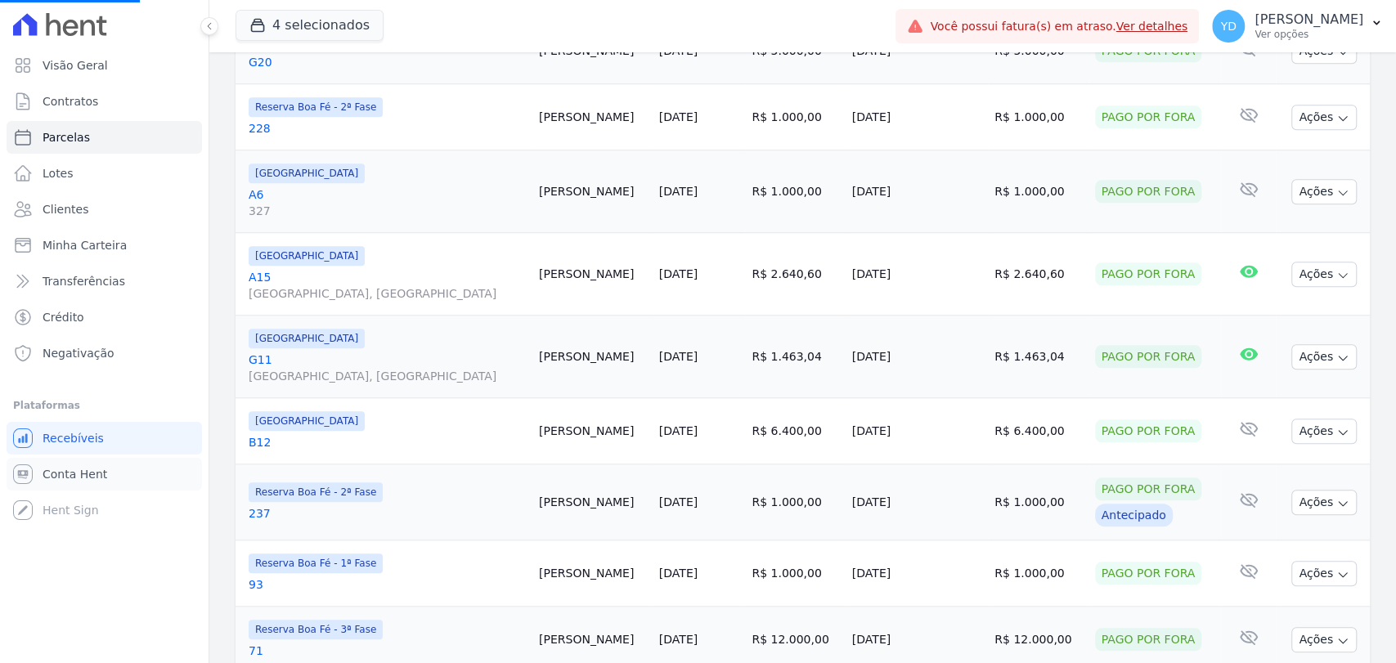
scroll to position [909, 0]
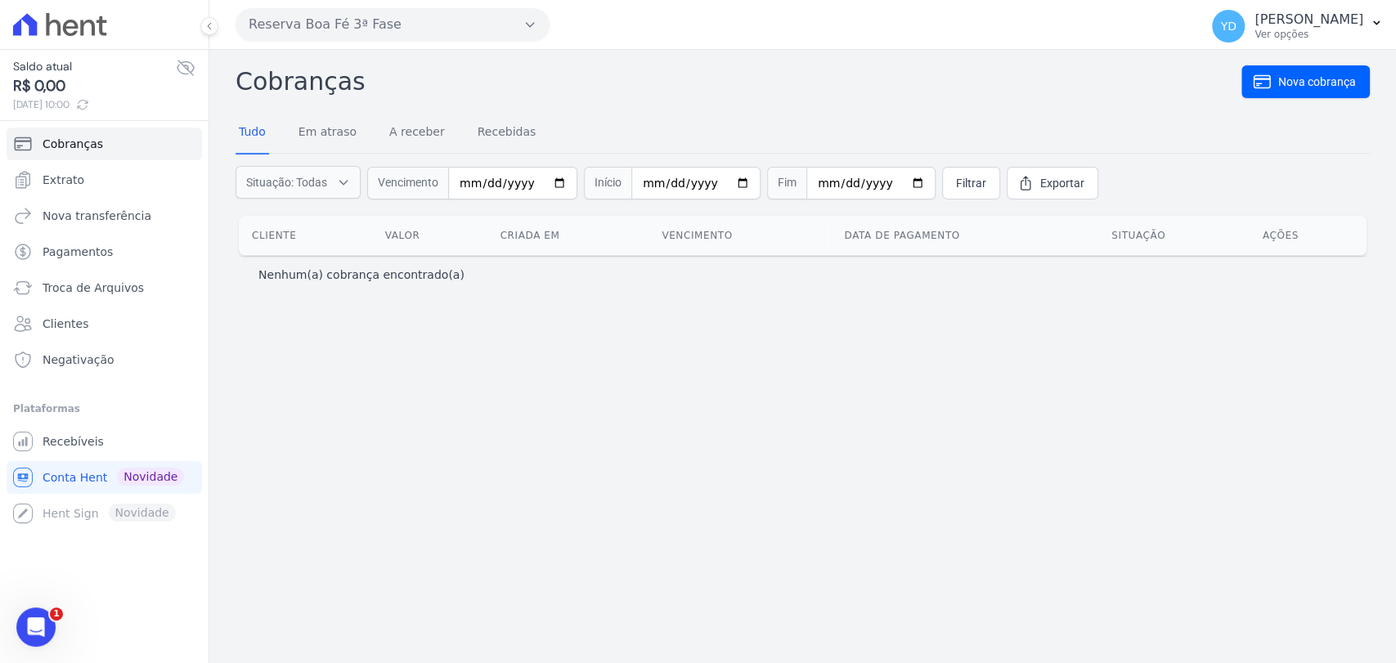
select select
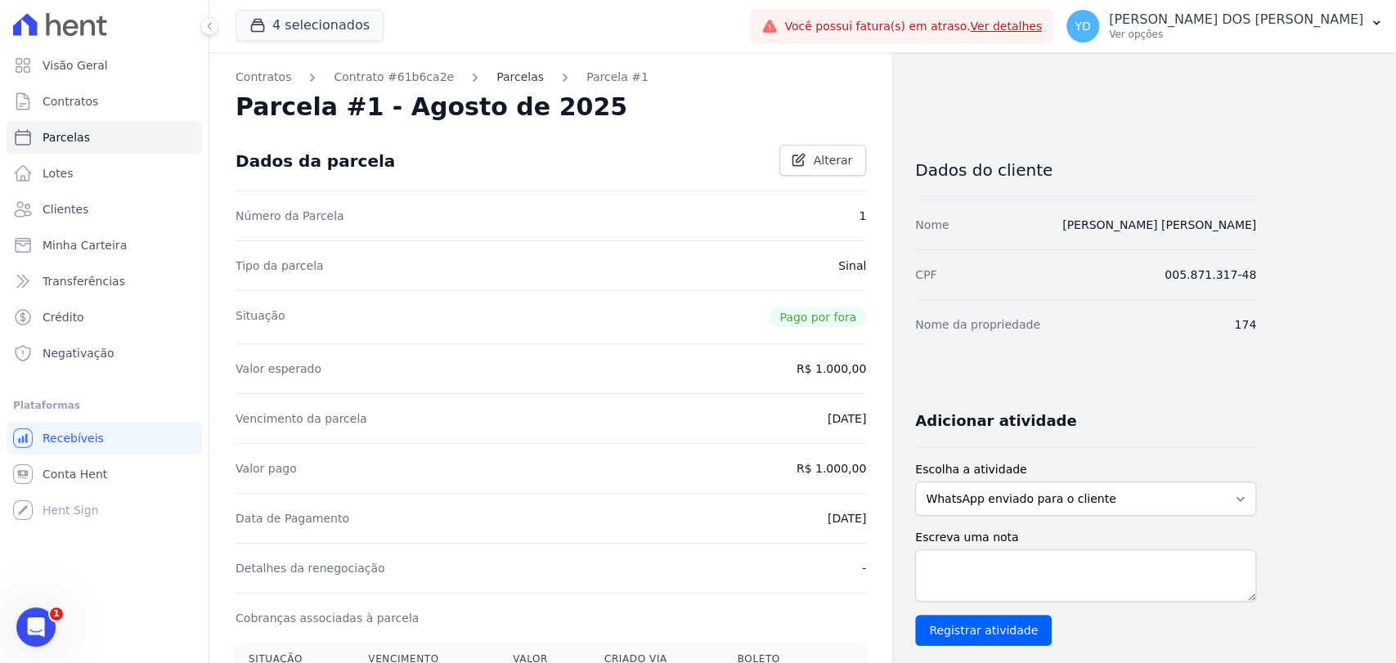
click at [506, 75] on link "Parcelas" at bounding box center [520, 77] width 47 height 17
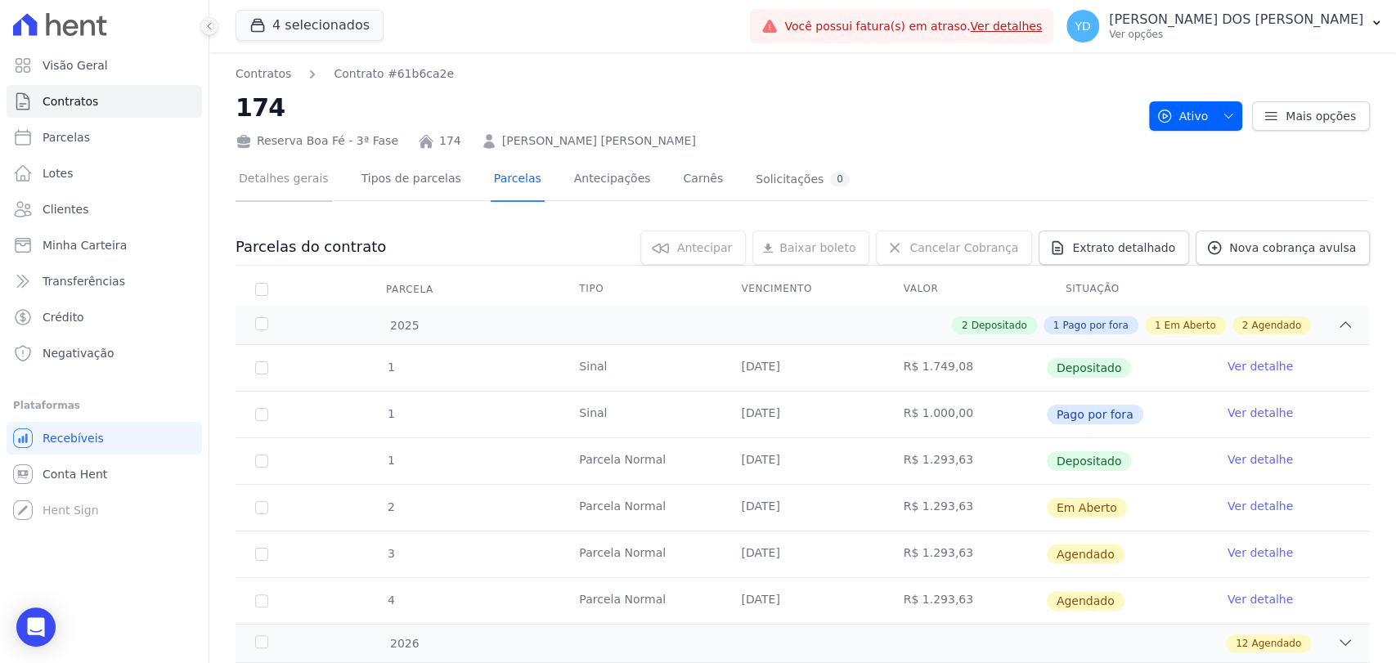
click at [249, 178] on link "Detalhes gerais" at bounding box center [284, 180] width 97 height 43
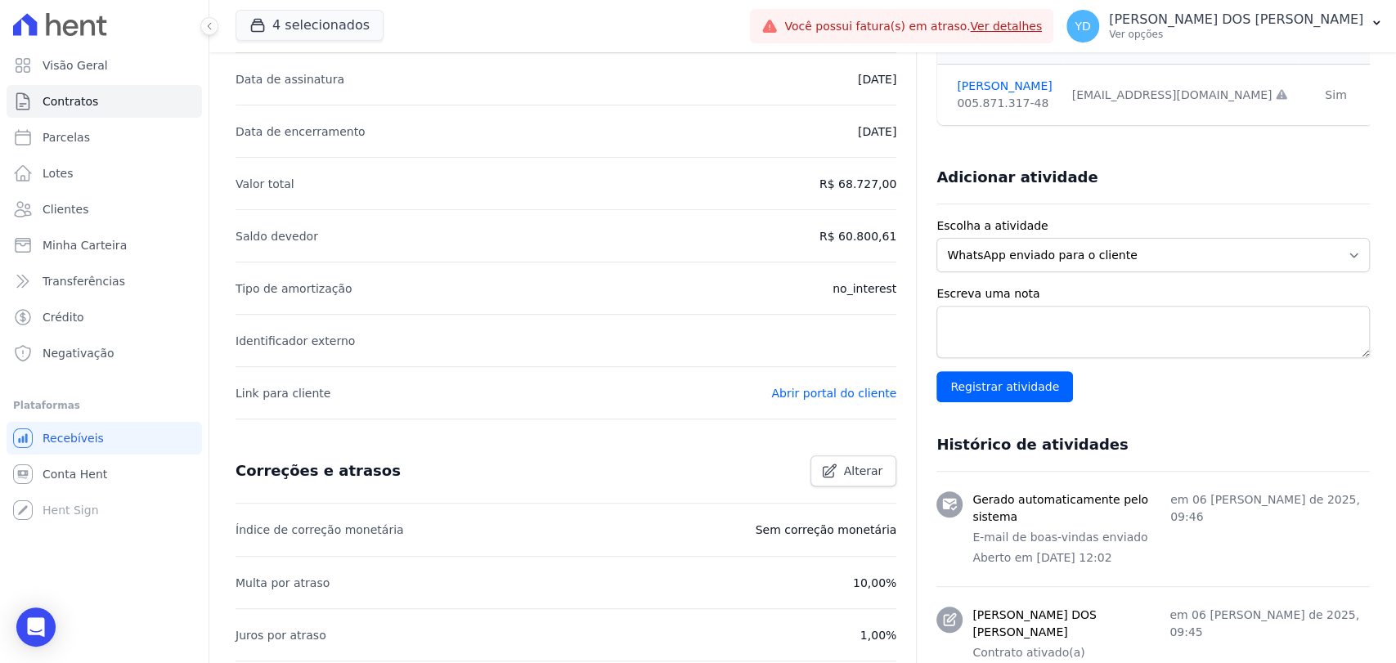
scroll to position [596, 0]
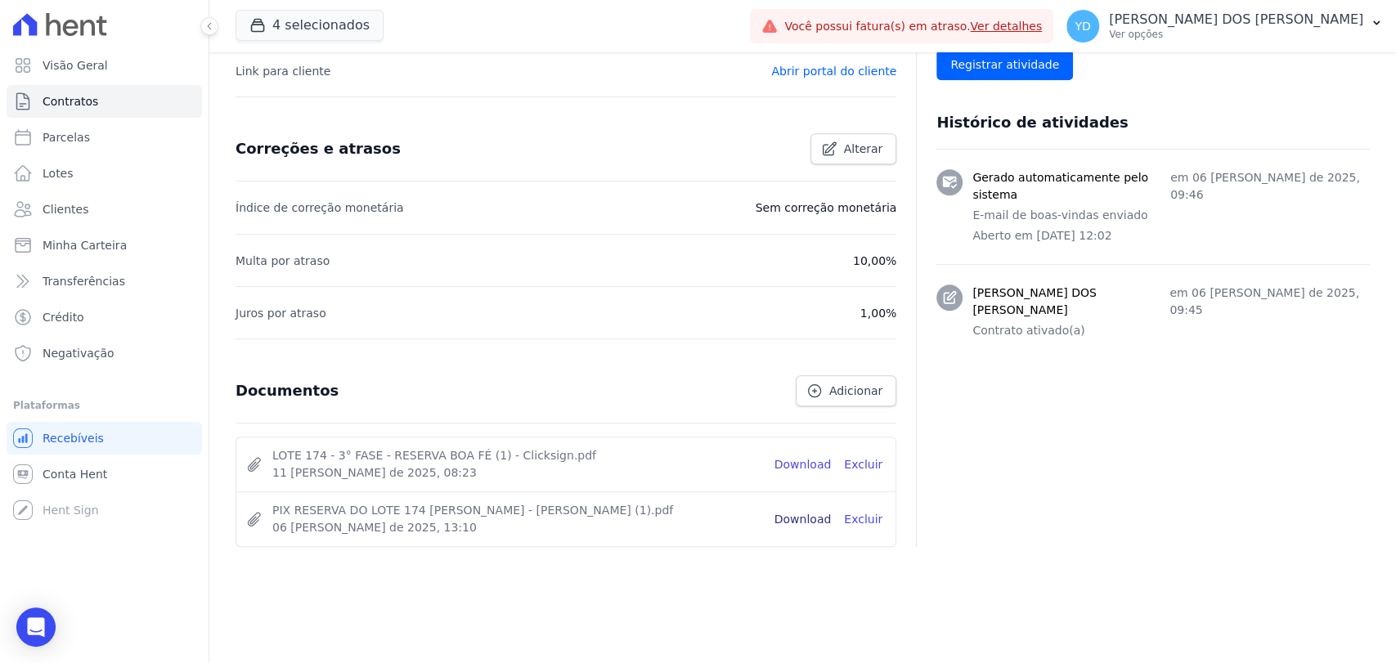
click at [805, 511] on link "Download" at bounding box center [803, 519] width 57 height 17
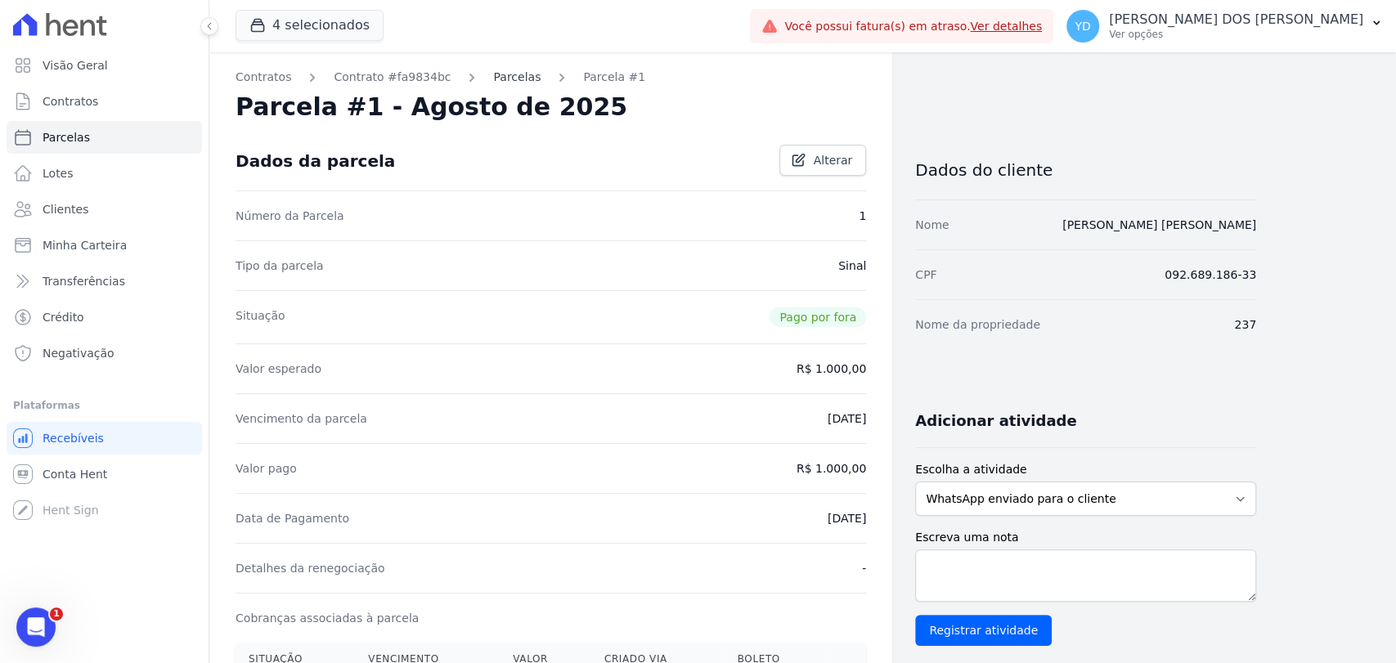
click at [505, 83] on link "Parcelas" at bounding box center [516, 77] width 47 height 17
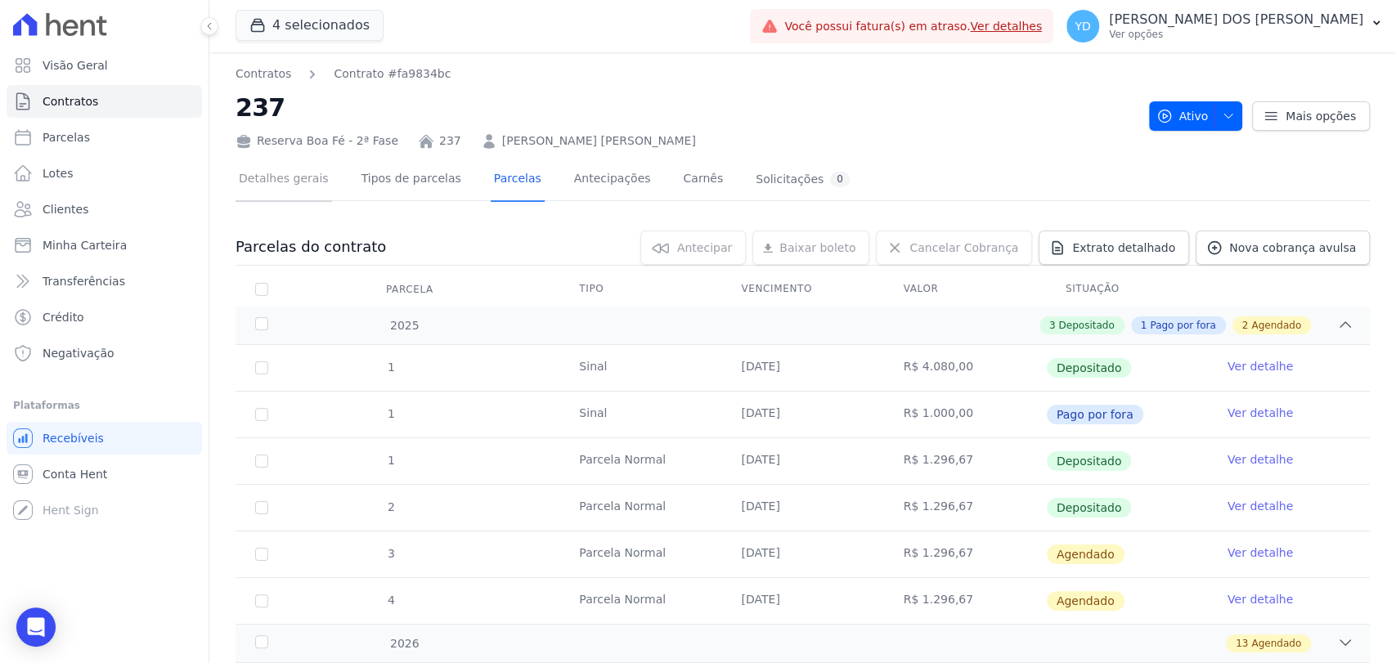
click at [281, 182] on link "Detalhes gerais" at bounding box center [284, 180] width 97 height 43
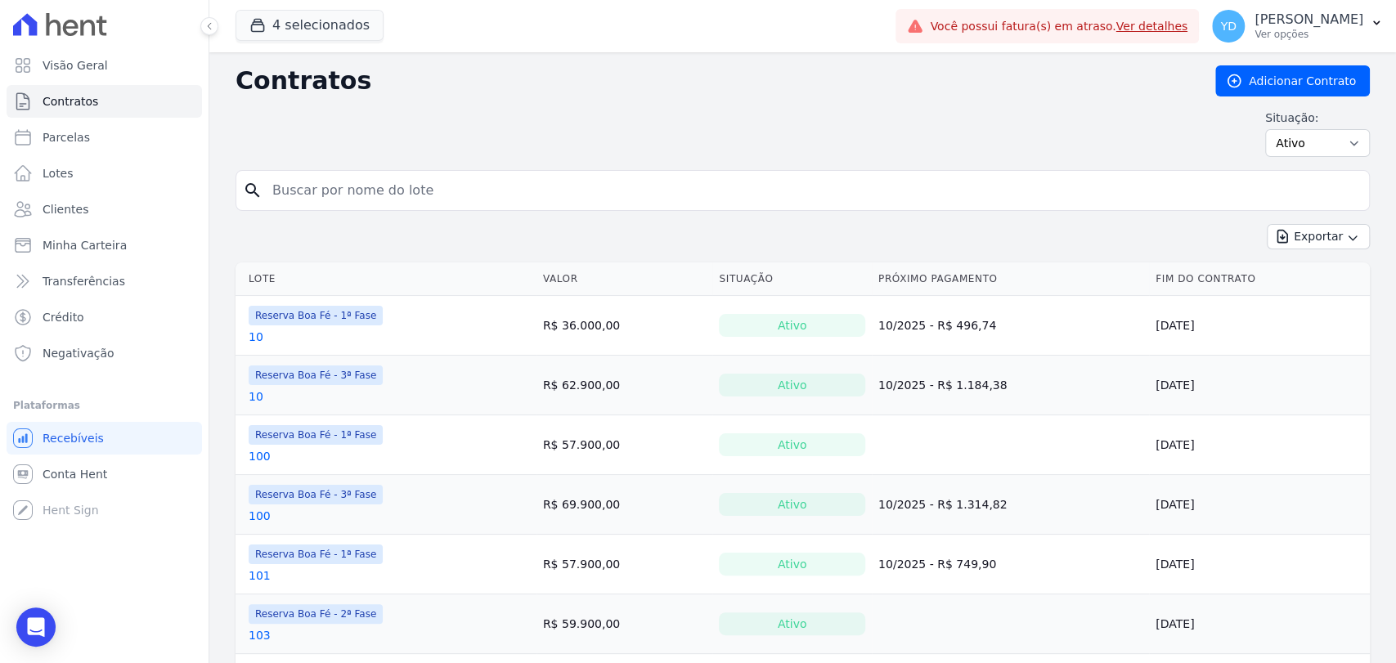
click at [337, 200] on input "search" at bounding box center [813, 190] width 1100 height 33
type input "228"
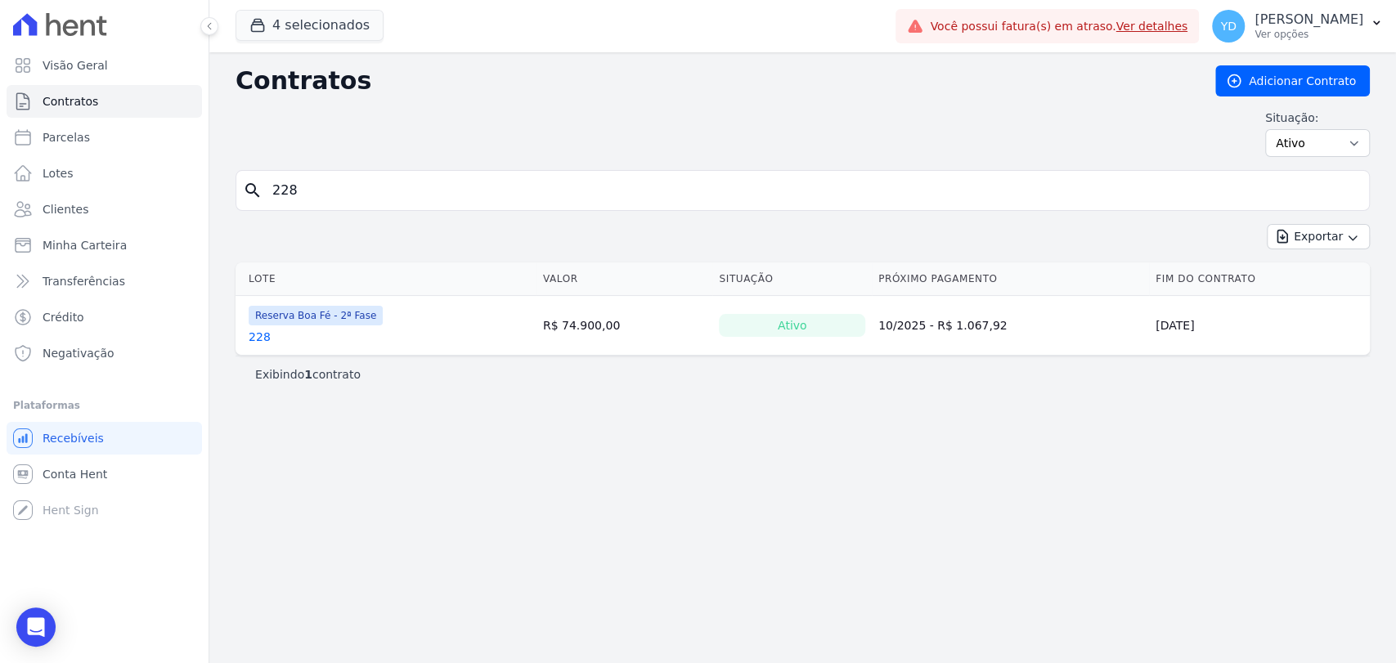
click at [259, 330] on link "228" at bounding box center [260, 337] width 22 height 16
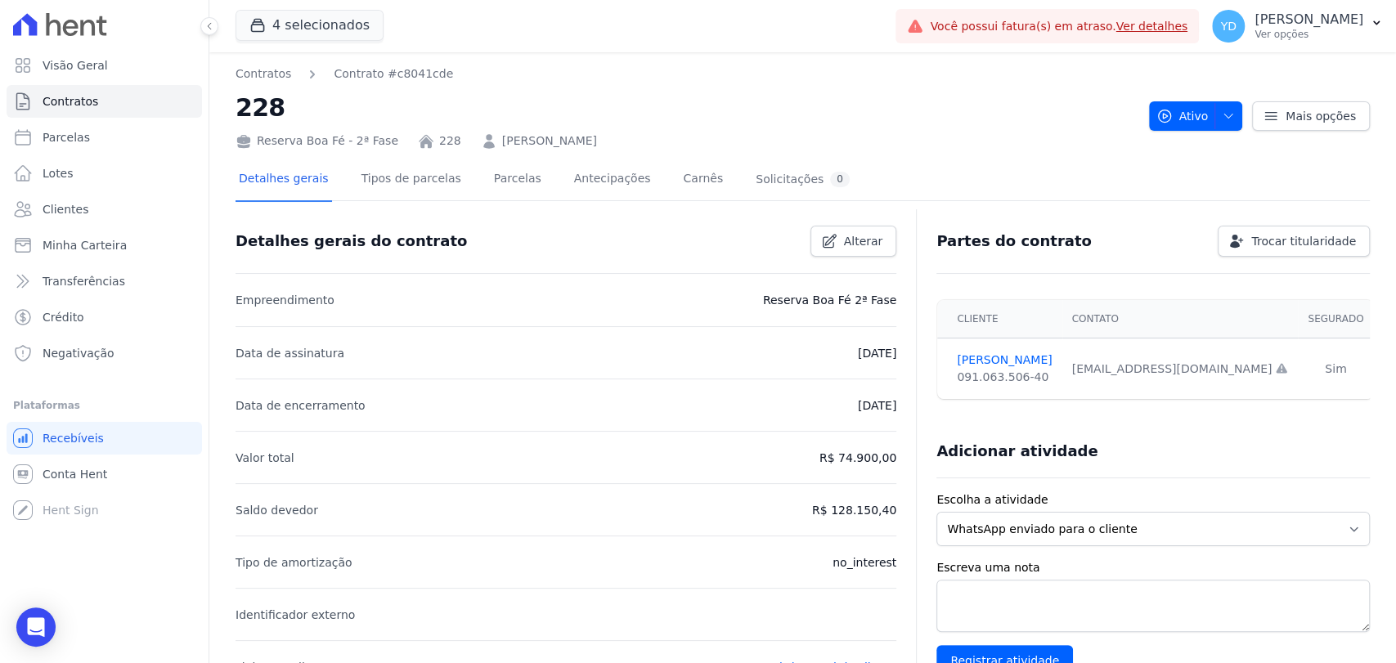
scroll to position [596, 0]
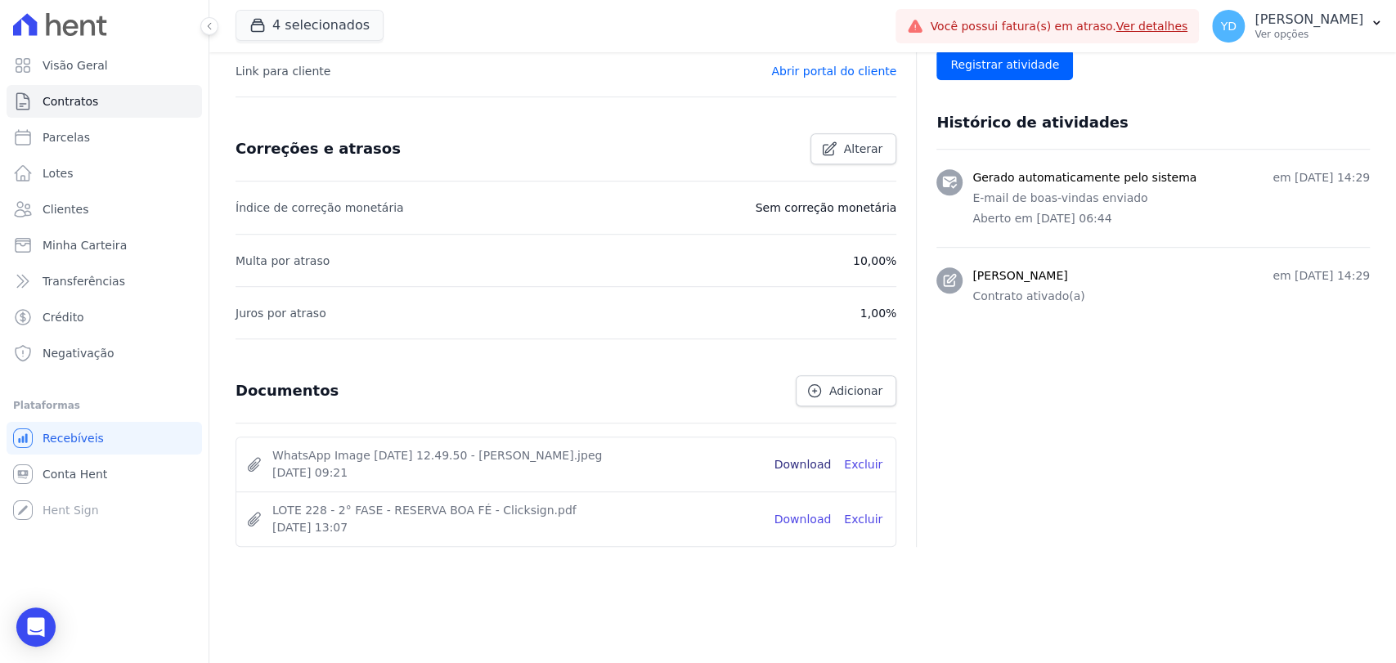
click at [787, 464] on link "Download" at bounding box center [803, 464] width 57 height 17
click at [95, 115] on link "Contratos" at bounding box center [105, 101] width 196 height 33
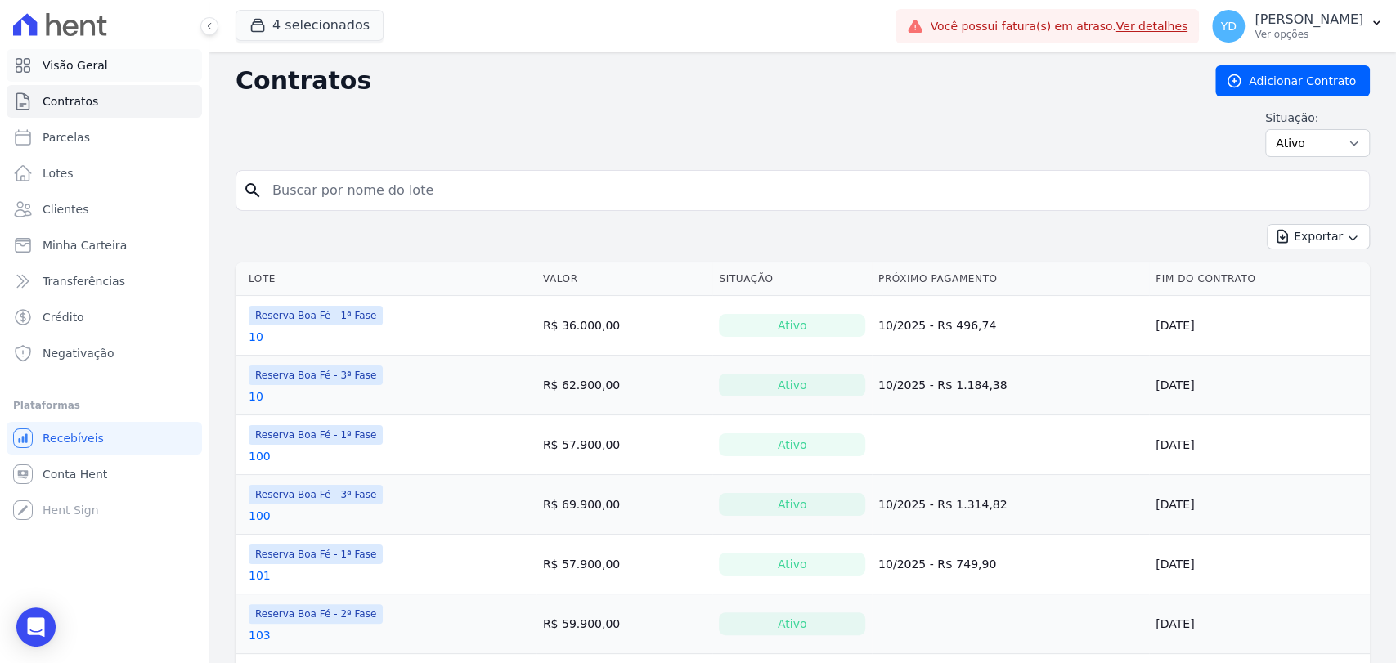
click at [84, 74] on link "Visão Geral" at bounding box center [105, 65] width 196 height 33
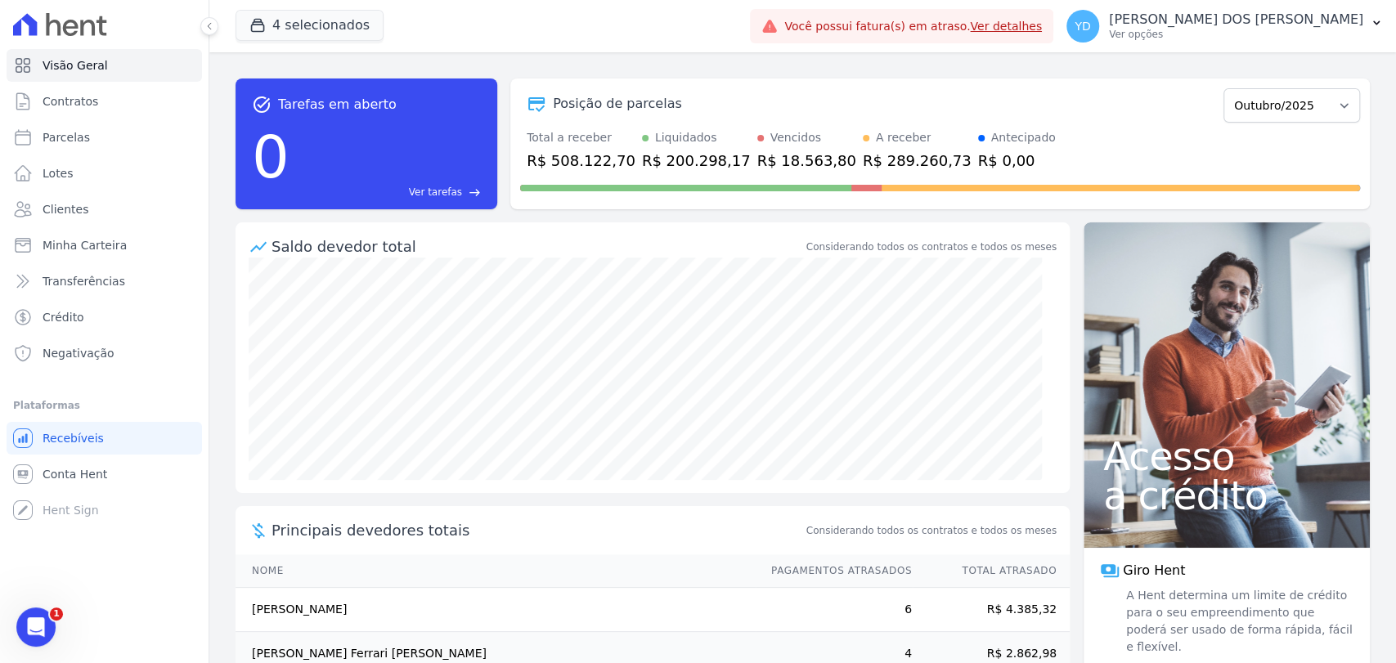
click at [158, 119] on ul "Visão Geral Contratos [GEOGRAPHIC_DATA] Lotes Clientes Minha Carteira Transferê…" at bounding box center [105, 209] width 196 height 321
click at [158, 113] on link "Contratos" at bounding box center [105, 101] width 196 height 33
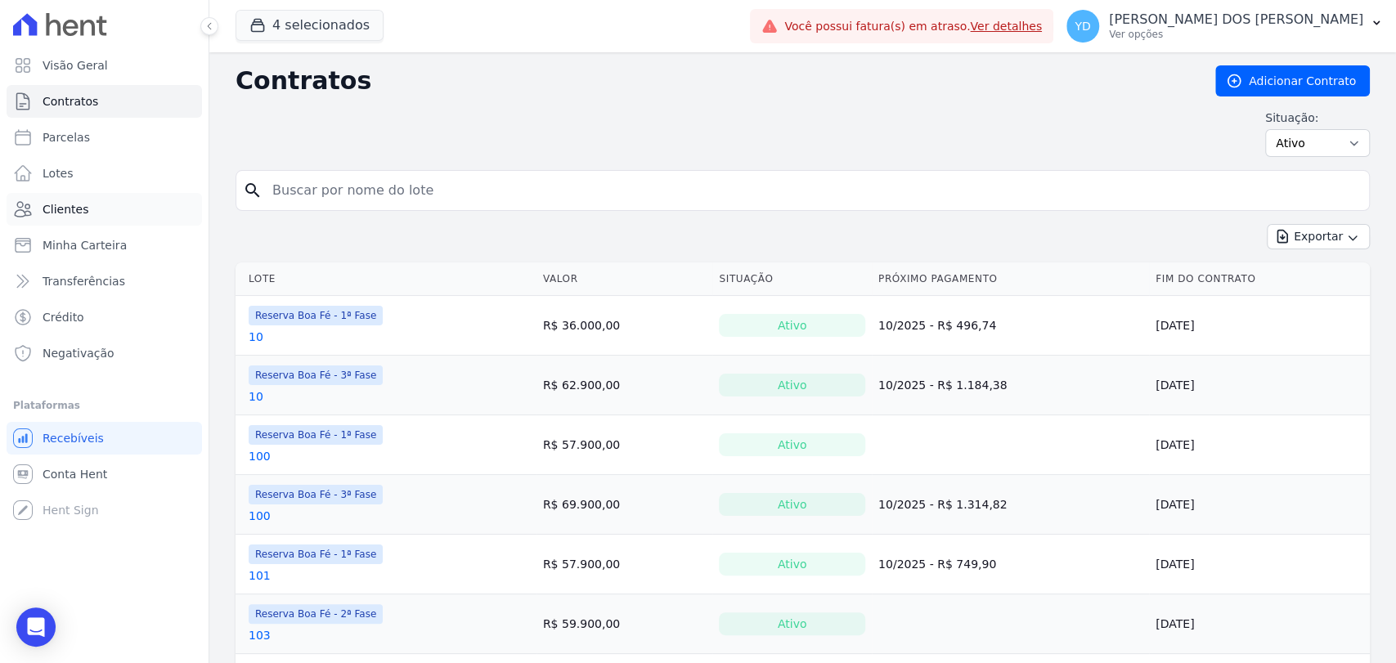
click at [124, 198] on link "Clientes" at bounding box center [105, 209] width 196 height 33
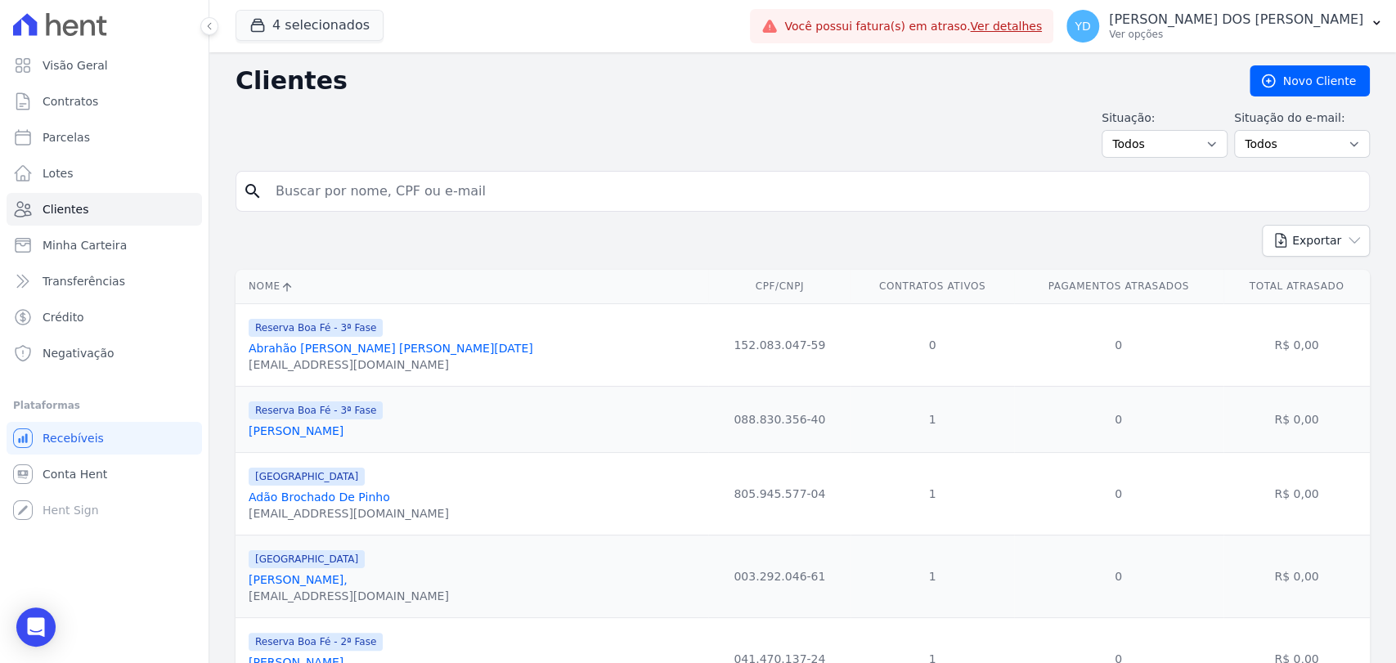
drag, startPoint x: 345, startPoint y: 190, endPoint x: 345, endPoint y: 181, distance: 9.0
click at [345, 188] on input "search" at bounding box center [814, 191] width 1097 height 33
type input "rocha"
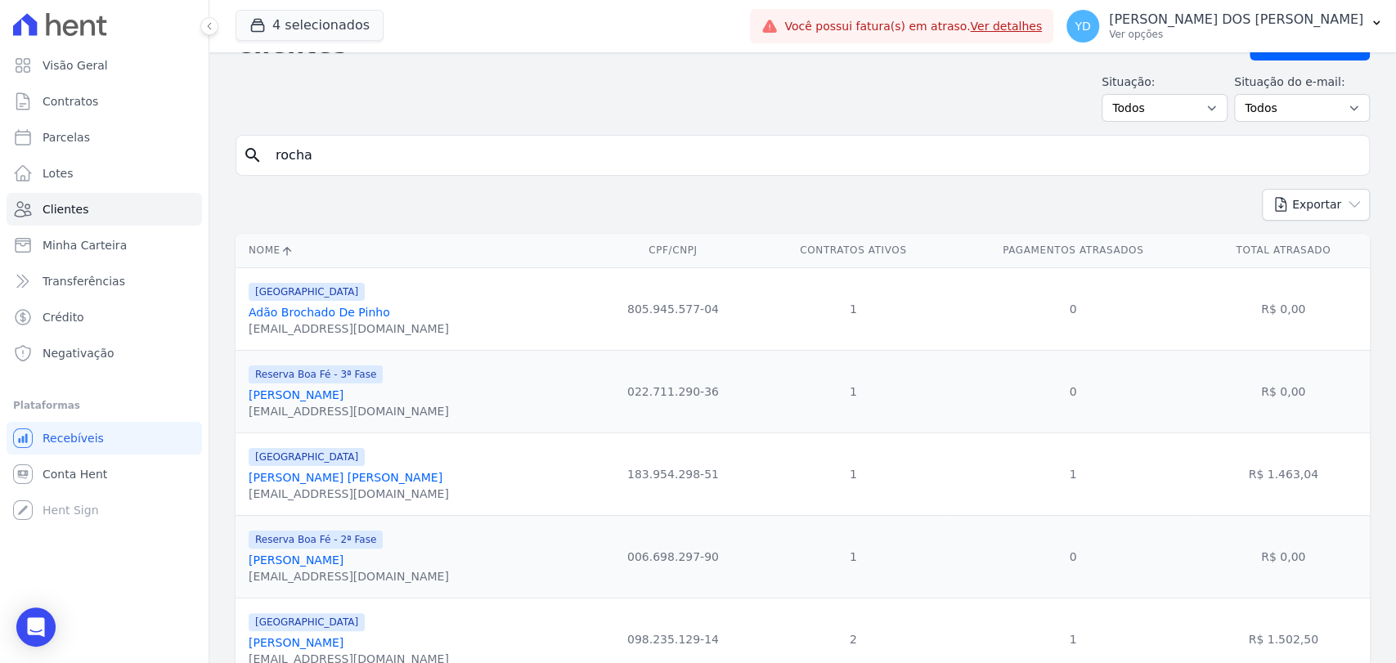
scroll to position [104, 0]
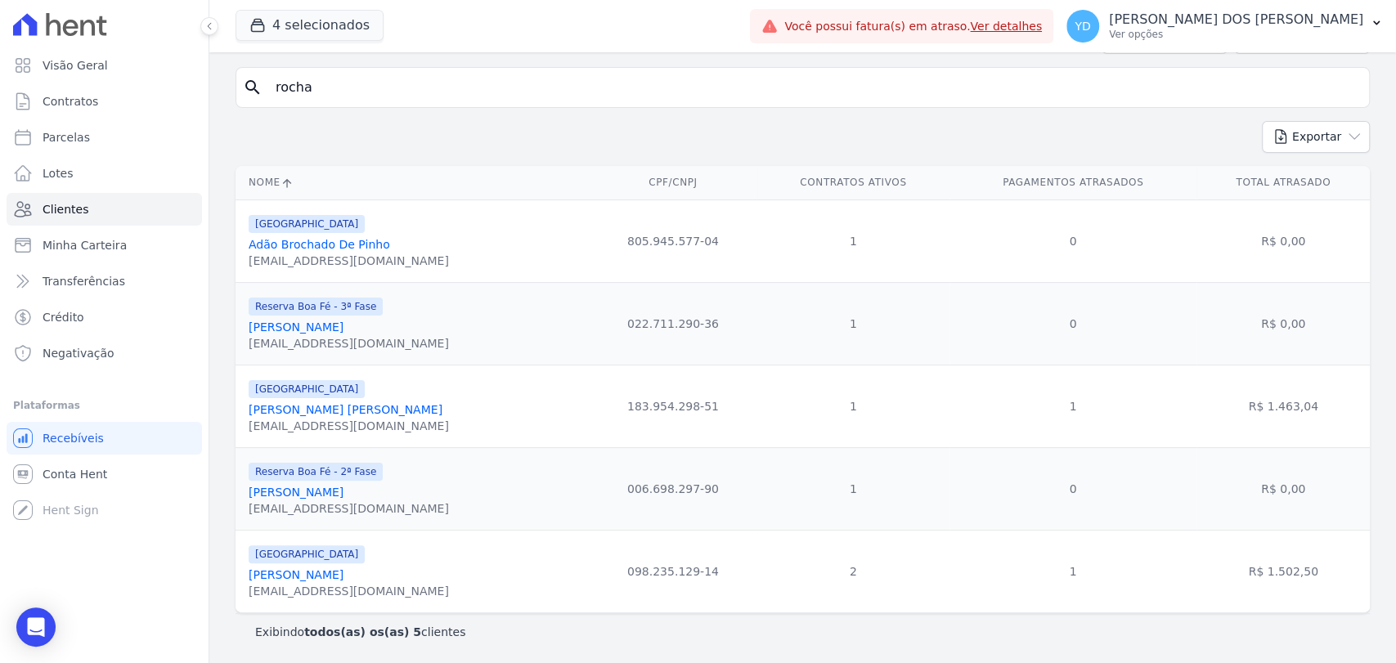
click at [315, 414] on link "Marcia Da Silva Rocha" at bounding box center [346, 409] width 194 height 13
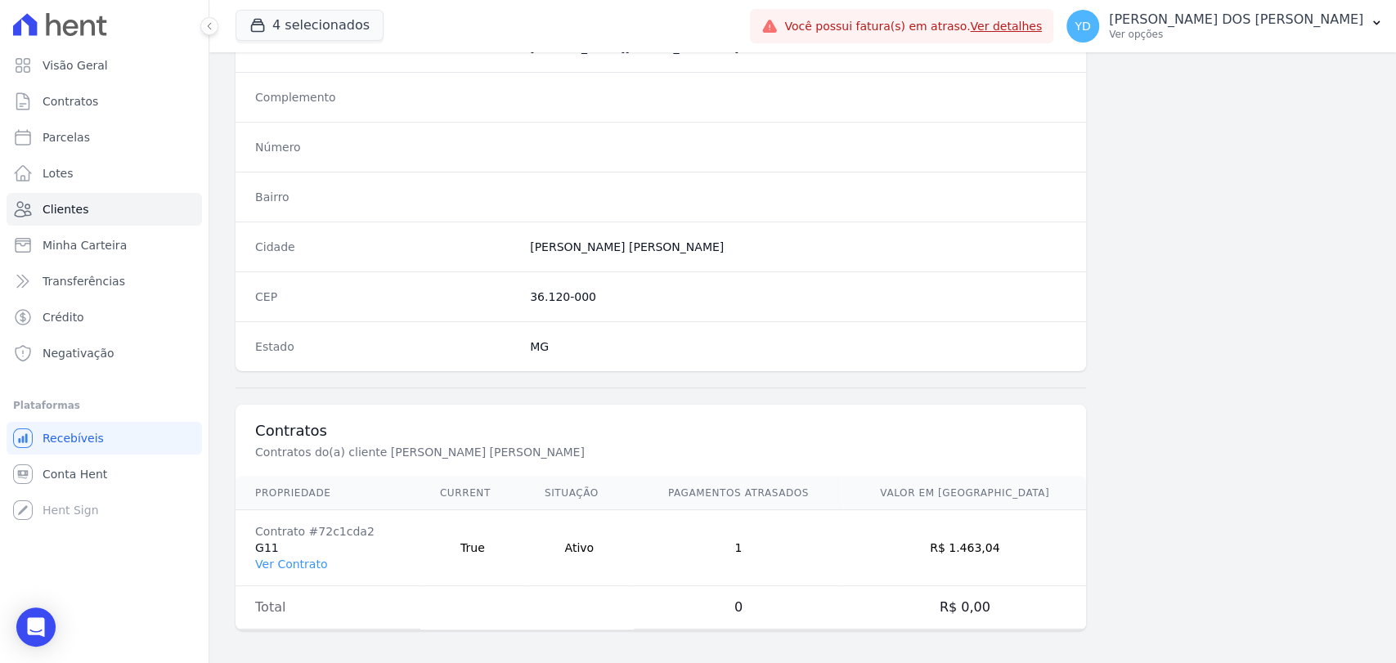
scroll to position [864, 0]
click at [306, 558] on link "Ver Contrato" at bounding box center [291, 561] width 72 height 13
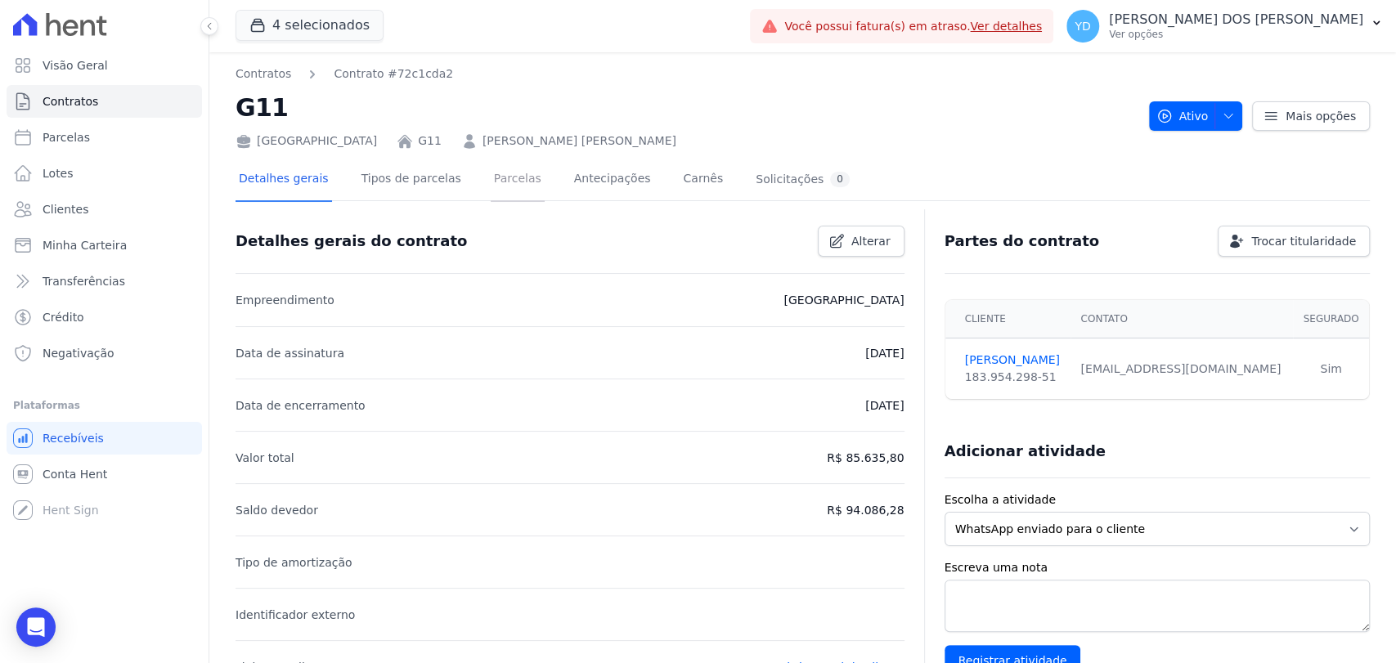
click at [491, 187] on link "Parcelas" at bounding box center [518, 180] width 54 height 43
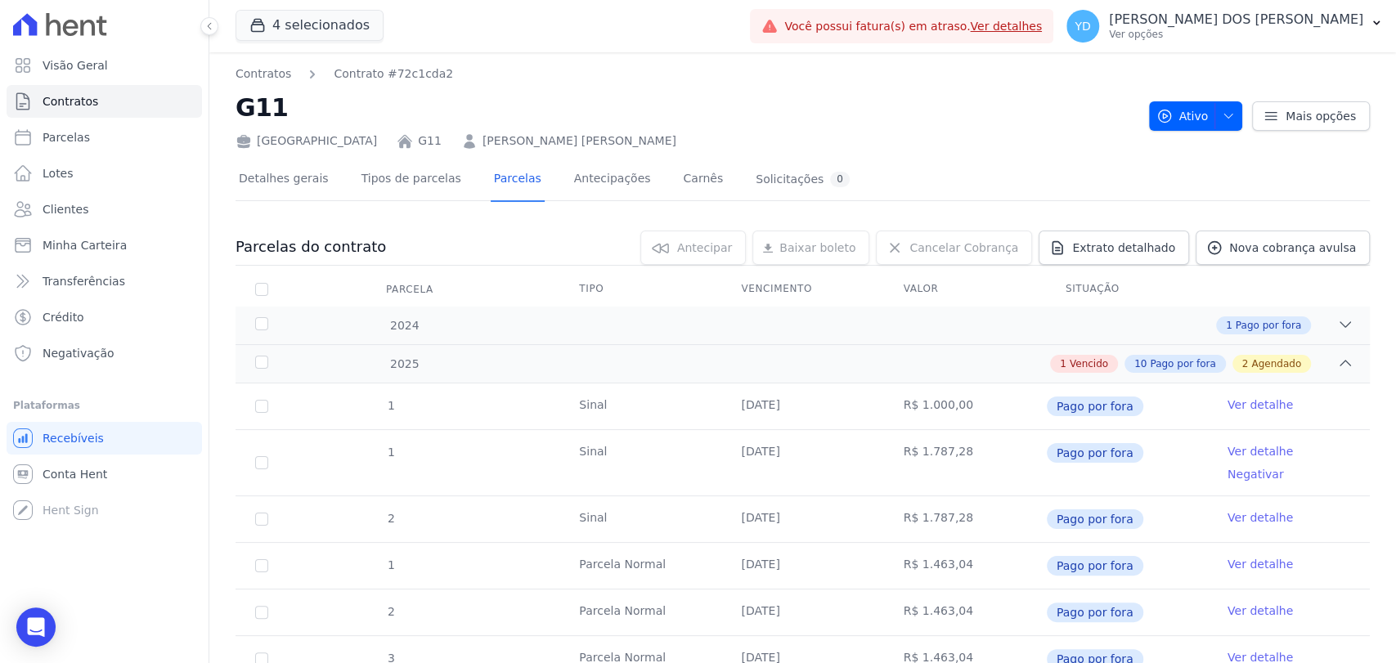
click at [492, 139] on link "MARCIA DA SILVA ROCHA" at bounding box center [580, 141] width 194 height 17
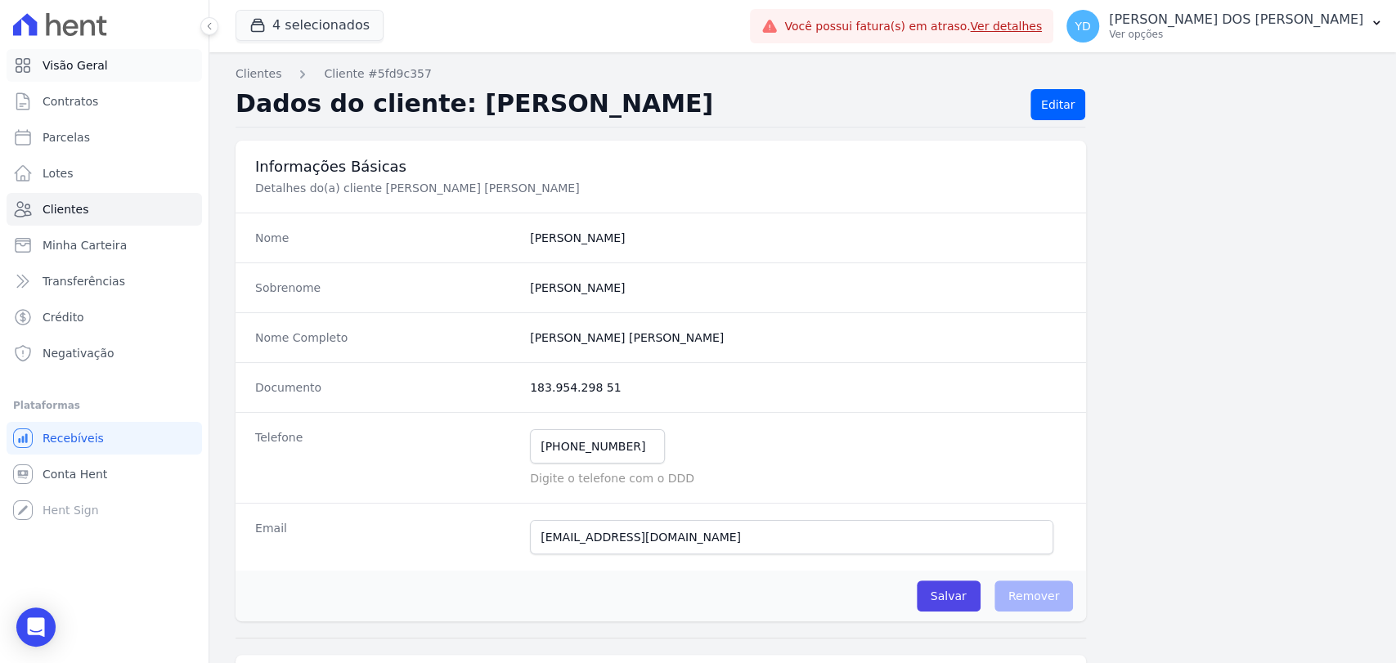
click at [167, 70] on link "Visão Geral" at bounding box center [105, 65] width 196 height 33
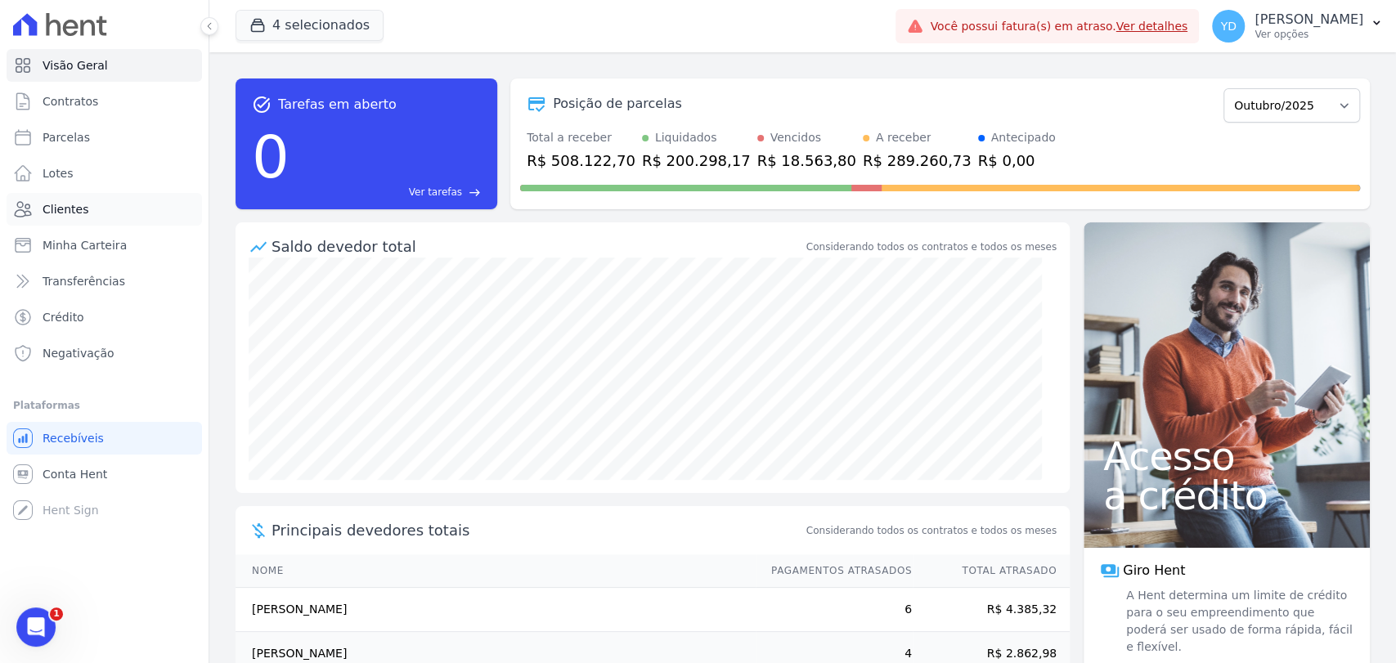
click at [138, 214] on link "Clientes" at bounding box center [105, 209] width 196 height 33
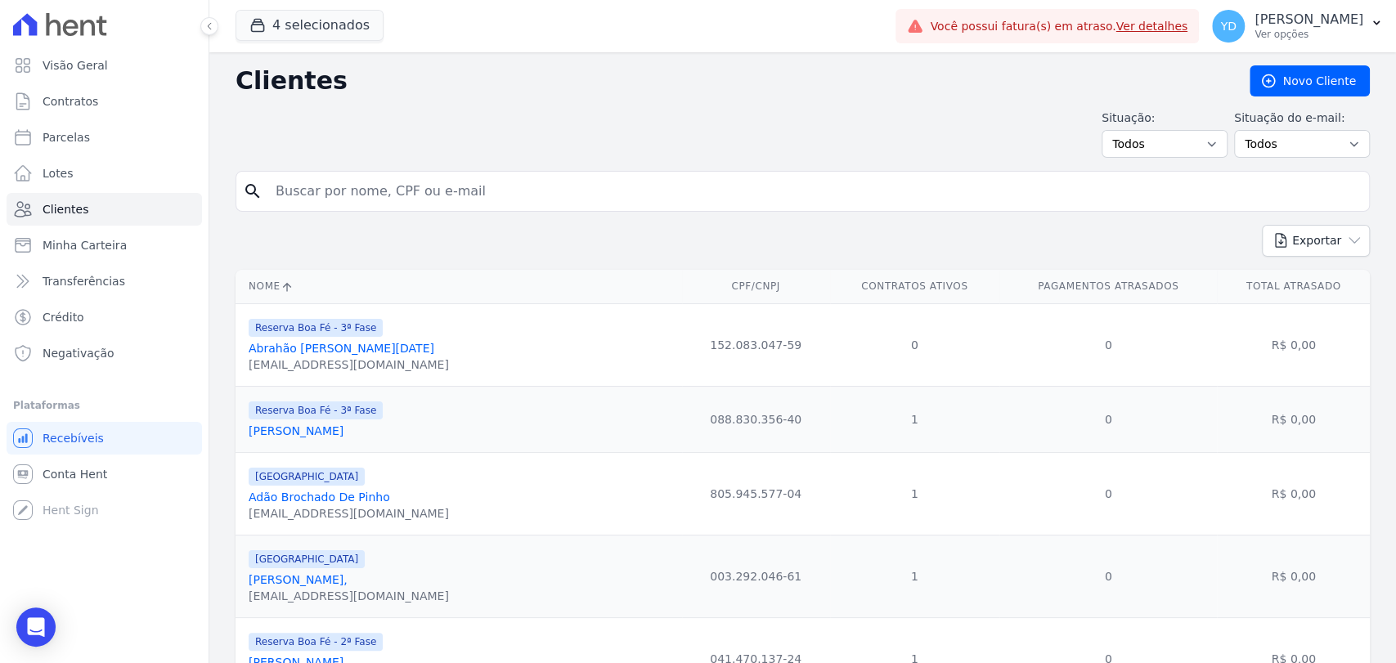
click at [438, 172] on div "search" at bounding box center [803, 191] width 1135 height 41
click at [448, 181] on input "search" at bounding box center [814, 191] width 1097 height 33
type input "[PERSON_NAME]"
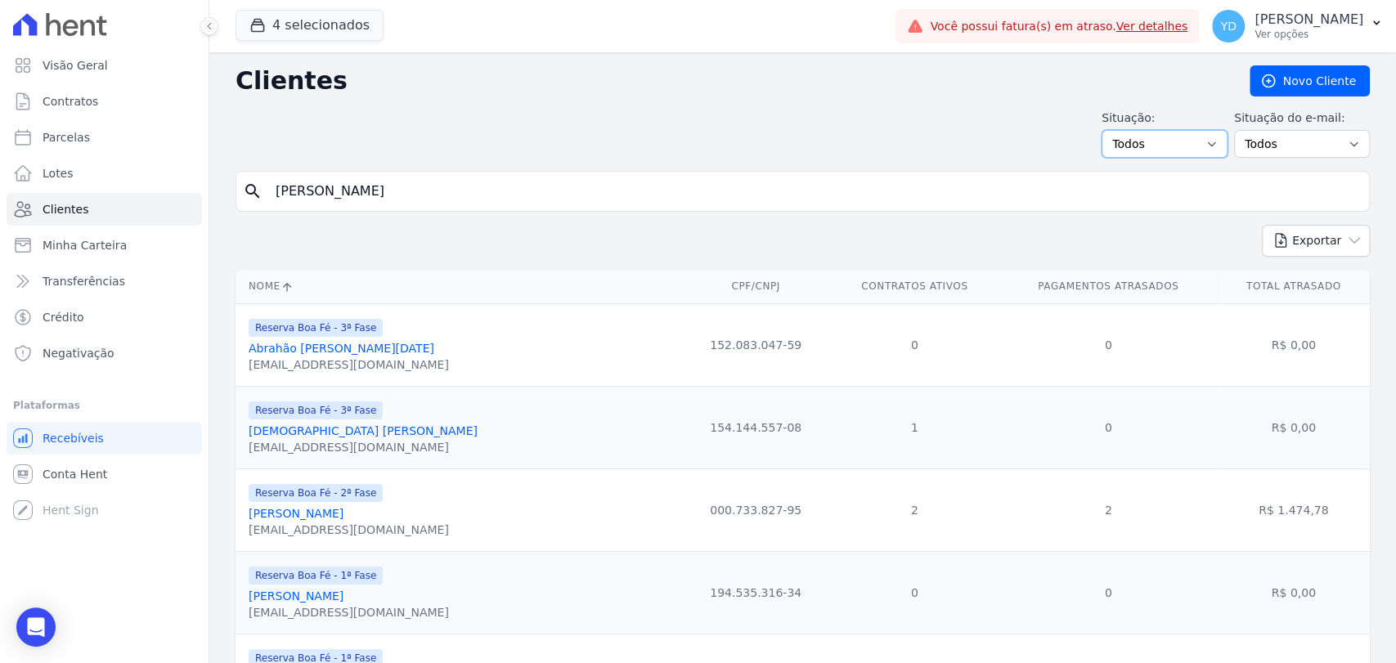
click at [1158, 133] on select "Todos Adimplentes Inadimplentes" at bounding box center [1165, 144] width 126 height 28
select select "overdue"
click at [1106, 130] on select "Todos Adimplentes Inadimplentes" at bounding box center [1165, 144] width 126 height 28
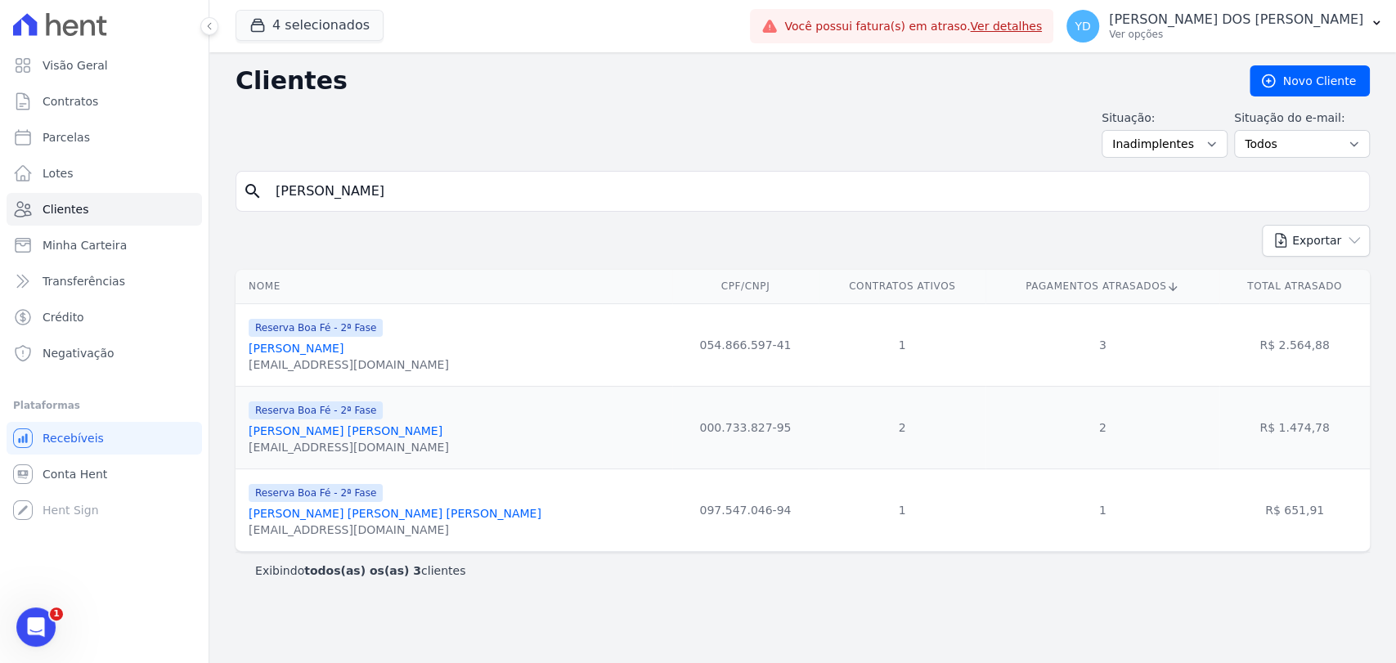
click at [375, 518] on link "[PERSON_NAME] [PERSON_NAME] [PERSON_NAME]" at bounding box center [395, 513] width 293 height 13
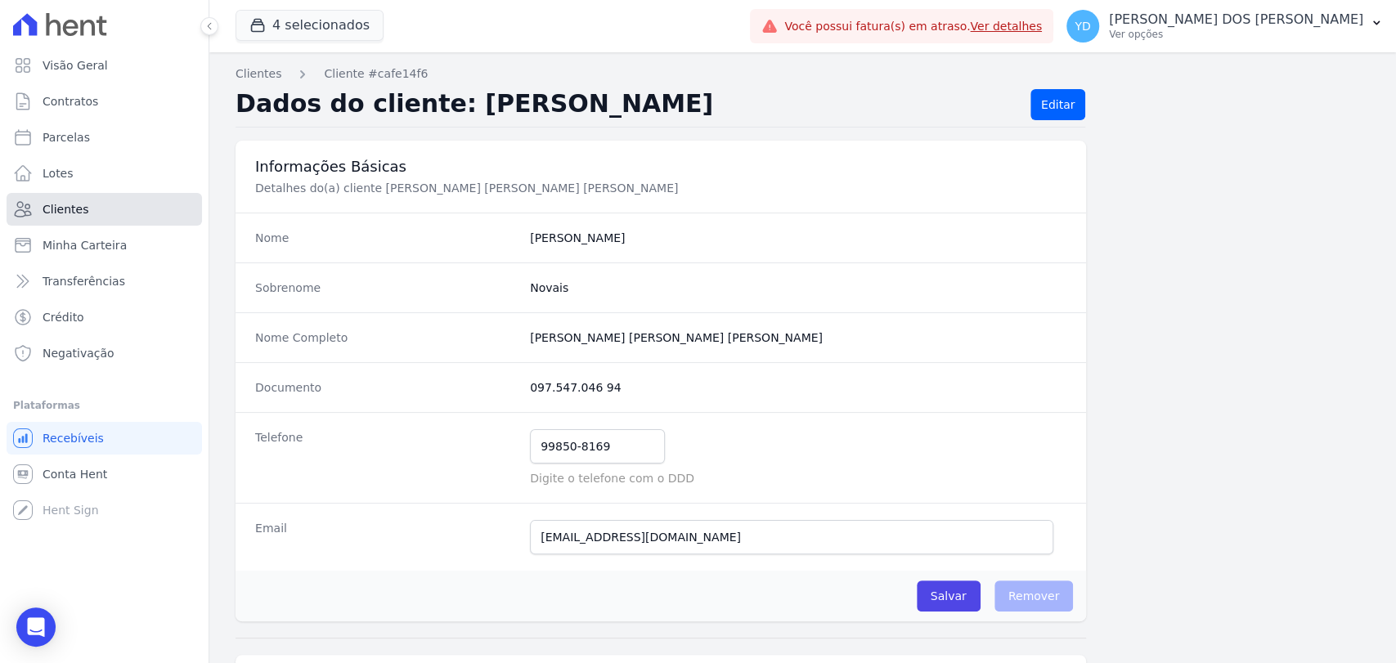
click at [133, 219] on link "Clientes" at bounding box center [105, 209] width 196 height 33
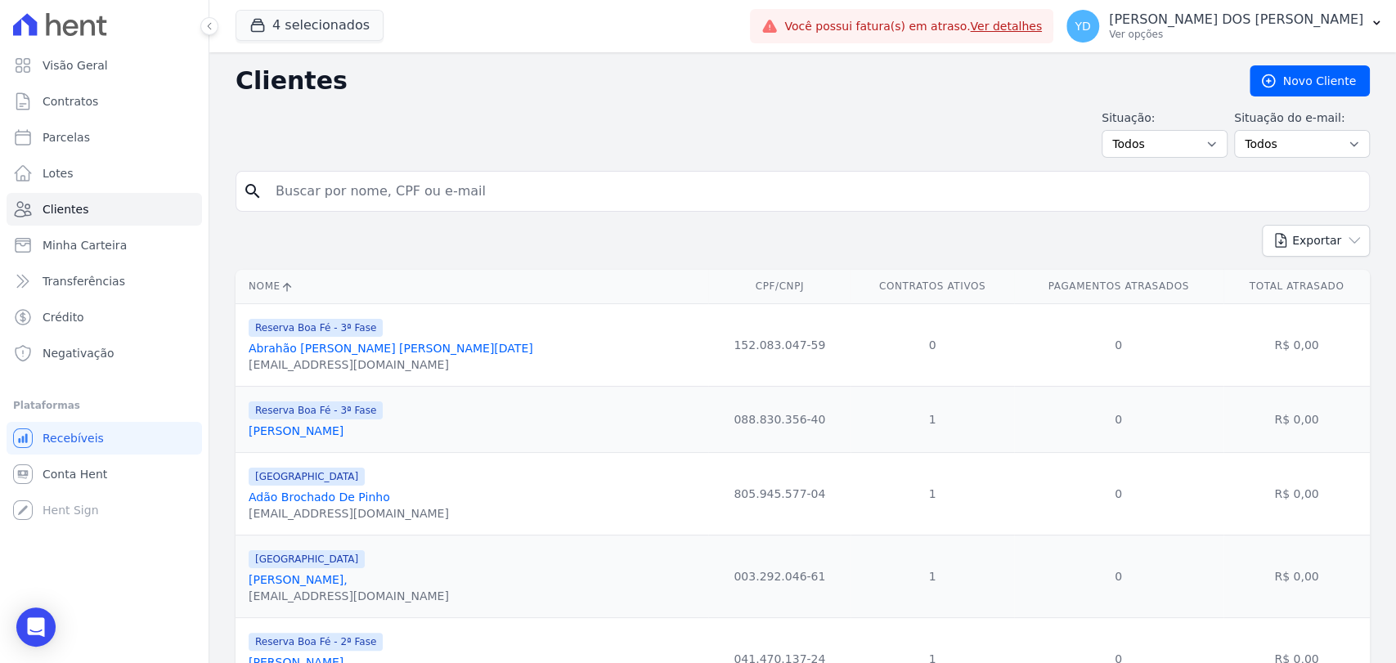
click at [613, 185] on input "search" at bounding box center [814, 191] width 1097 height 33
type input "[PERSON_NAME]"
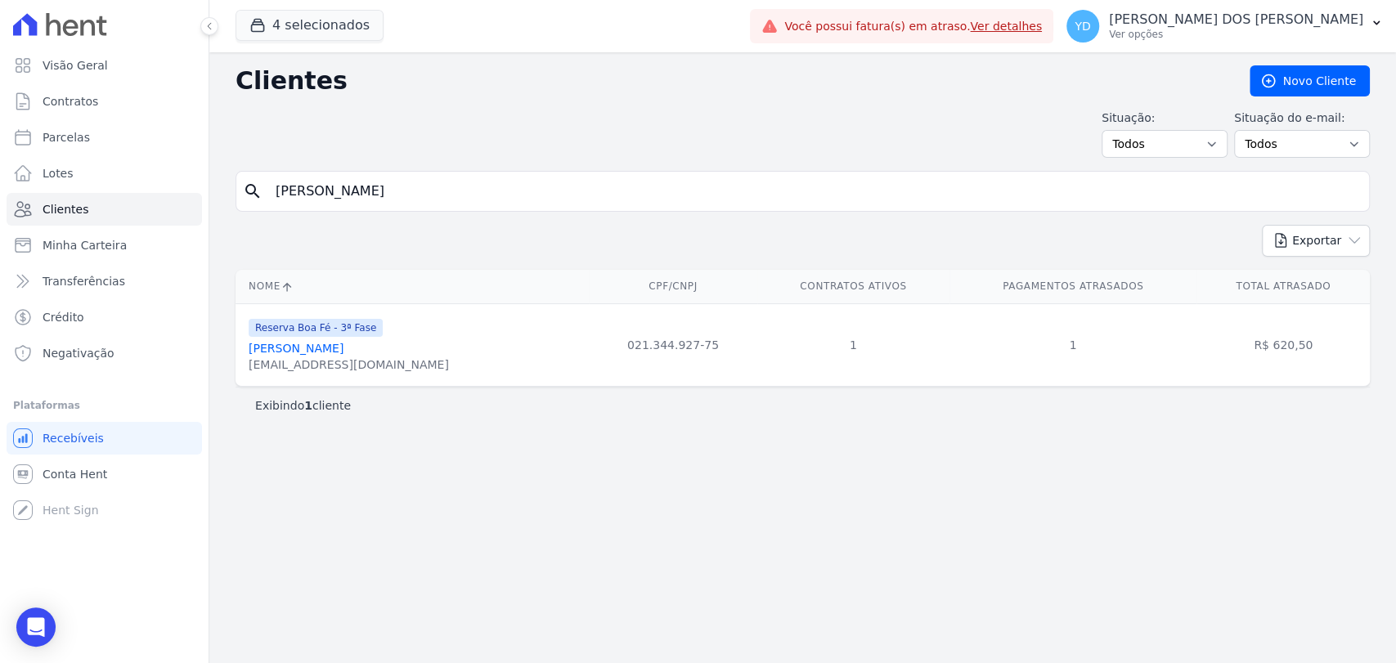
click at [344, 348] on link "Antonio Venancio De Almeida" at bounding box center [296, 348] width 95 height 13
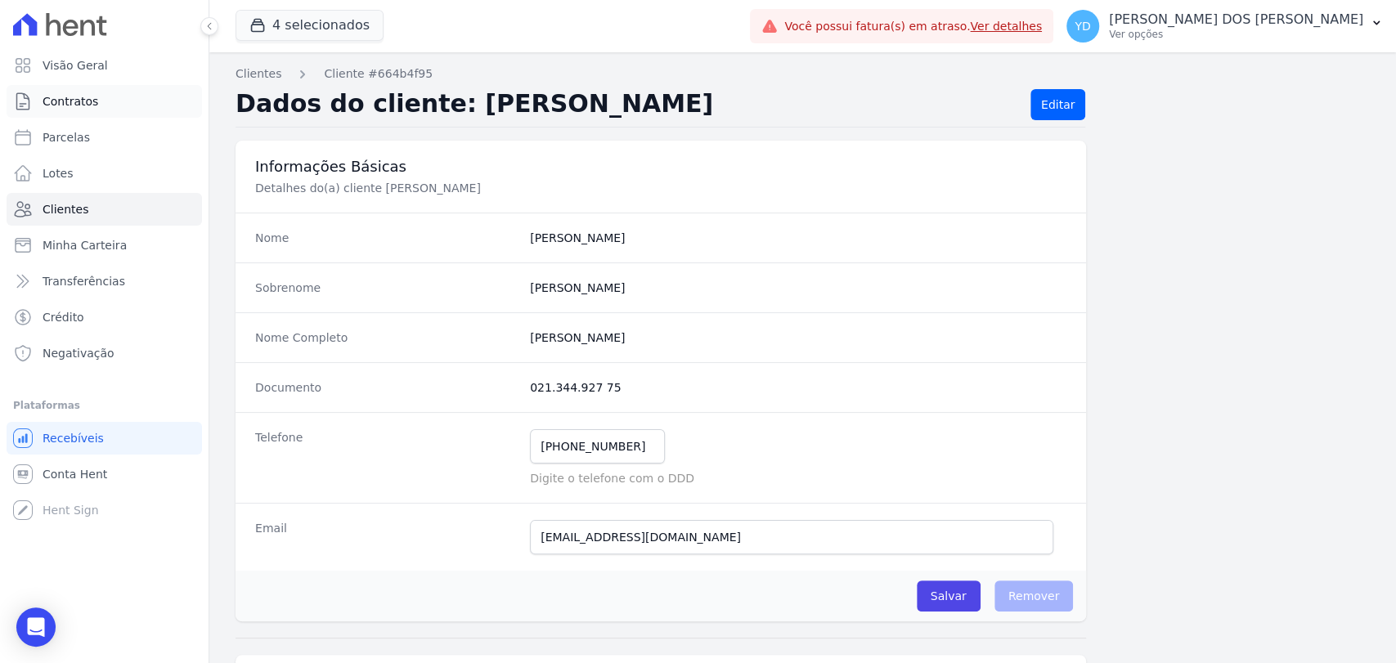
click at [110, 106] on link "Contratos" at bounding box center [105, 101] width 196 height 33
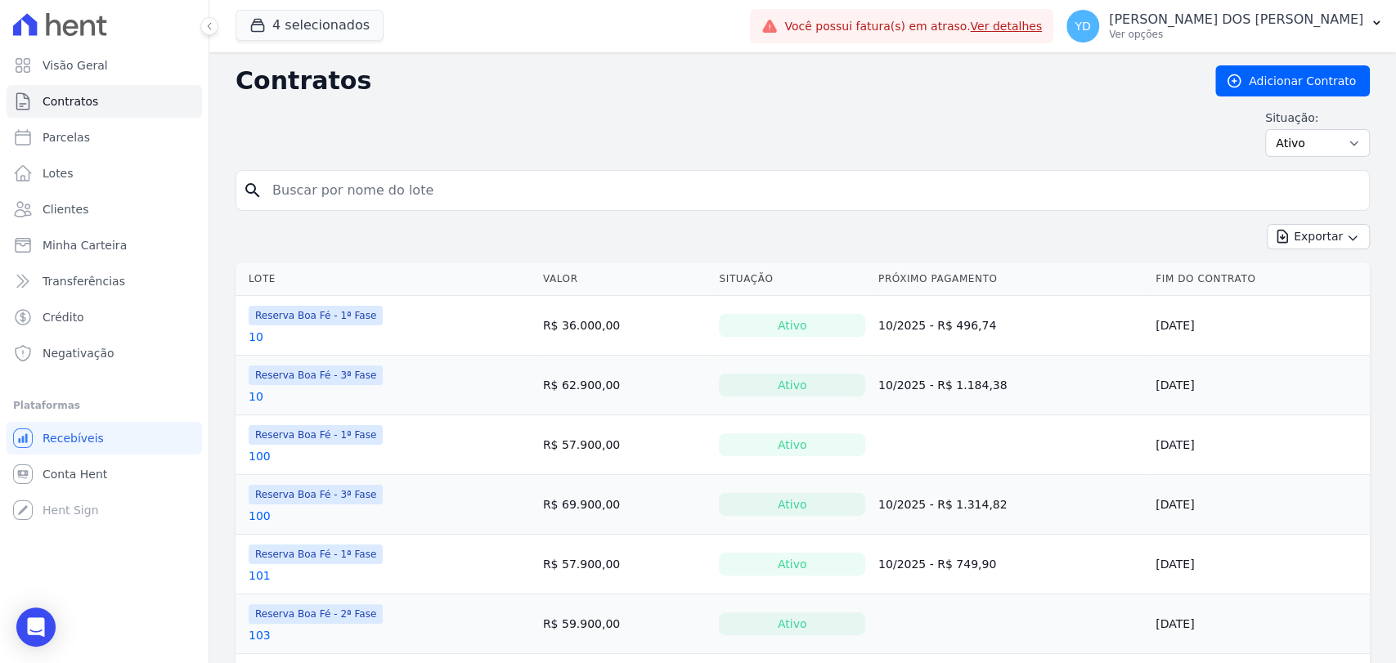
click at [417, 193] on input "search" at bounding box center [813, 190] width 1100 height 33
type input "josia"
click at [101, 214] on link "Clientes" at bounding box center [105, 209] width 196 height 33
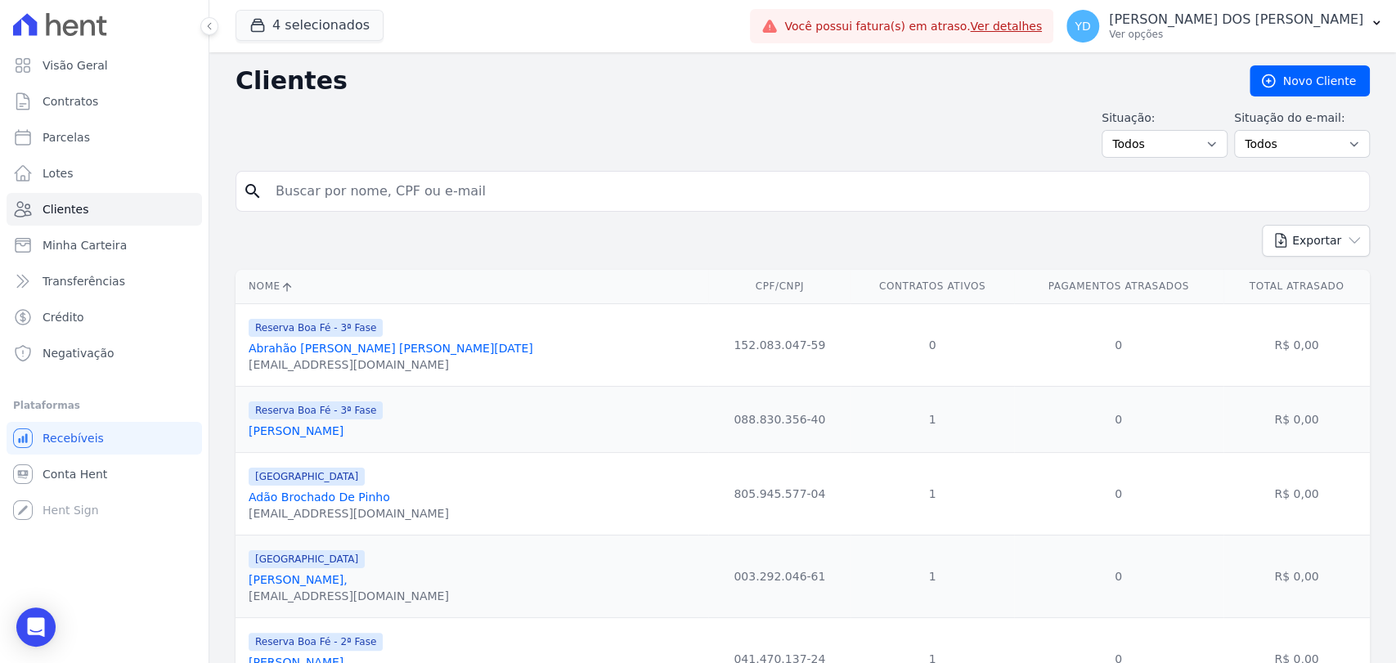
click at [320, 204] on input "search" at bounding box center [814, 191] width 1097 height 33
type input "josiane"
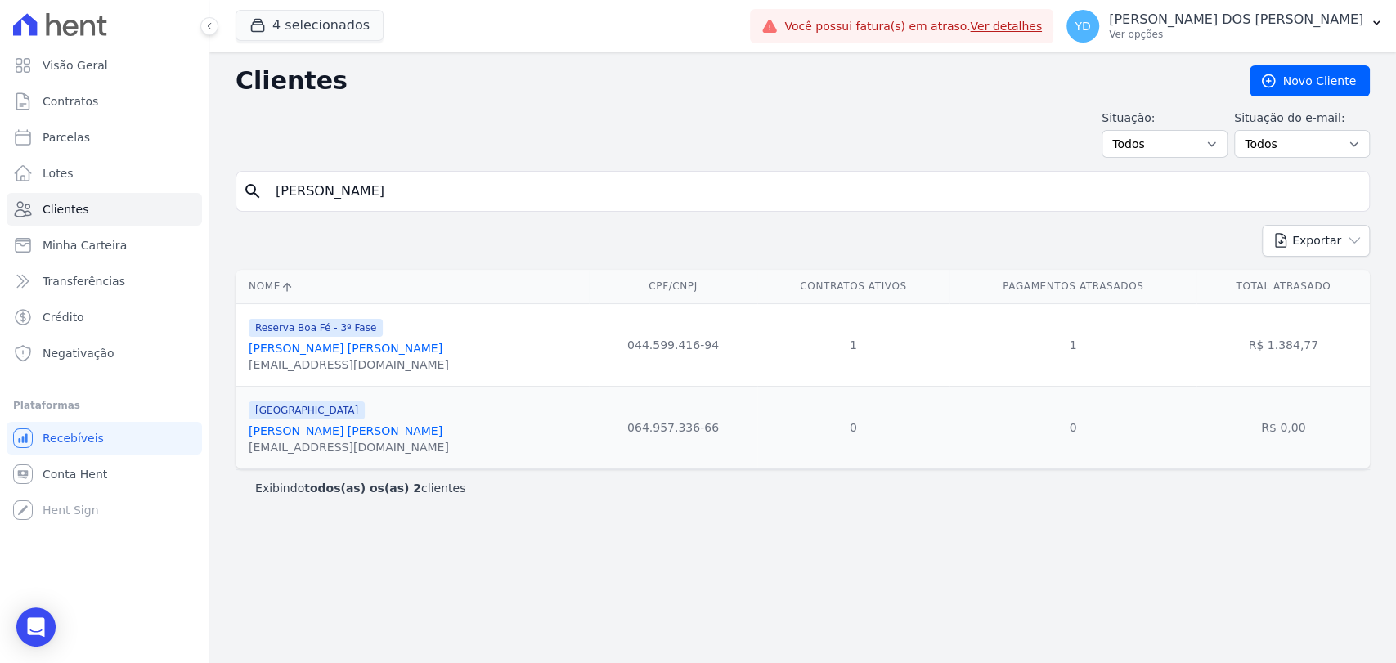
click at [369, 354] on link "Josiane Aparecida Da Silva" at bounding box center [346, 348] width 194 height 13
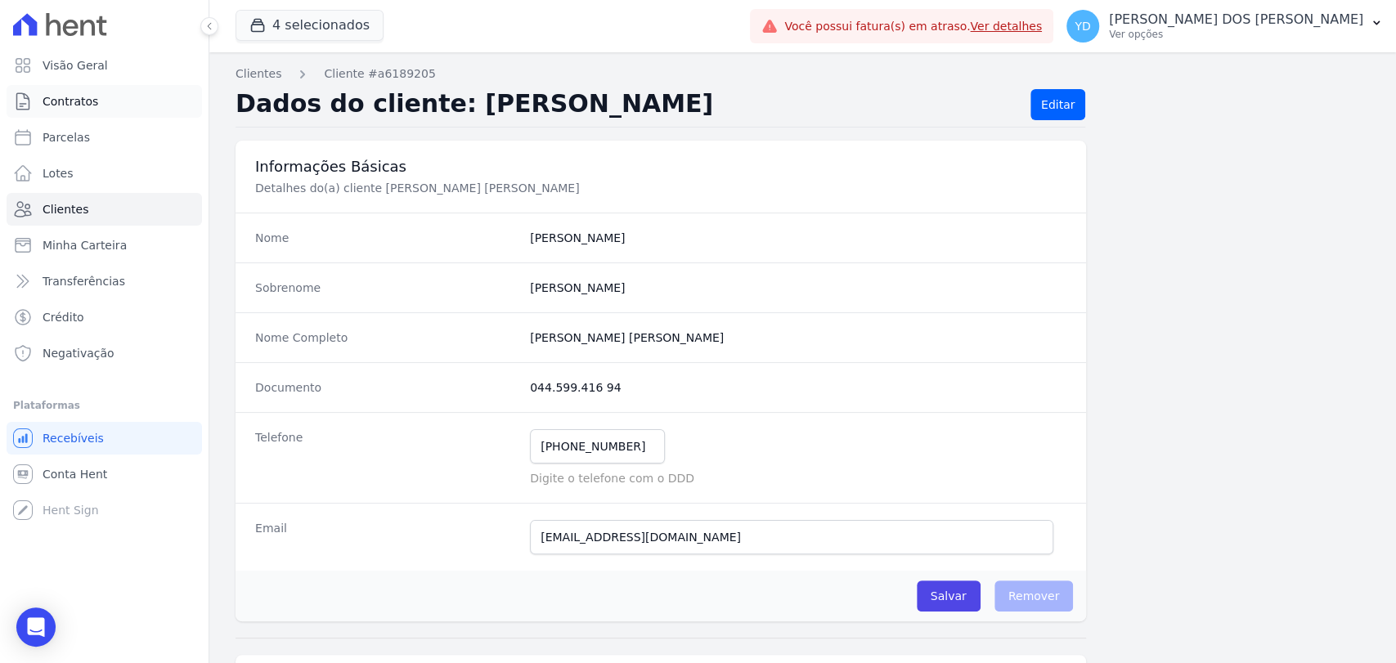
click at [136, 109] on link "Contratos" at bounding box center [105, 101] width 196 height 33
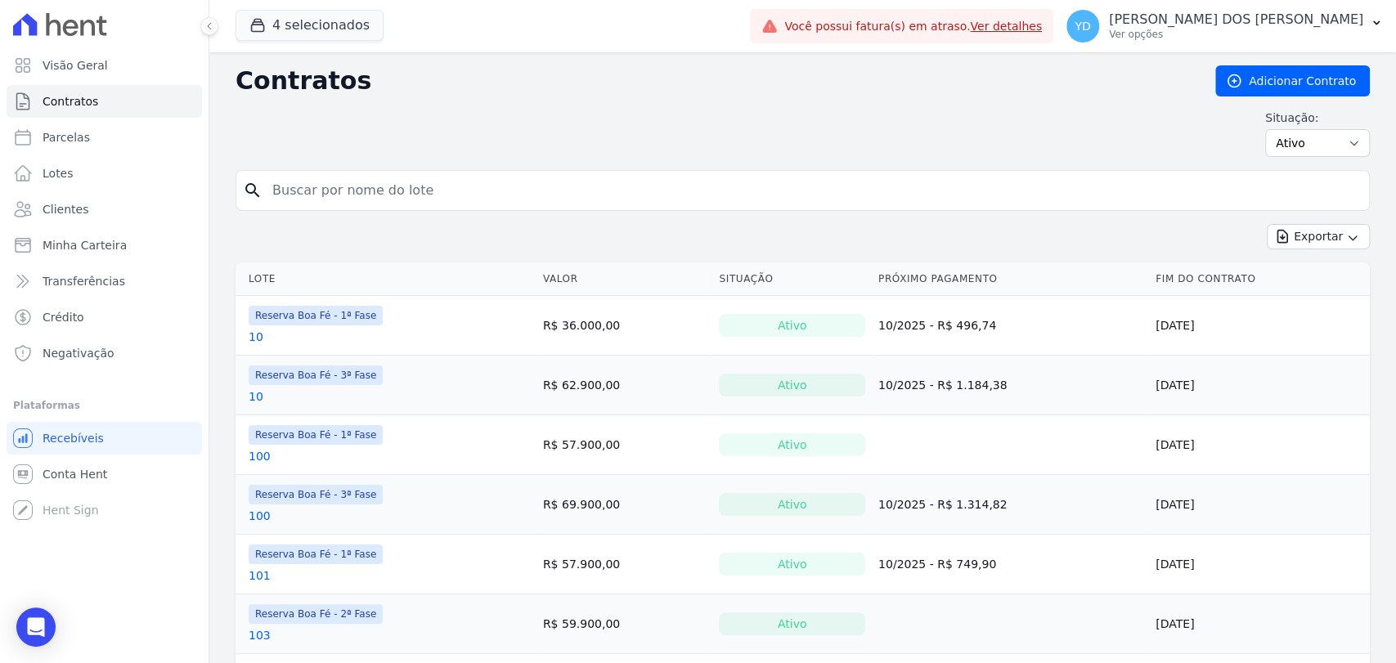
click at [346, 182] on input "search" at bounding box center [813, 190] width 1100 height 33
type input "55"
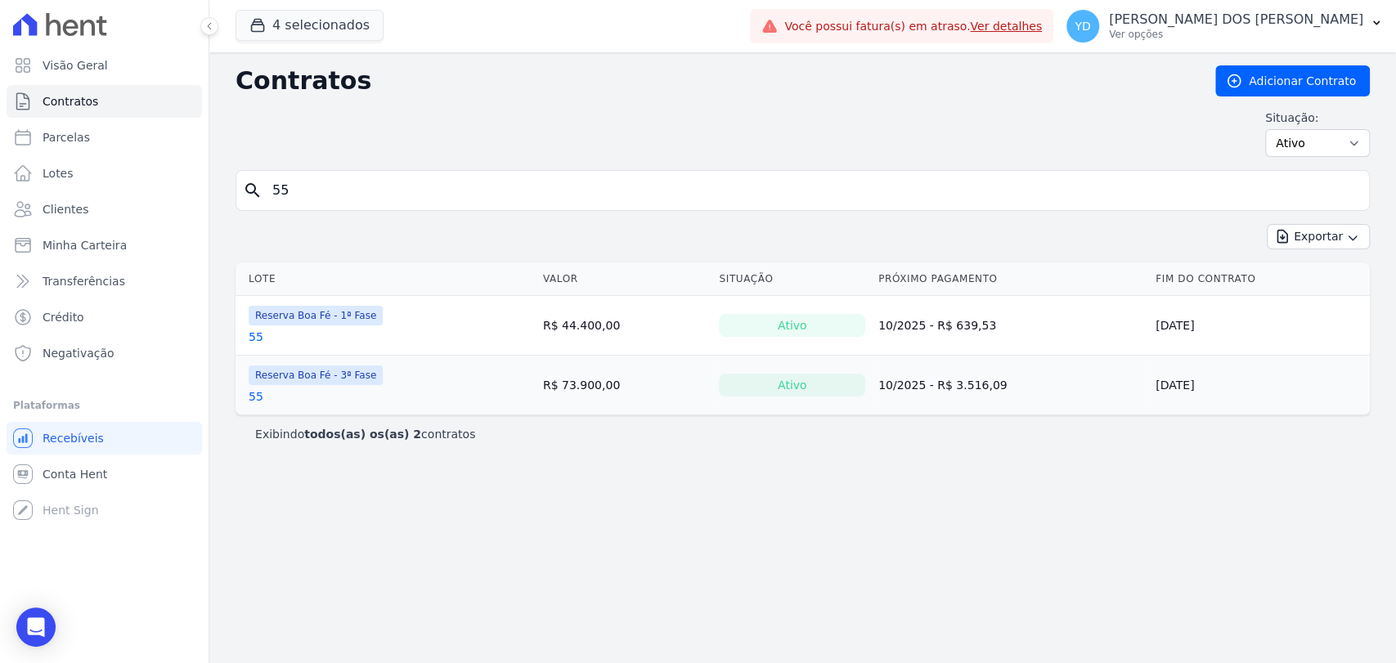
click at [256, 391] on link "55" at bounding box center [256, 397] width 15 height 16
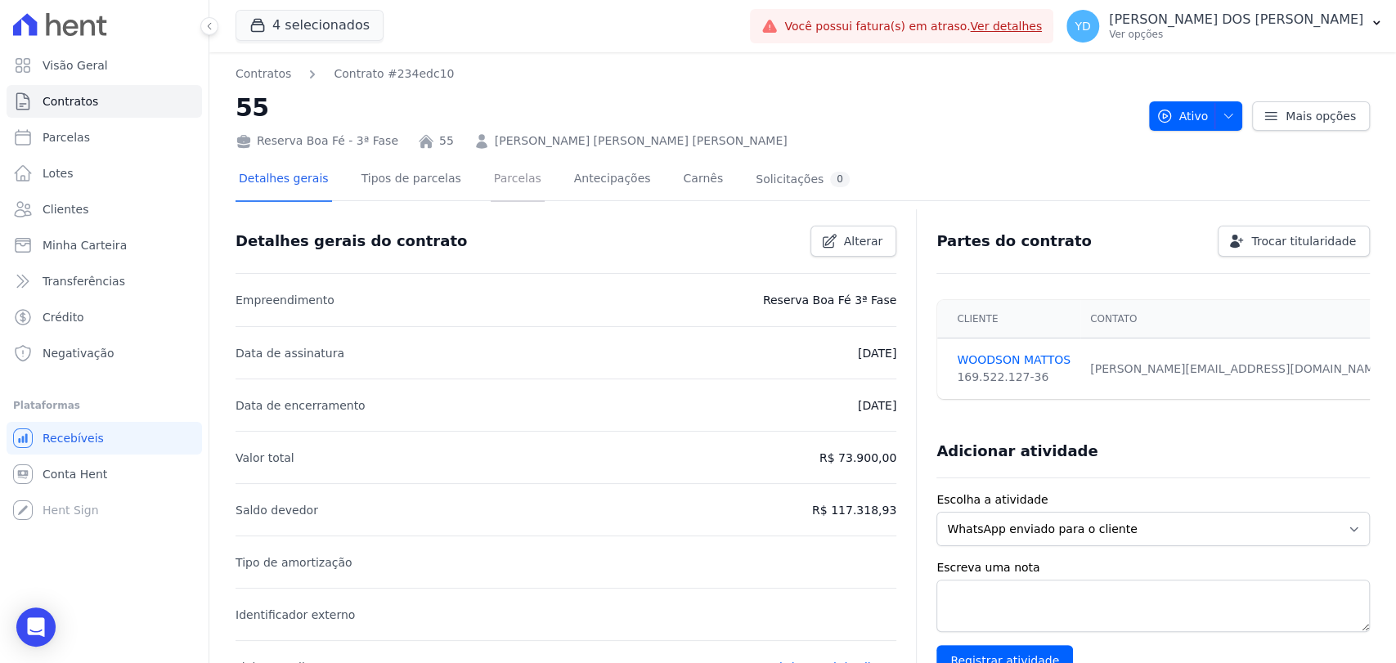
click at [491, 179] on link "Parcelas" at bounding box center [518, 180] width 54 height 43
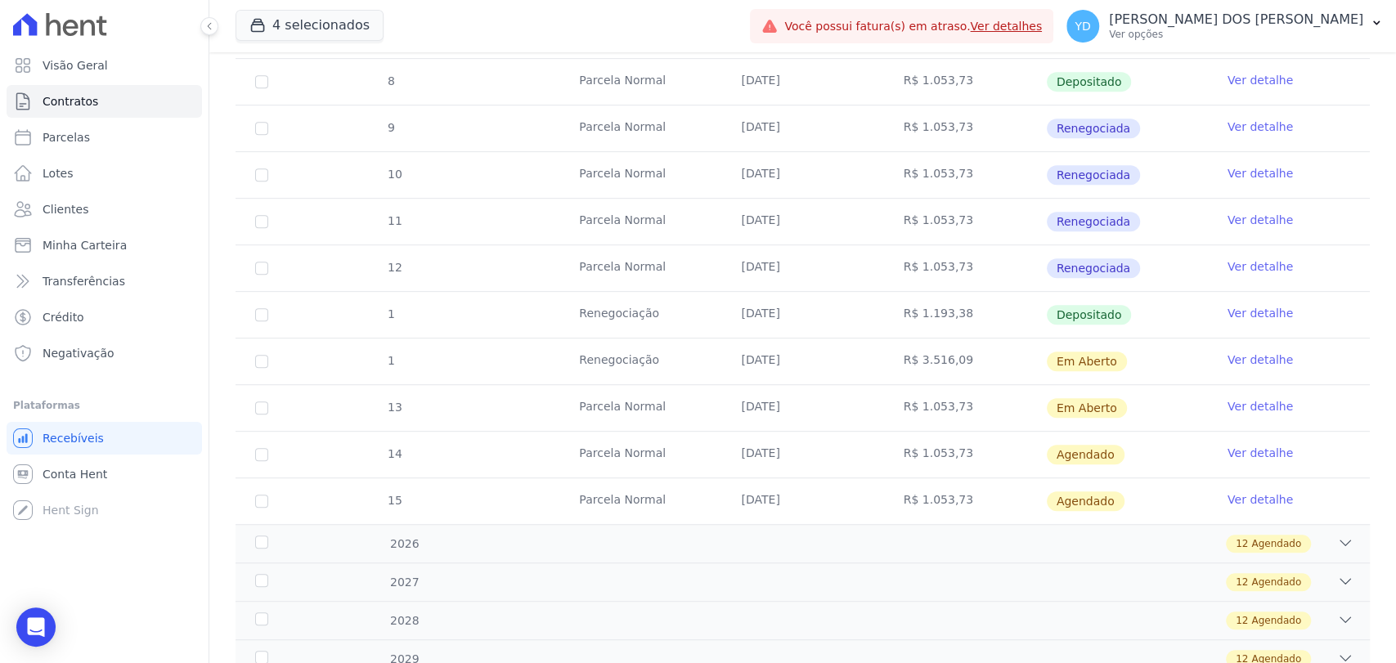
scroll to position [545, 0]
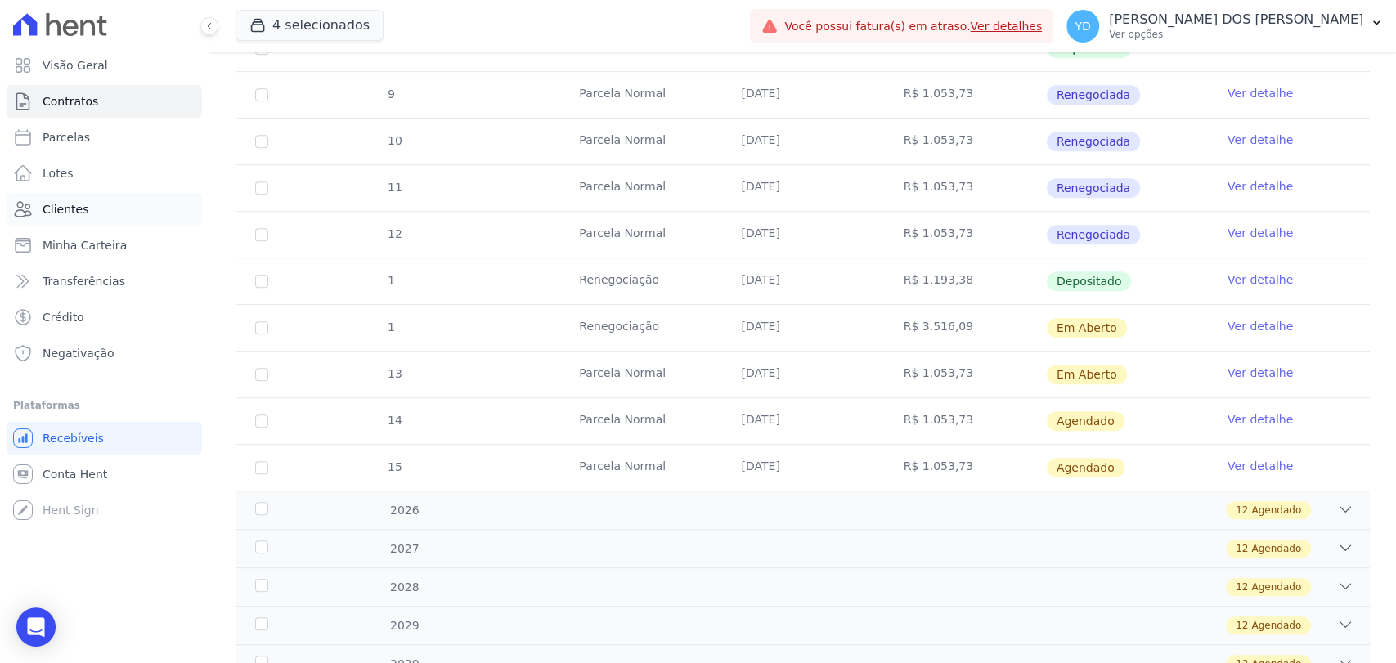
click at [118, 204] on link "Clientes" at bounding box center [105, 209] width 196 height 33
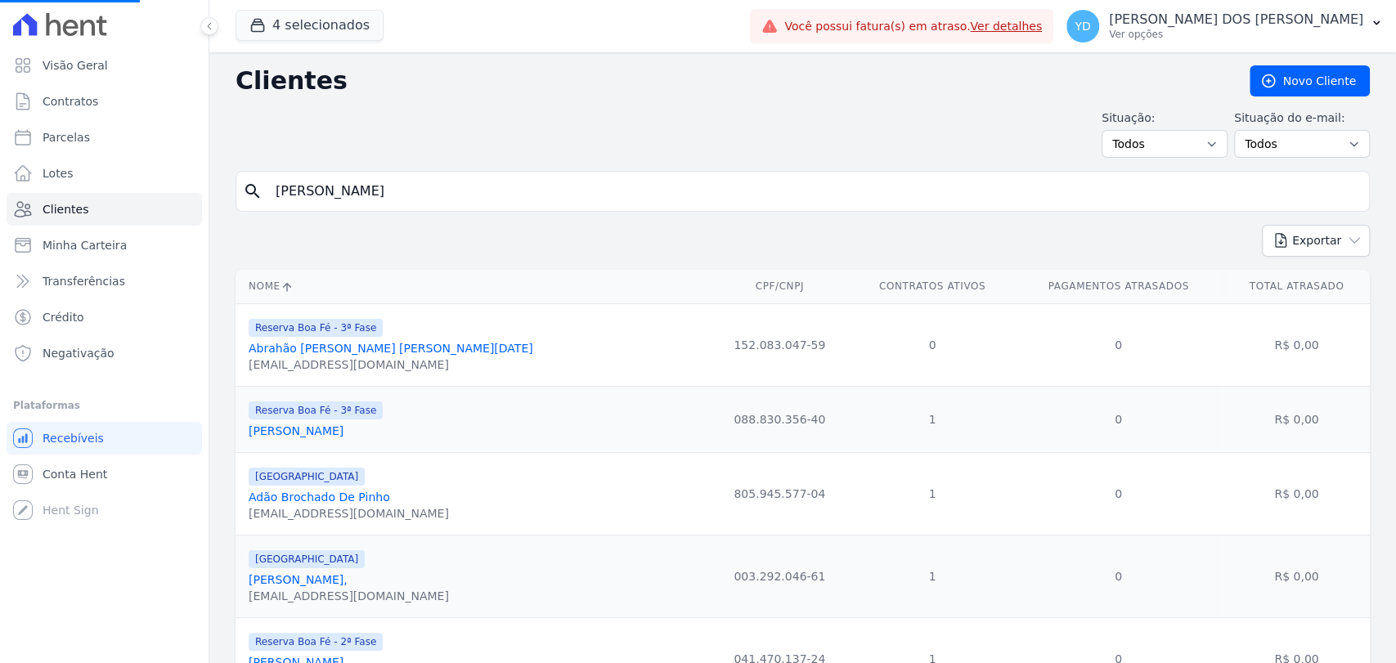
click at [392, 178] on input "josiane" at bounding box center [814, 191] width 1097 height 33
click at [392, 178] on input "search" at bounding box center [814, 191] width 1097 height 33
type input "josé"
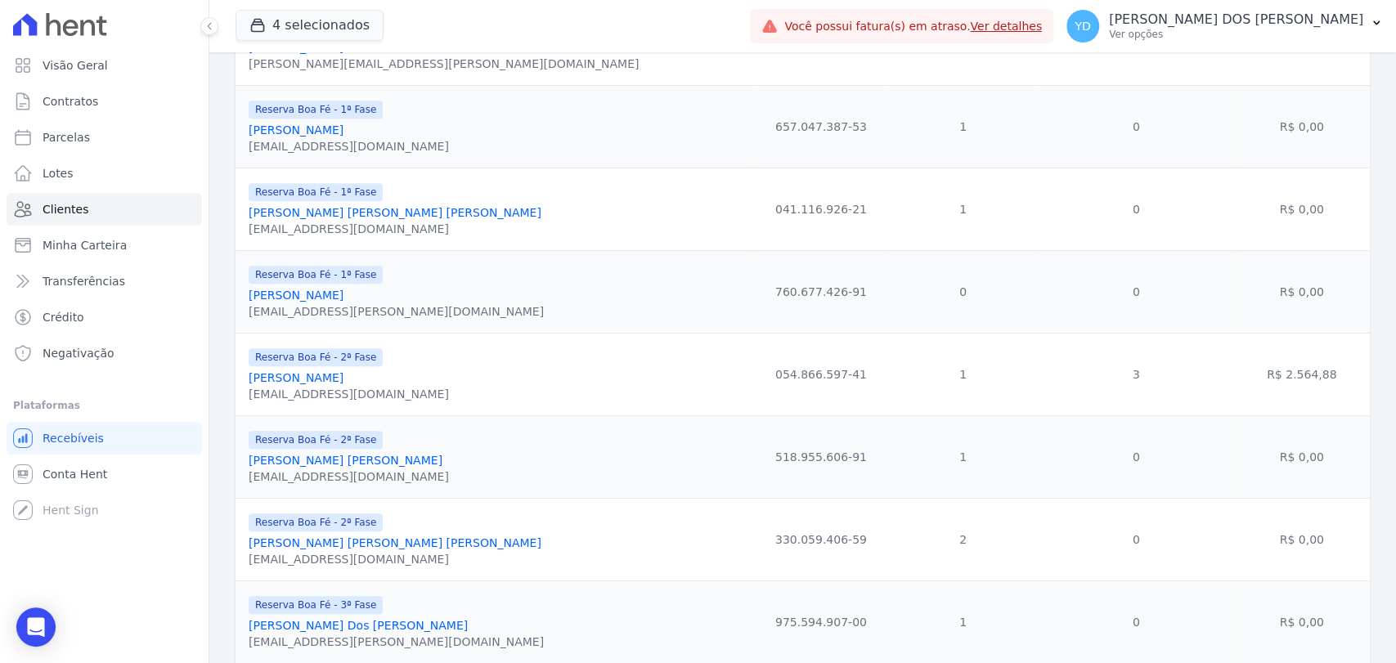
scroll to position [957, 0]
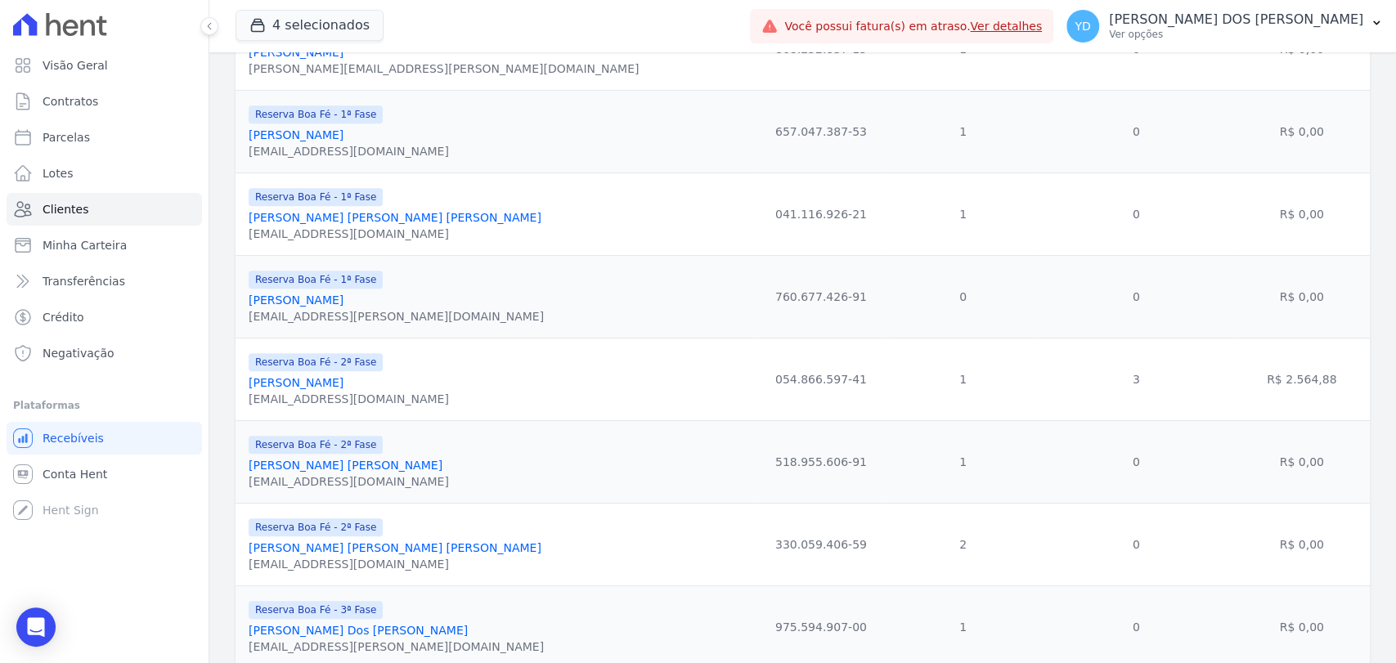
click at [339, 381] on link "Jose Fernando Felix Junior" at bounding box center [296, 382] width 95 height 13
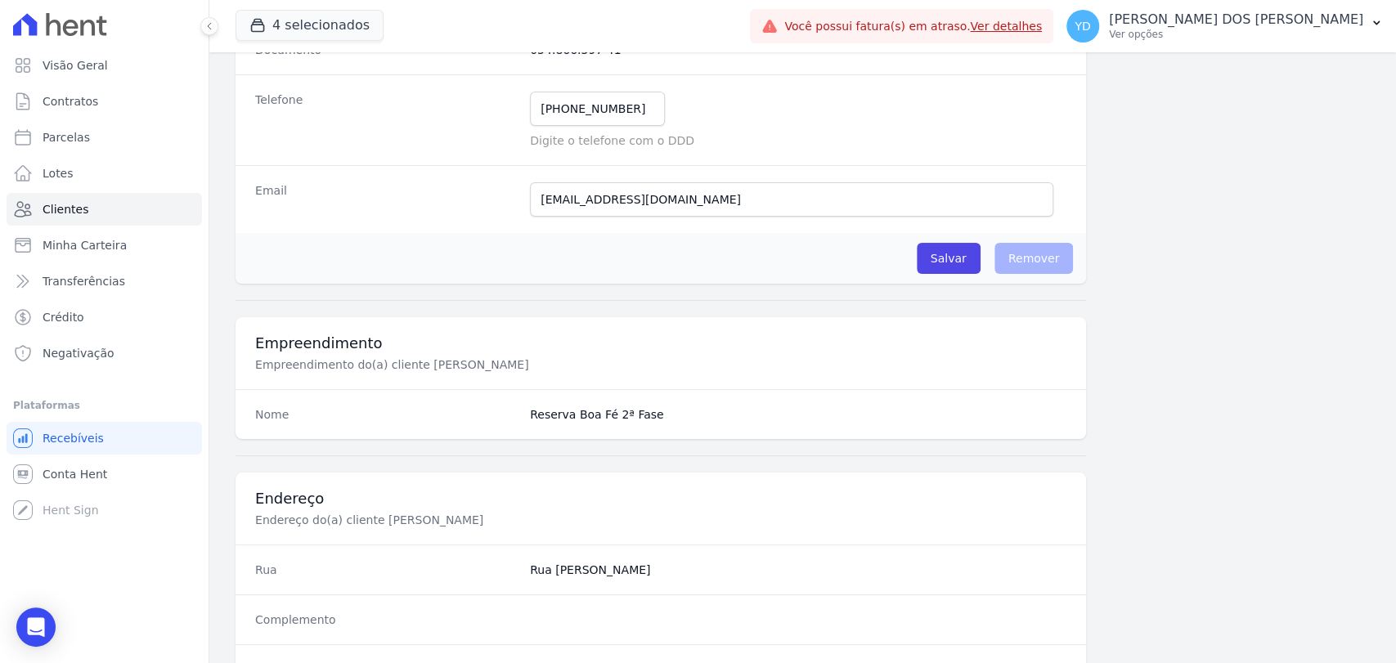
scroll to position [864, 0]
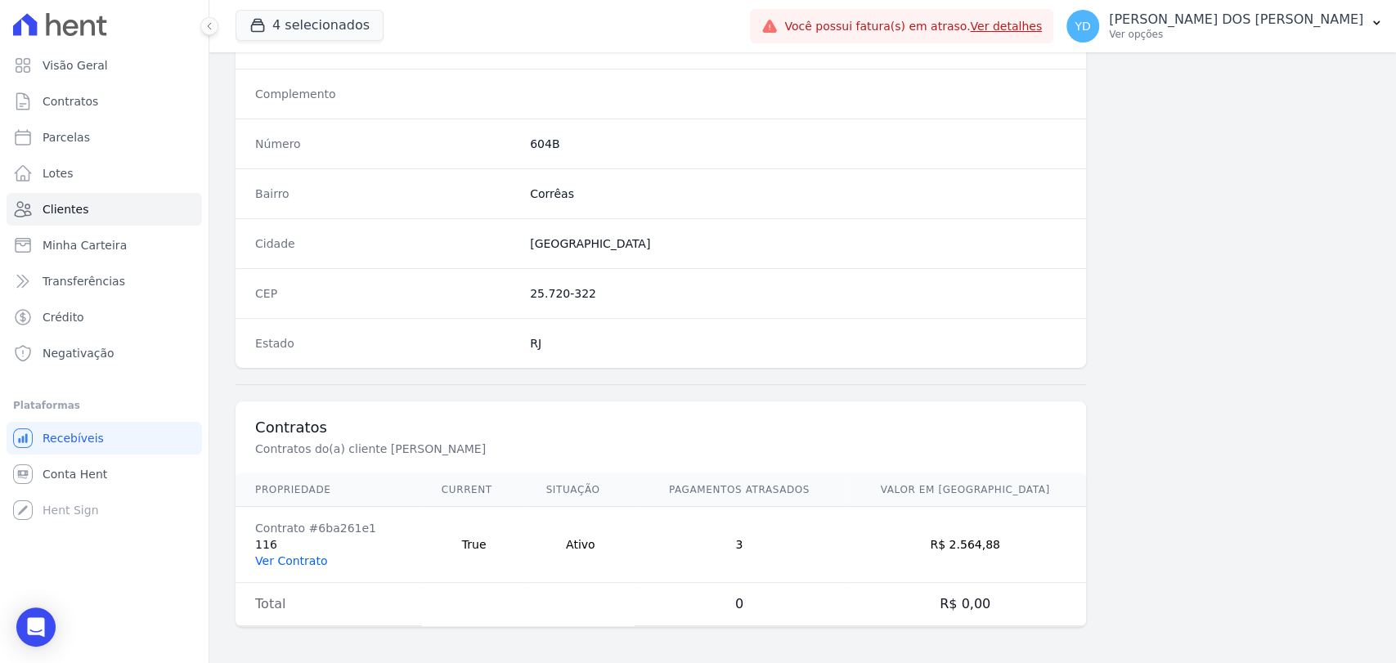
click at [295, 559] on link "Ver Contrato" at bounding box center [291, 561] width 72 height 13
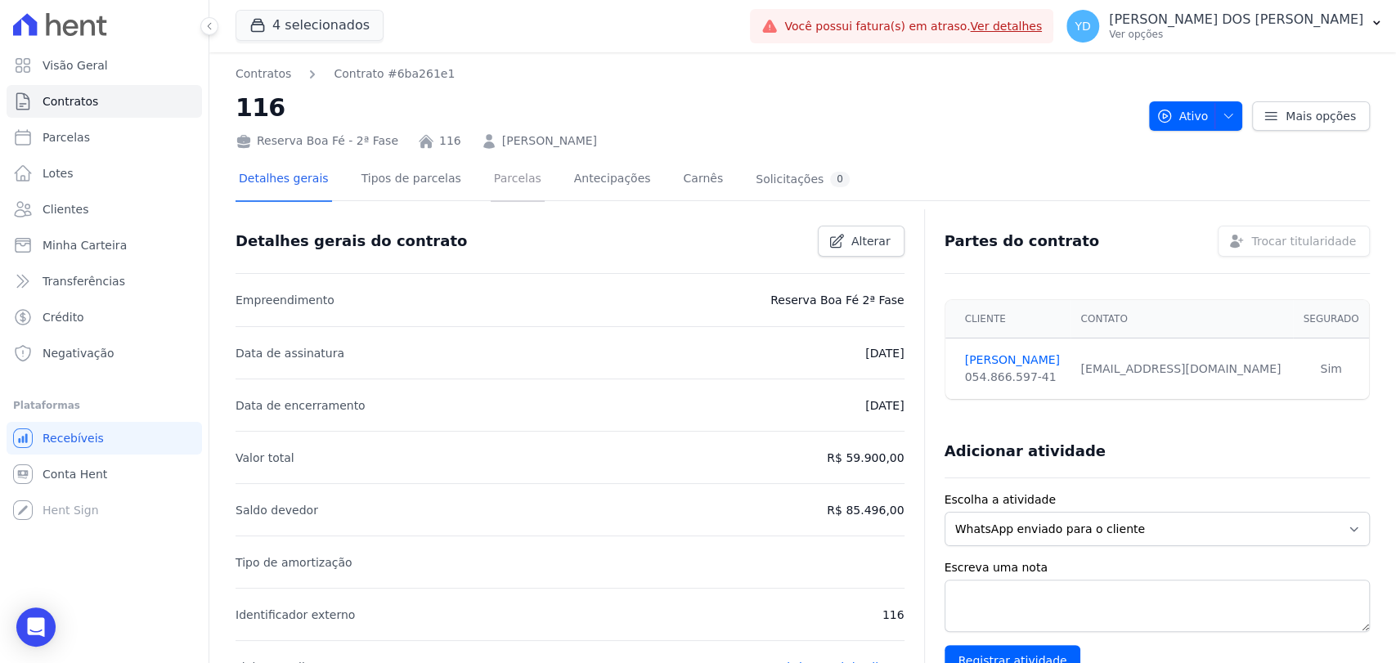
click at [506, 185] on link "Parcelas" at bounding box center [518, 180] width 54 height 43
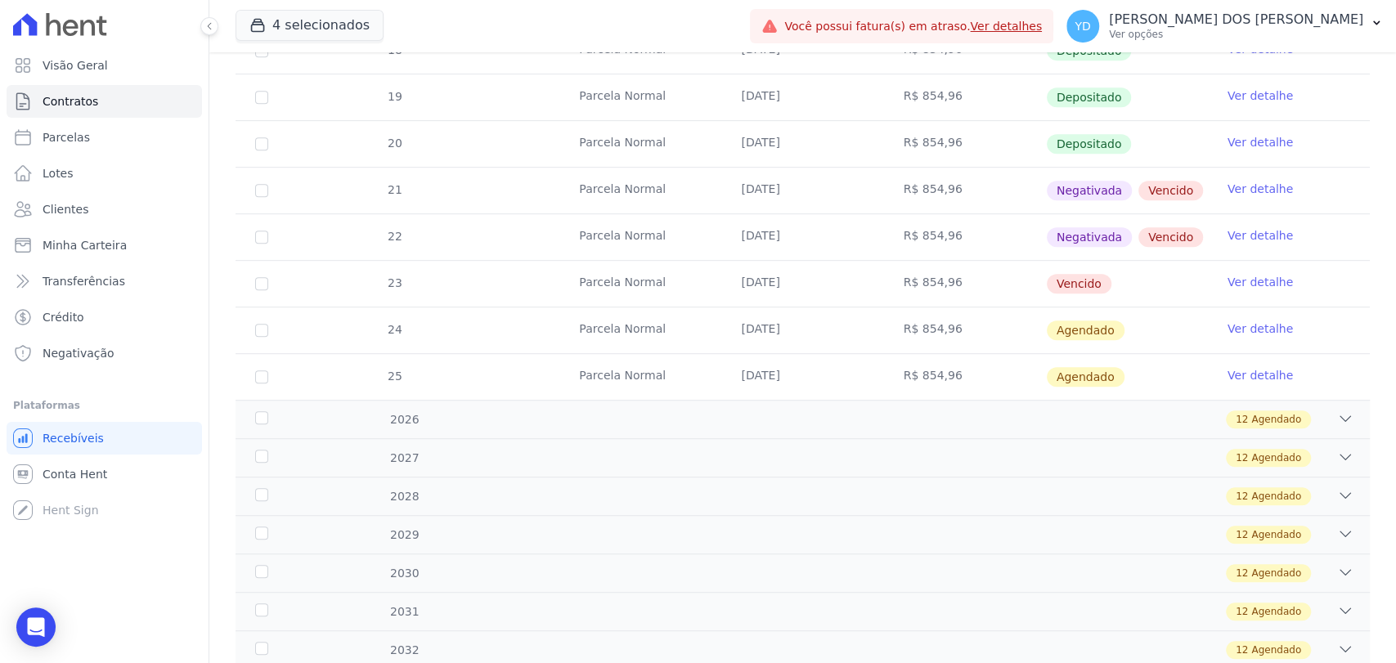
scroll to position [545, 0]
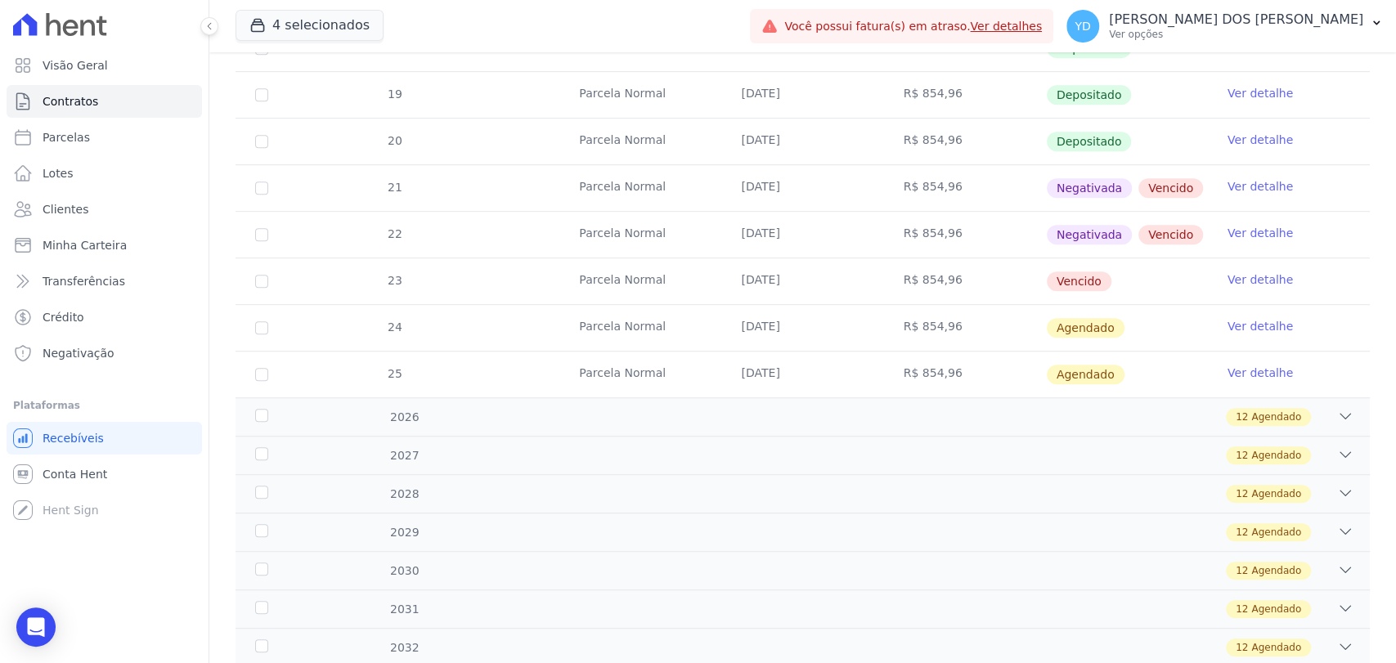
click at [1228, 280] on link "Ver detalhe" at bounding box center [1260, 280] width 65 height 16
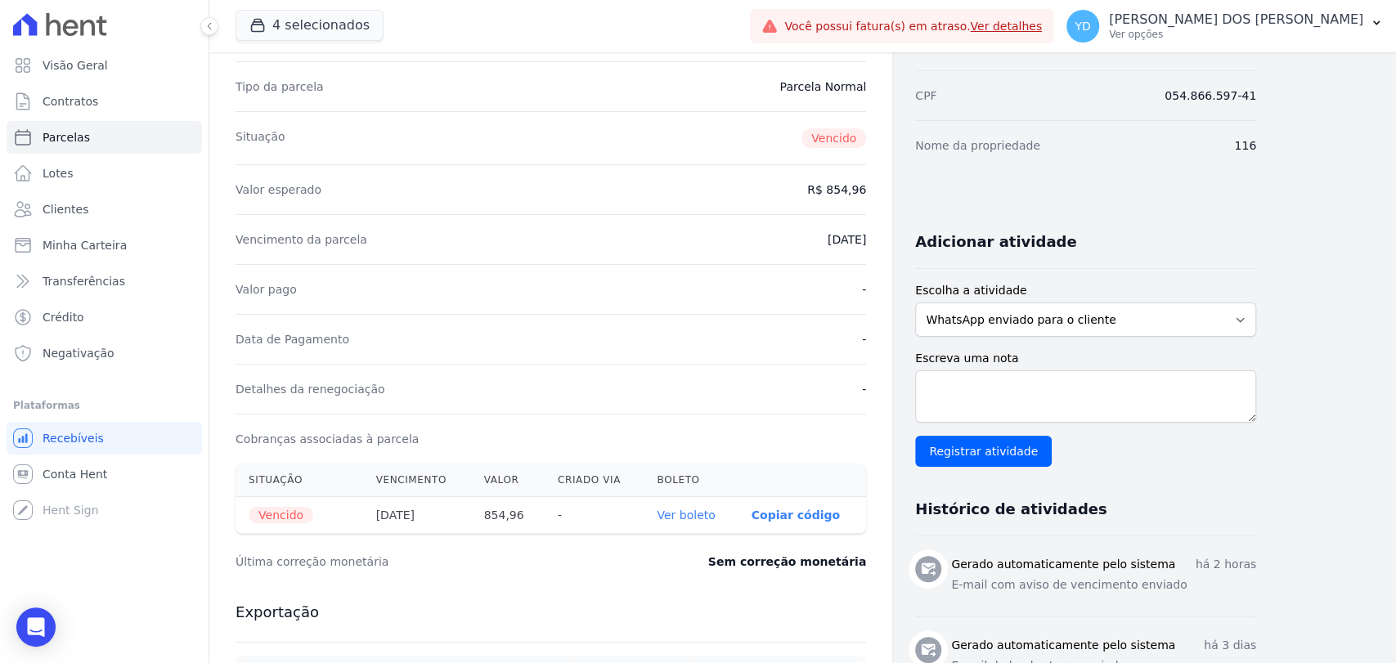
scroll to position [182, 0]
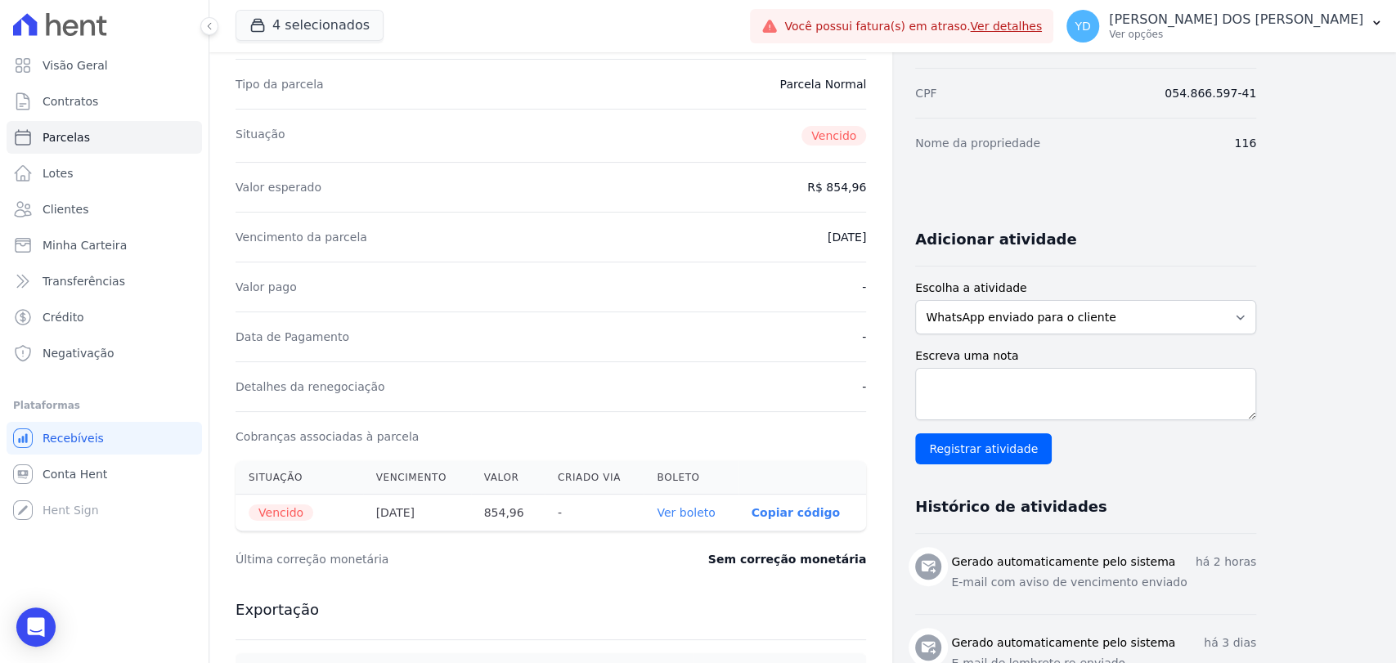
click at [692, 507] on link "Ver boleto" at bounding box center [686, 512] width 58 height 13
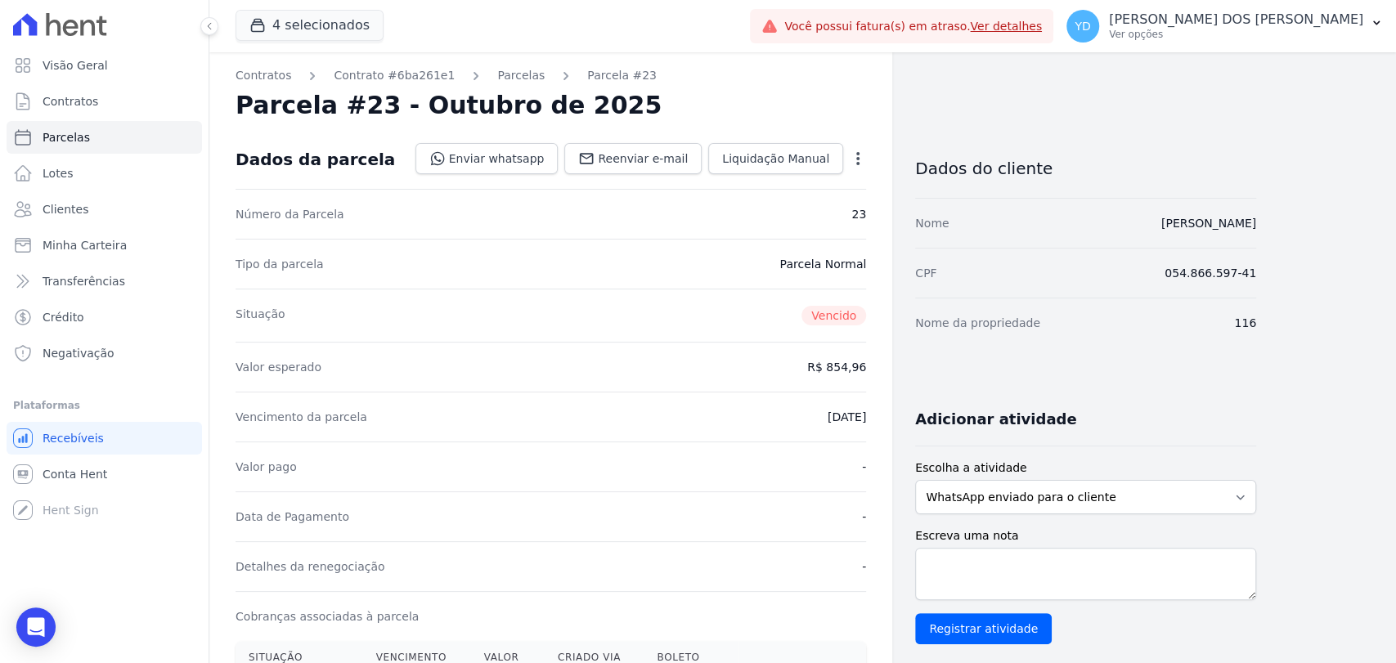
scroll to position [0, 0]
click at [492, 87] on div "Contratos Contrato #6ba261e1 Parcelas Parcela #23 Parcela #23 - Outubro de 2025…" at bounding box center [550, 658] width 683 height 1213
click at [497, 80] on link "Parcelas" at bounding box center [520, 77] width 47 height 17
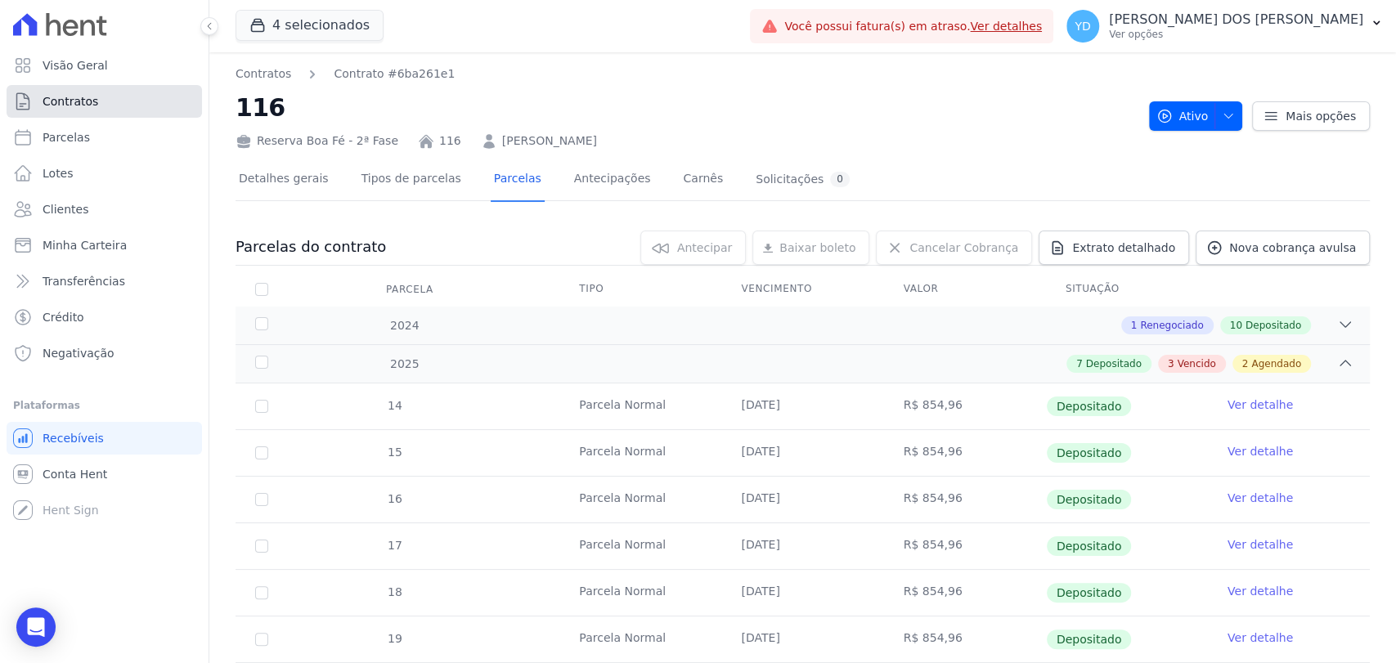
click at [124, 106] on link "Contratos" at bounding box center [105, 101] width 196 height 33
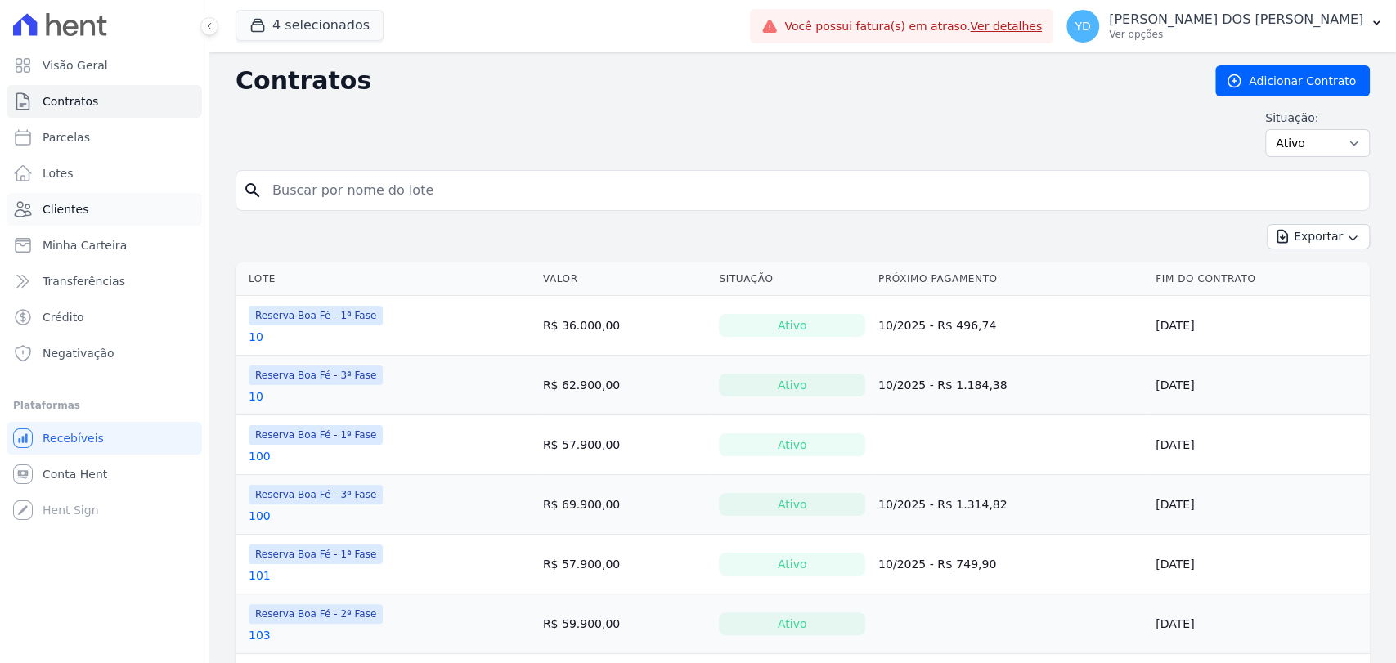
click at [137, 193] on link "Clientes" at bounding box center [105, 209] width 196 height 33
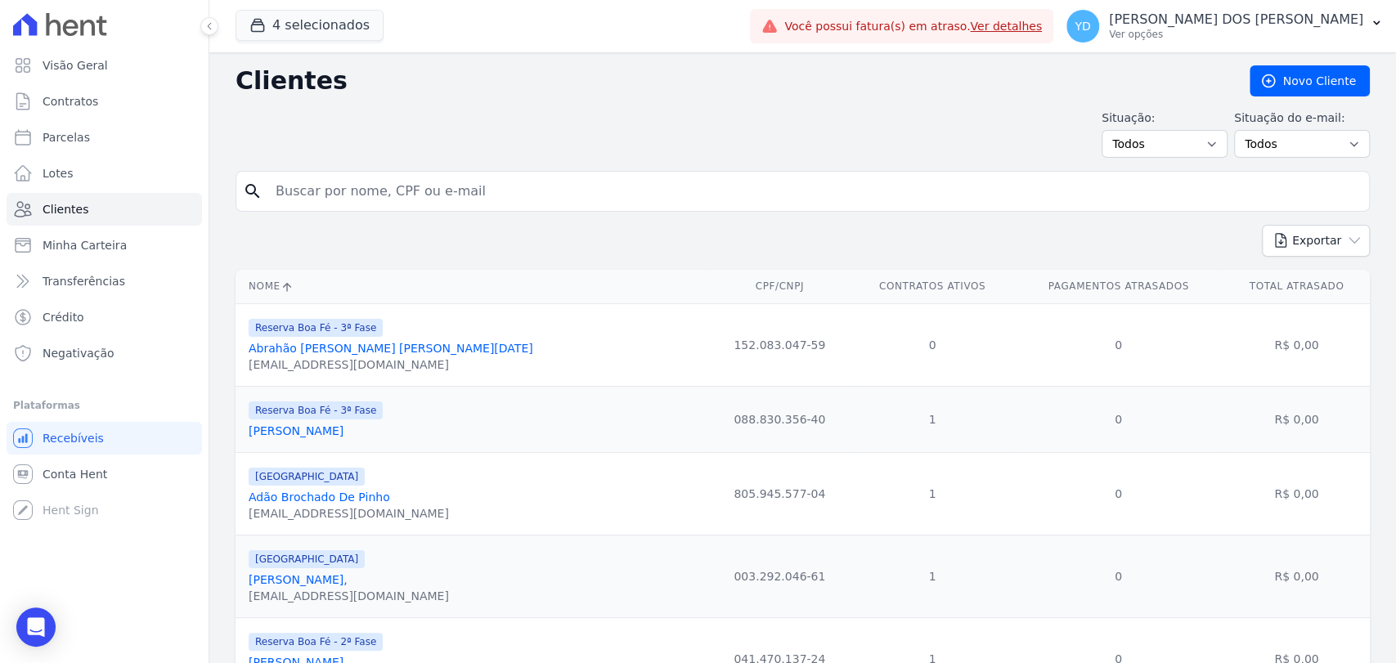
click at [300, 187] on input "search" at bounding box center [814, 191] width 1097 height 33
click at [138, 113] on link "Contratos" at bounding box center [105, 101] width 196 height 33
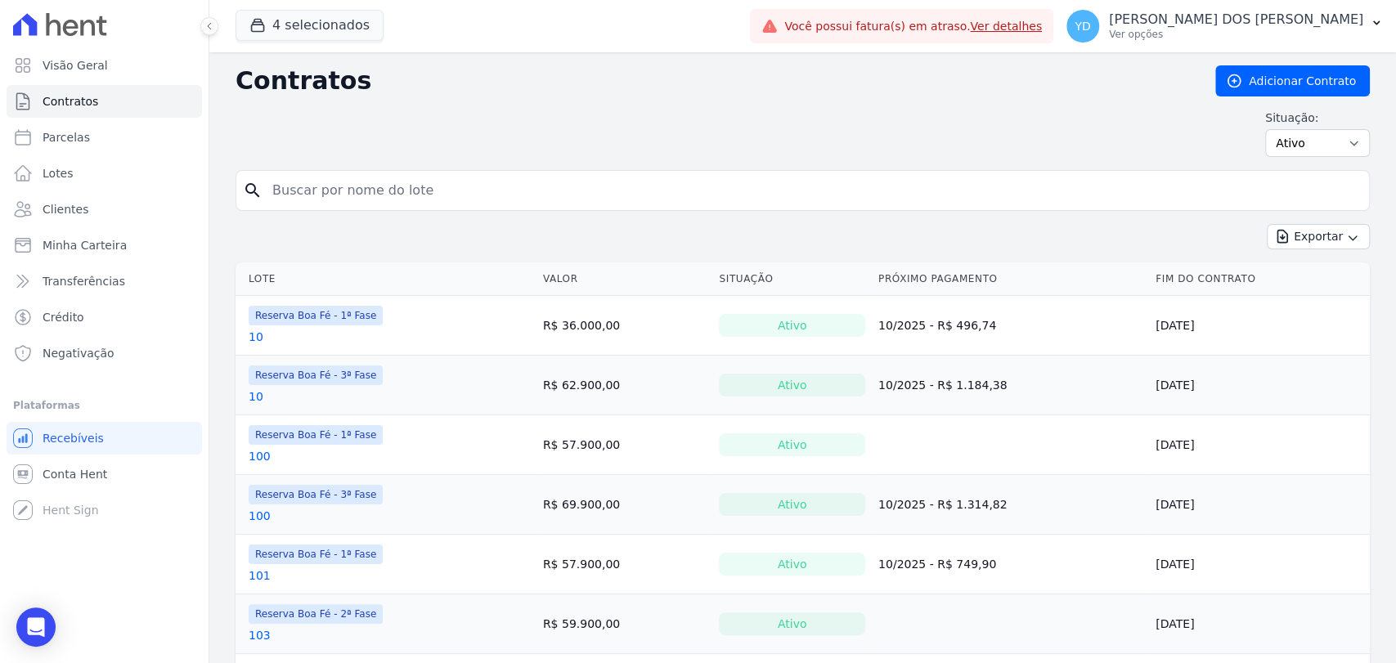
drag, startPoint x: 350, startPoint y: 166, endPoint x: 358, endPoint y: 179, distance: 15.4
click at [358, 179] on input "search" at bounding box center [813, 190] width 1100 height 33
click at [361, 182] on input "search" at bounding box center [813, 190] width 1100 height 33
type input "1"
type input "b5"
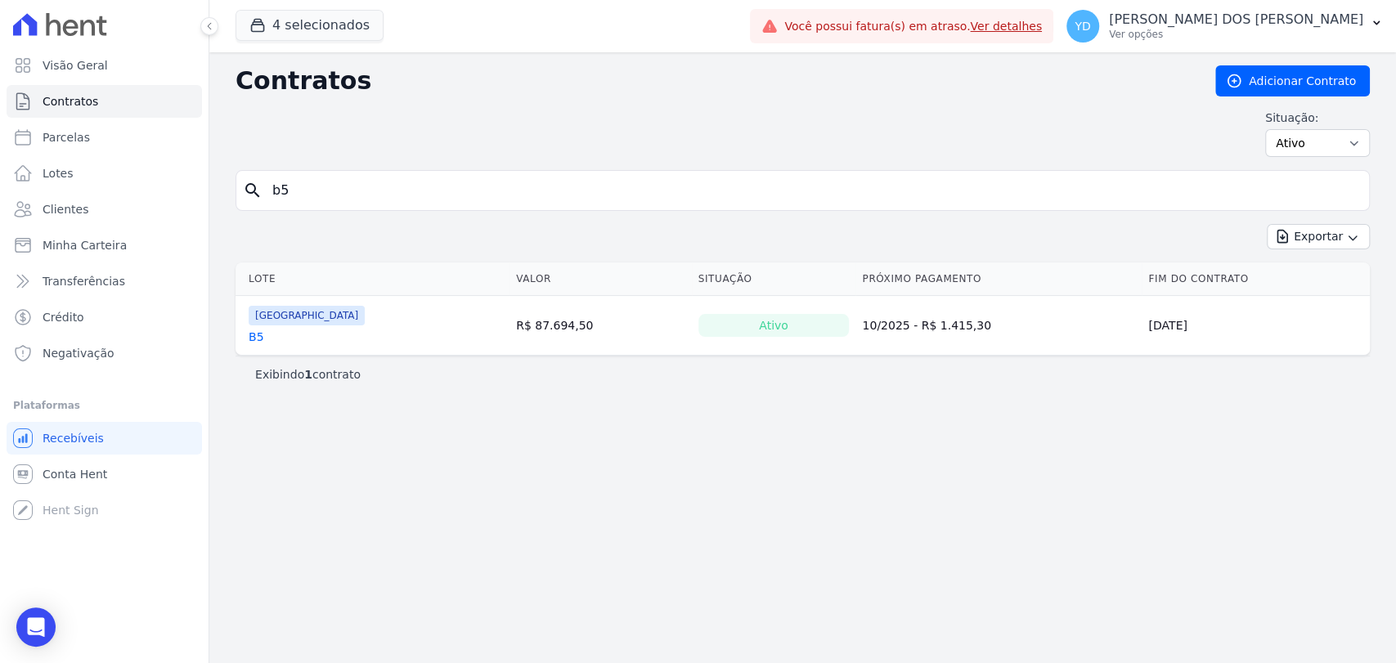
click at [255, 335] on link "B5" at bounding box center [257, 337] width 16 height 16
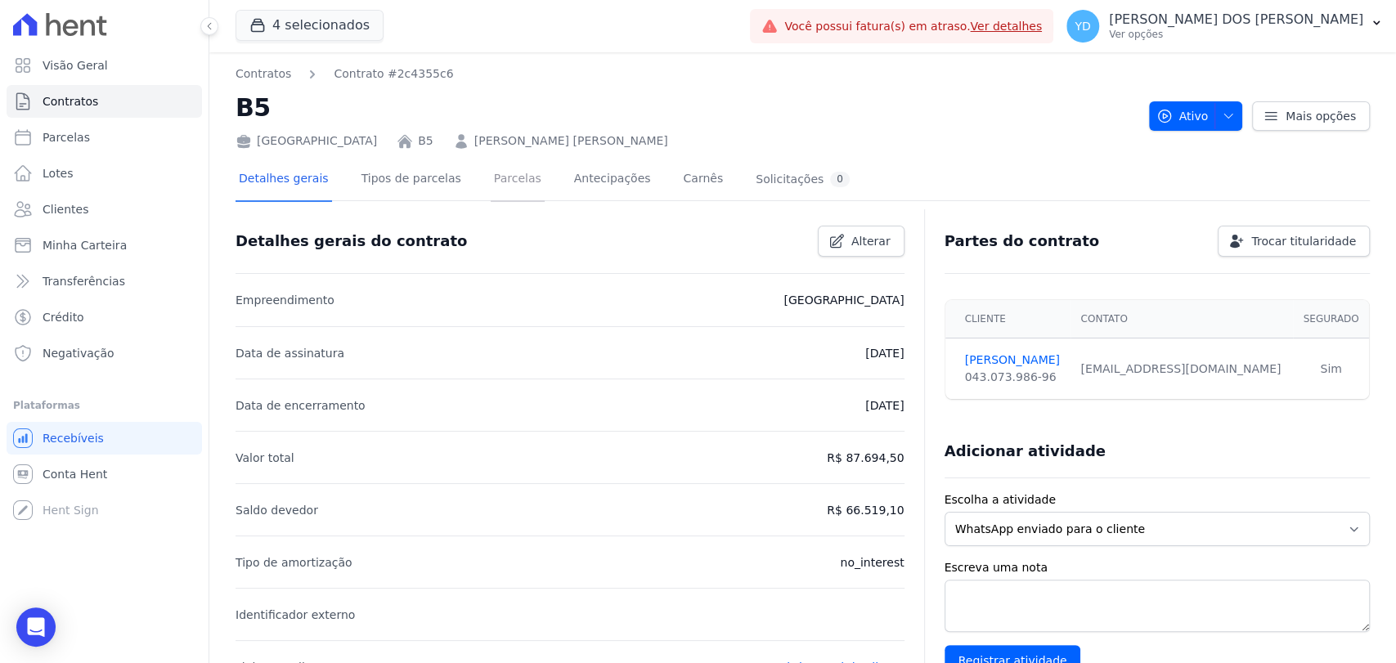
click at [499, 177] on link "Parcelas" at bounding box center [518, 180] width 54 height 43
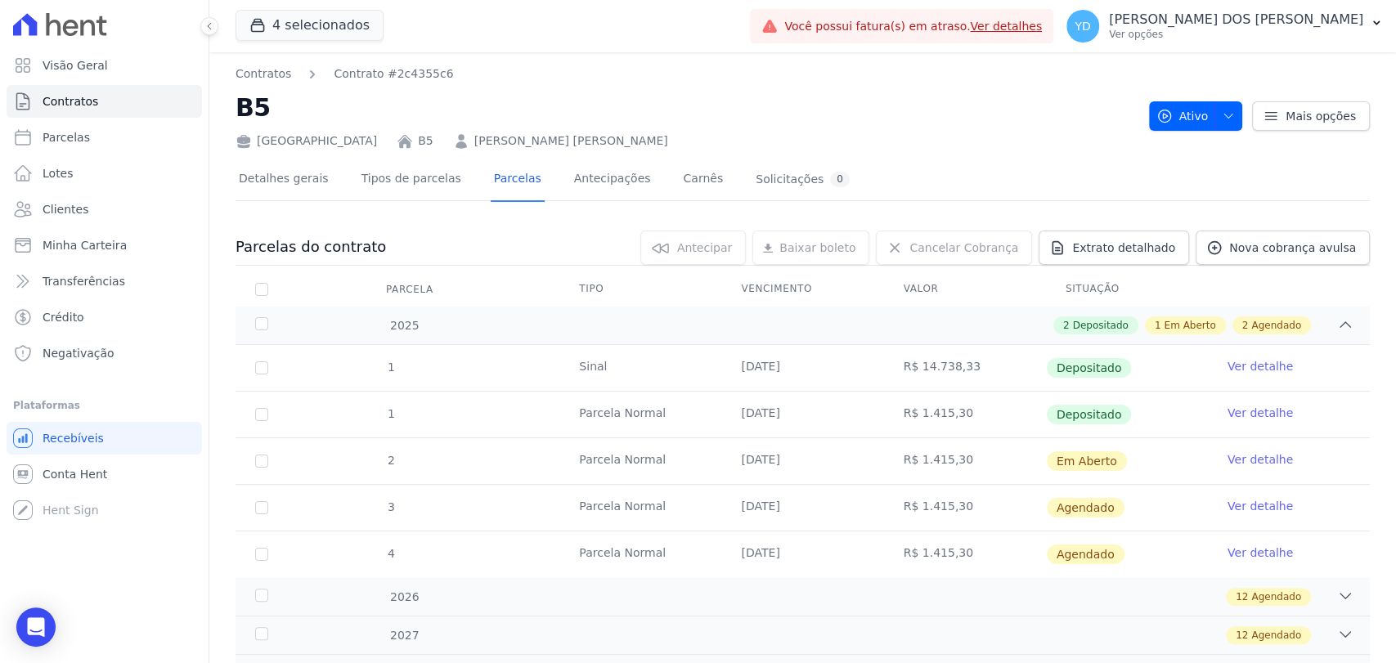
drag, startPoint x: 964, startPoint y: 460, endPoint x: 268, endPoint y: 466, distance: 695.3
click at [268, 466] on tr "2 Parcela Normal 25/10/2025 R$ 1.415,30 Em Aberto Ver detalhe" at bounding box center [803, 461] width 1135 height 47
click at [652, 472] on td "Parcela Normal" at bounding box center [641, 461] width 162 height 46
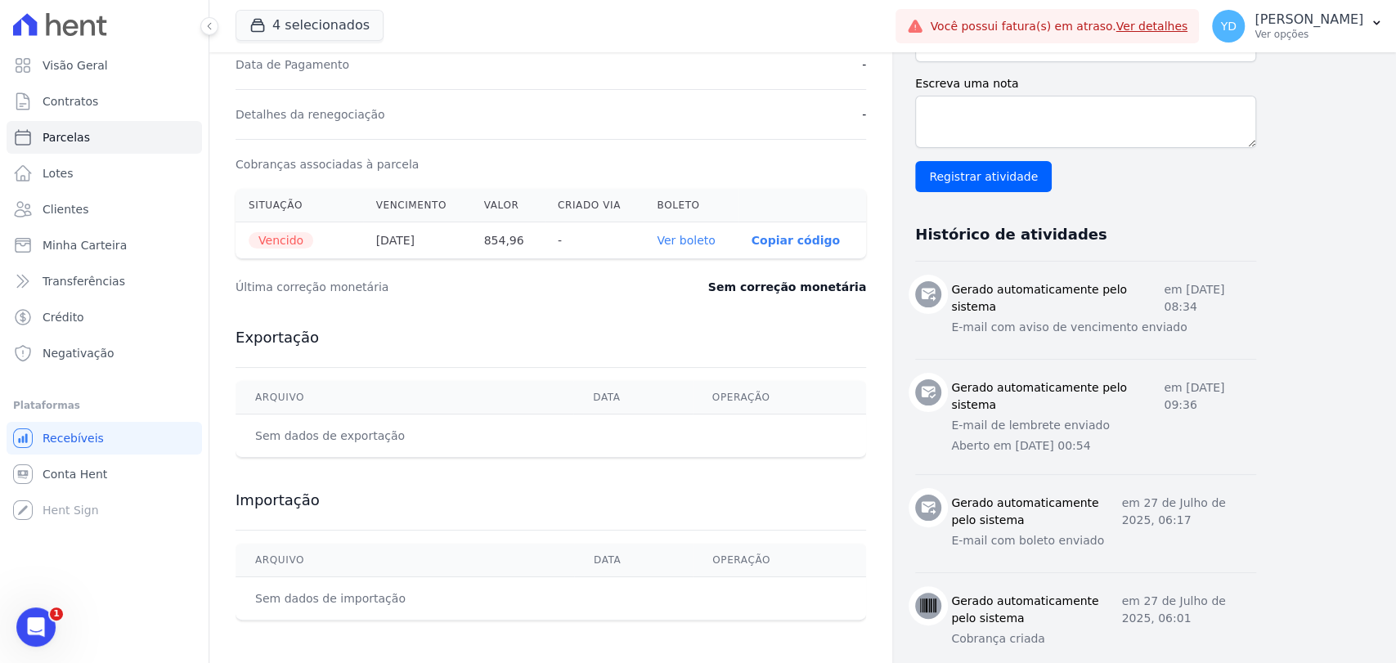
click at [715, 234] on link "Ver boleto" at bounding box center [686, 240] width 58 height 13
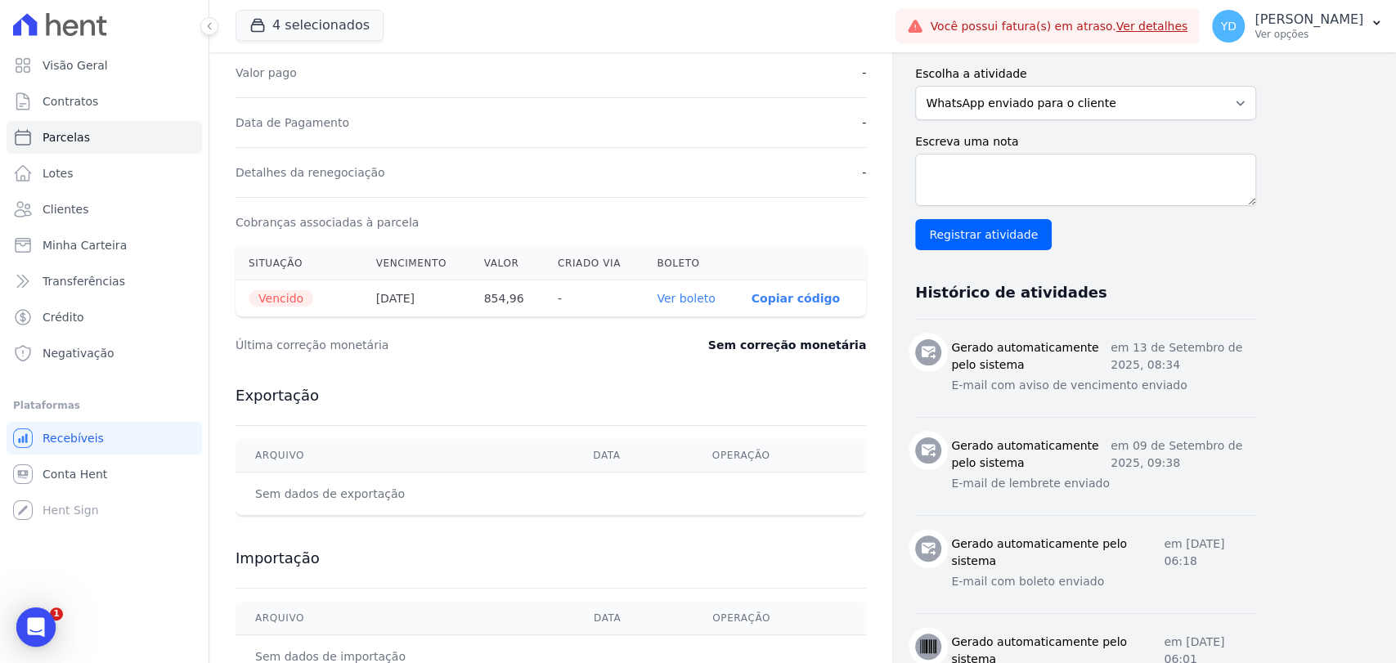
scroll to position [454, 0]
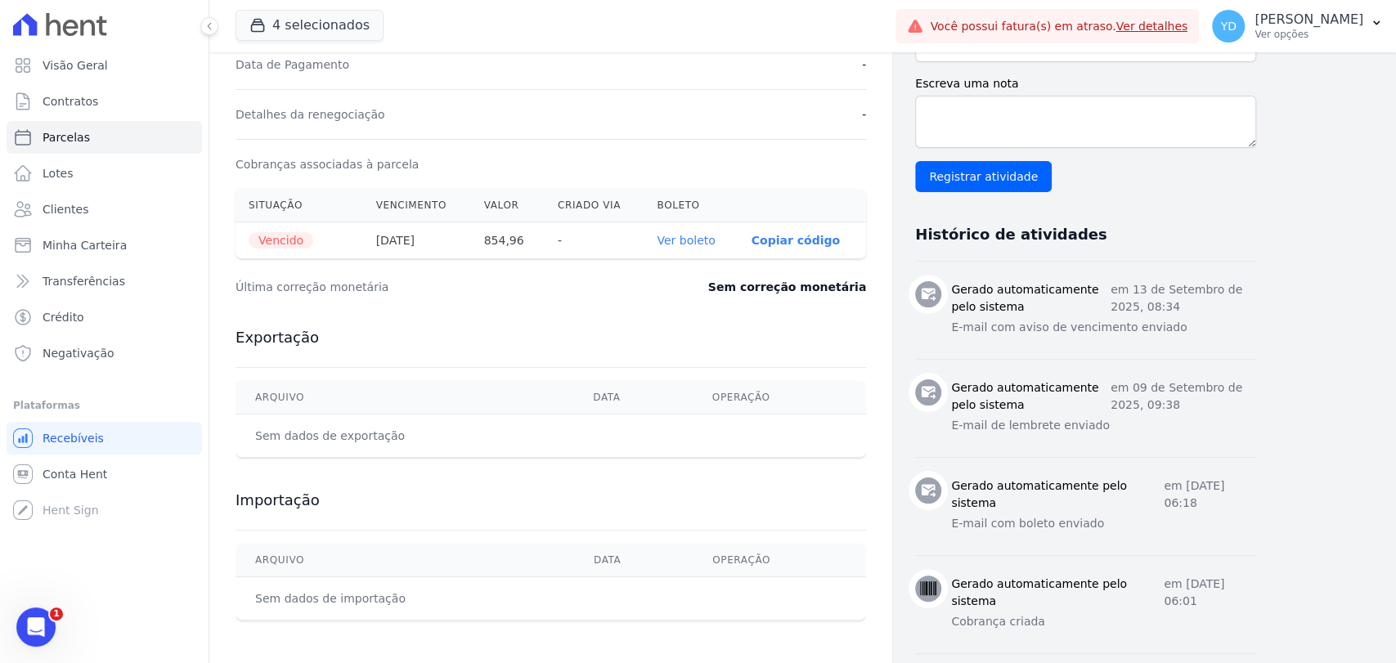
click at [681, 241] on link "Ver boleto" at bounding box center [686, 240] width 58 height 13
